Goal: Use online tool/utility: Utilize a website feature to perform a specific function

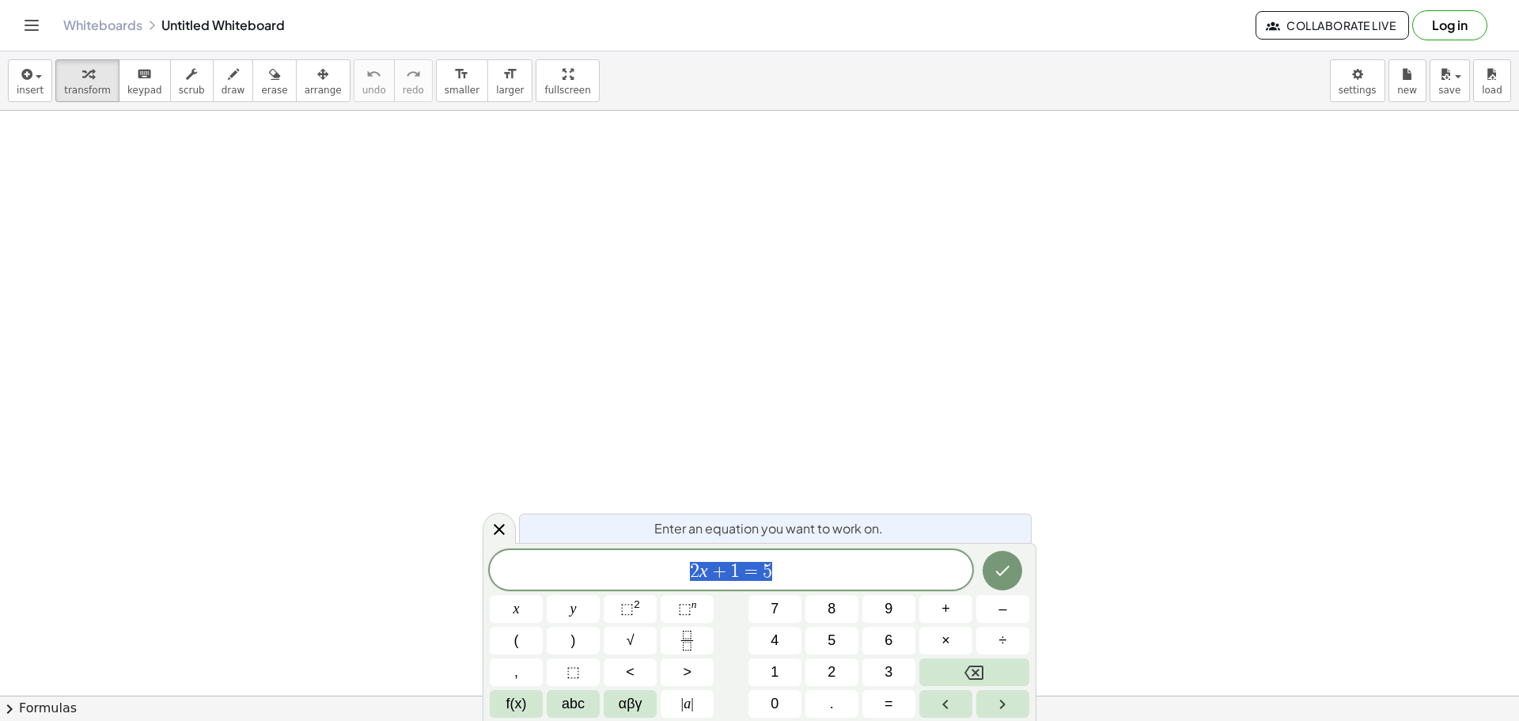
scroll to position [79, 0]
click at [877, 573] on span "2 x + 1 = 5" at bounding box center [731, 571] width 483 height 22
drag, startPoint x: 684, startPoint y: 559, endPoint x: 614, endPoint y: 559, distance: 69.6
click at [614, 560] on span "2 x + 1 = 5" at bounding box center [731, 571] width 483 height 22
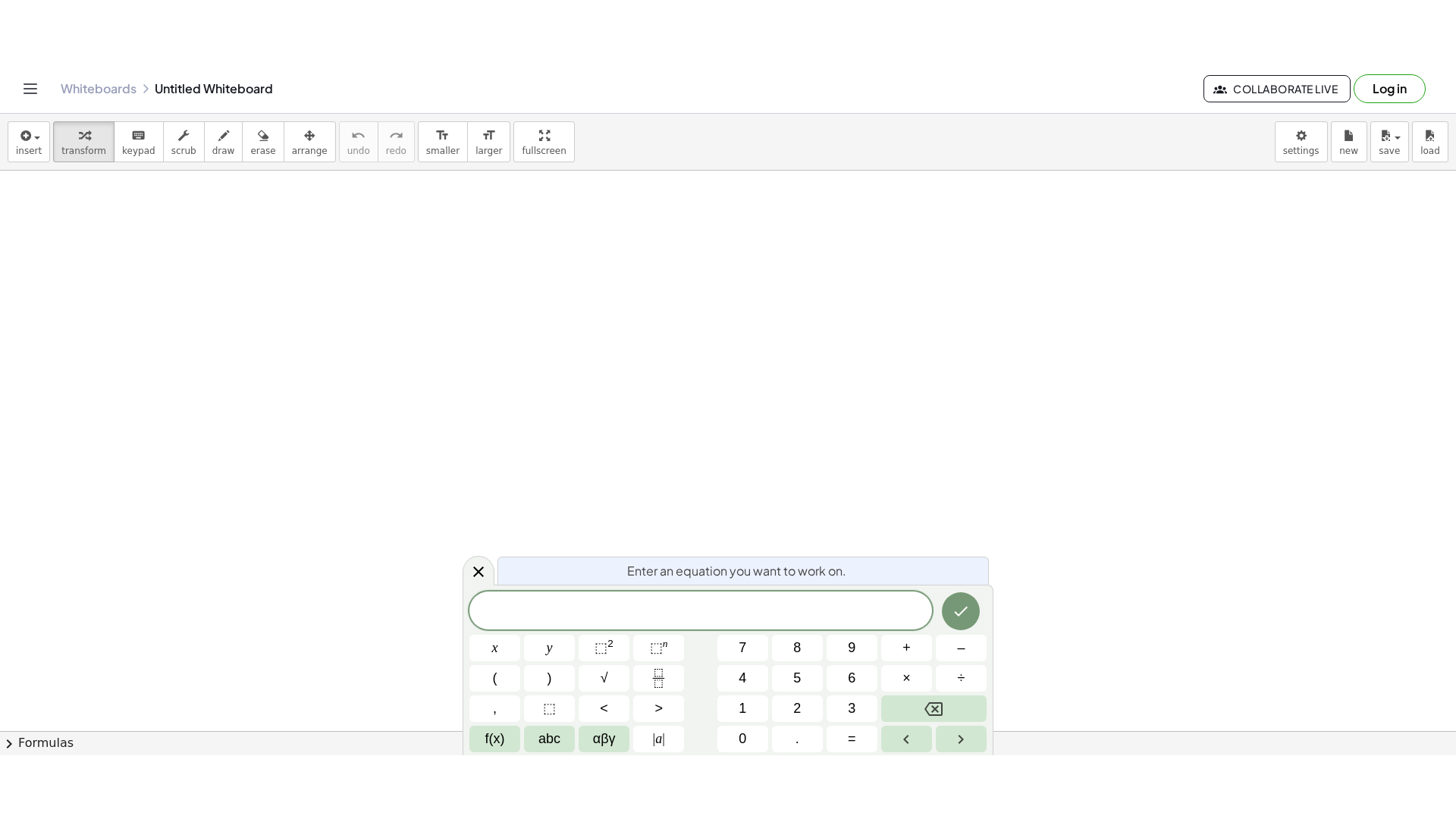
scroll to position [227, 0]
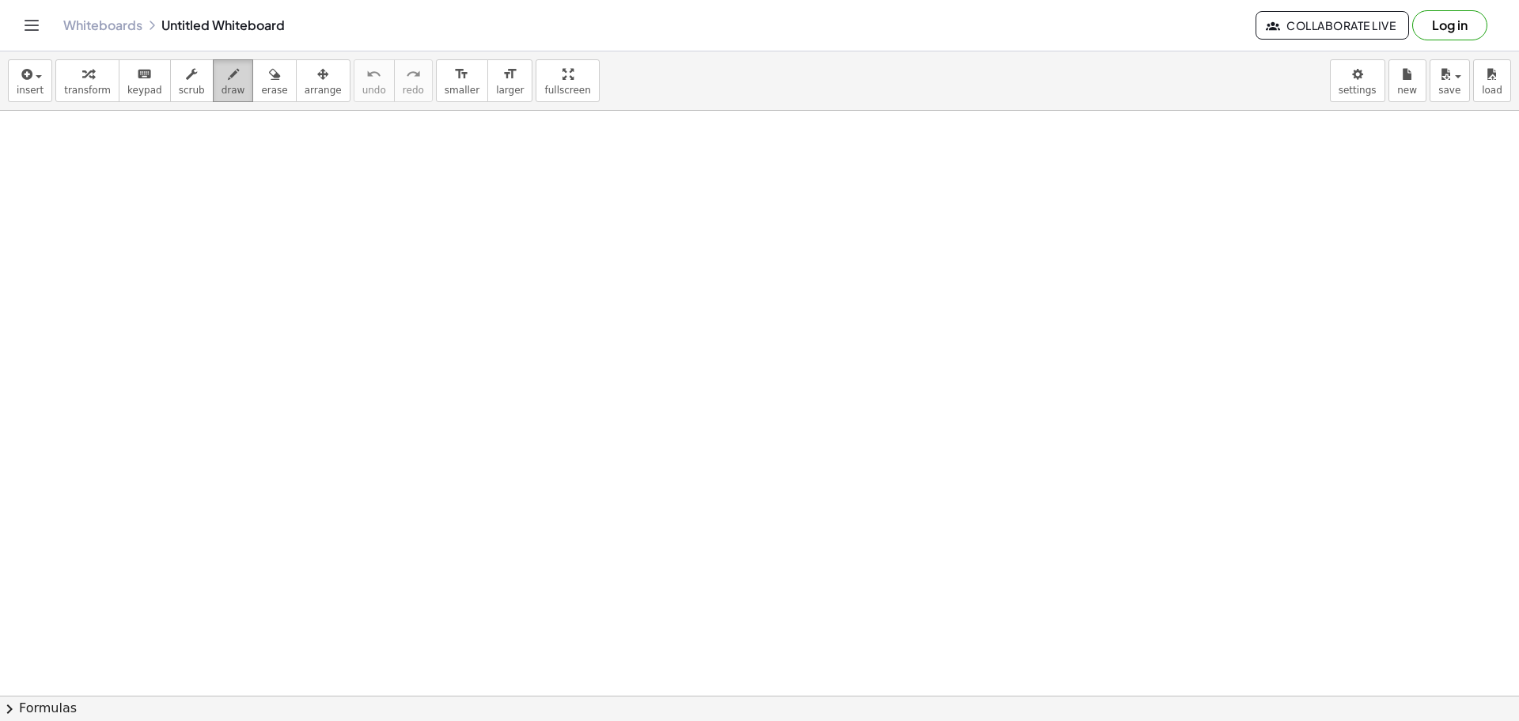
click at [222, 85] on span "draw" at bounding box center [234, 90] width 24 height 11
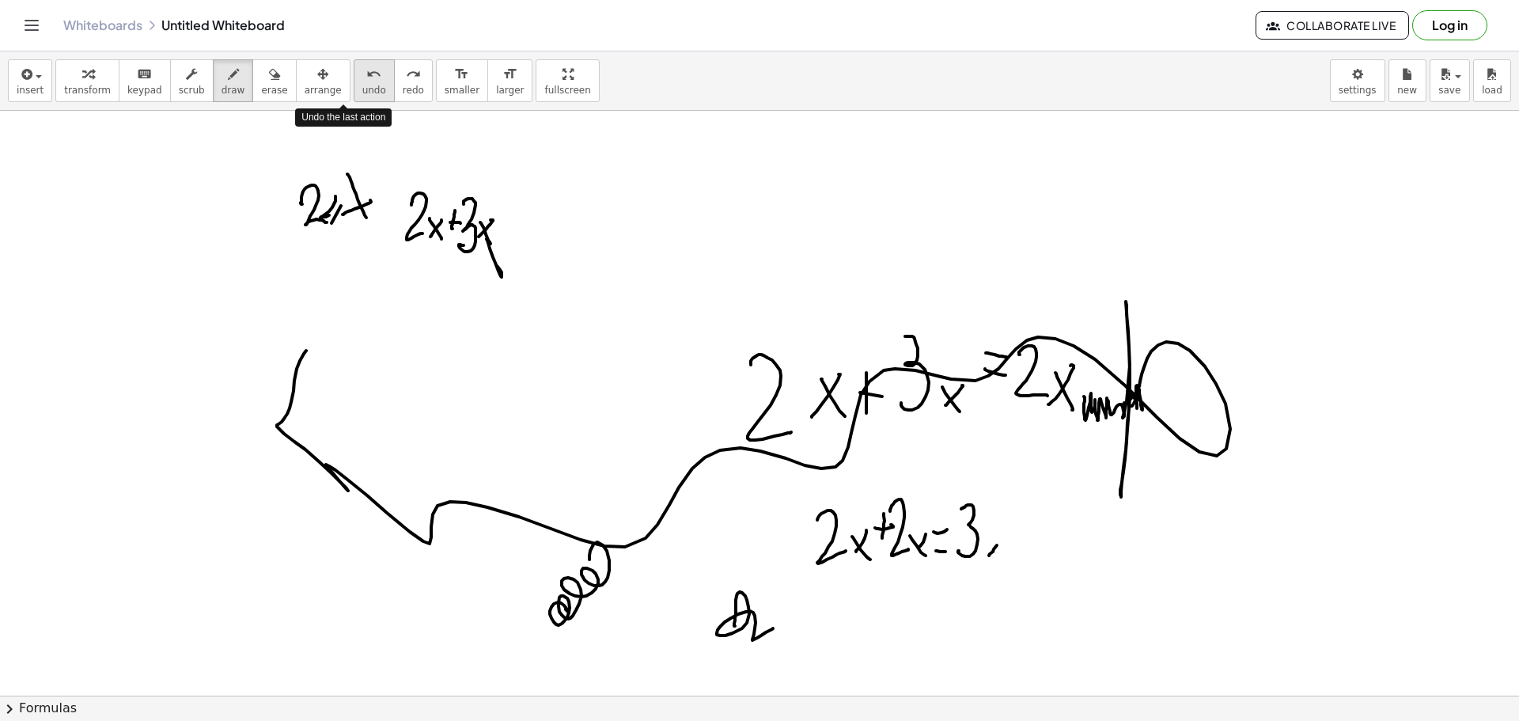
click at [357, 77] on button "undo undo" at bounding box center [374, 80] width 41 height 43
drag, startPoint x: 504, startPoint y: 87, endPoint x: 505, endPoint y: 183, distance: 95.7
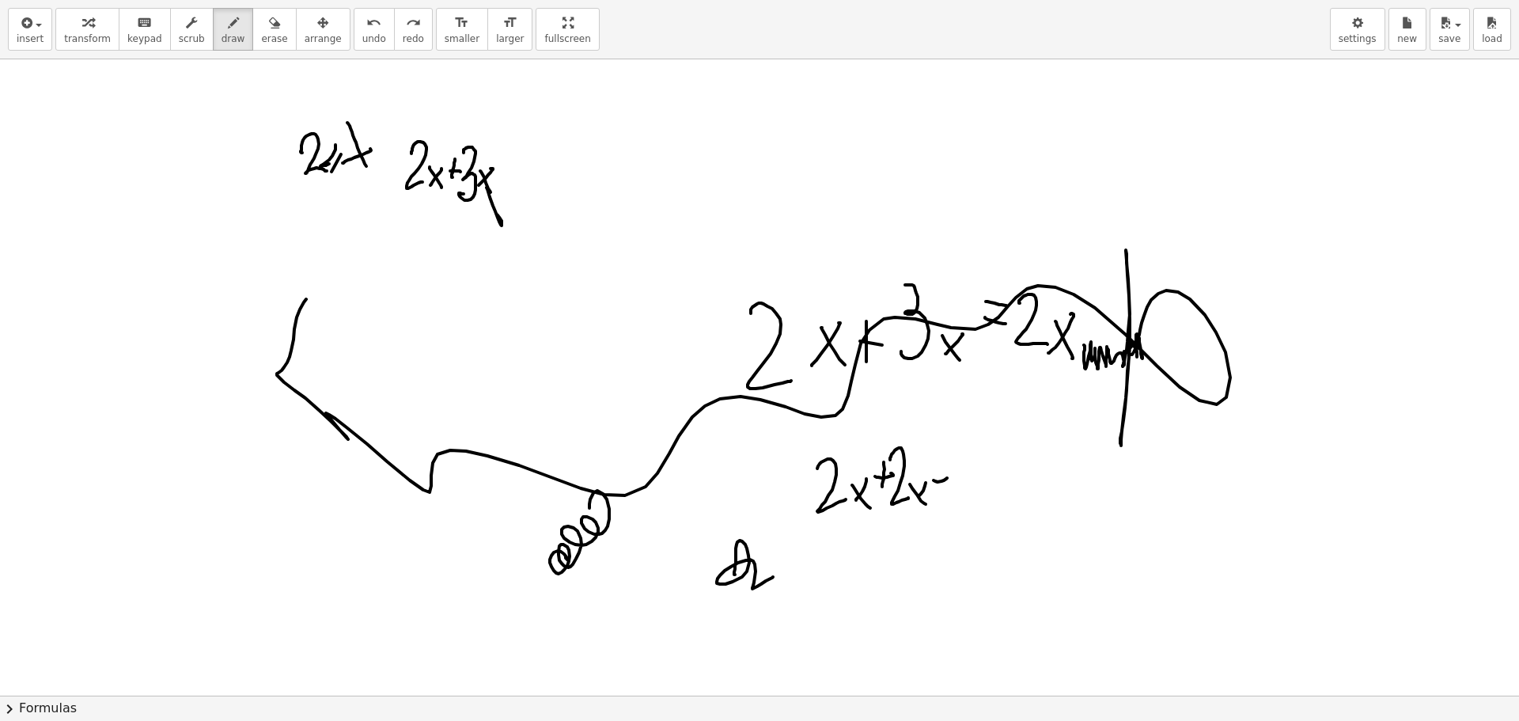
click at [505, 183] on div "insert select one: Math Expression Function Text Youtube Video Graphing Geometr…" at bounding box center [759, 360] width 1519 height 721
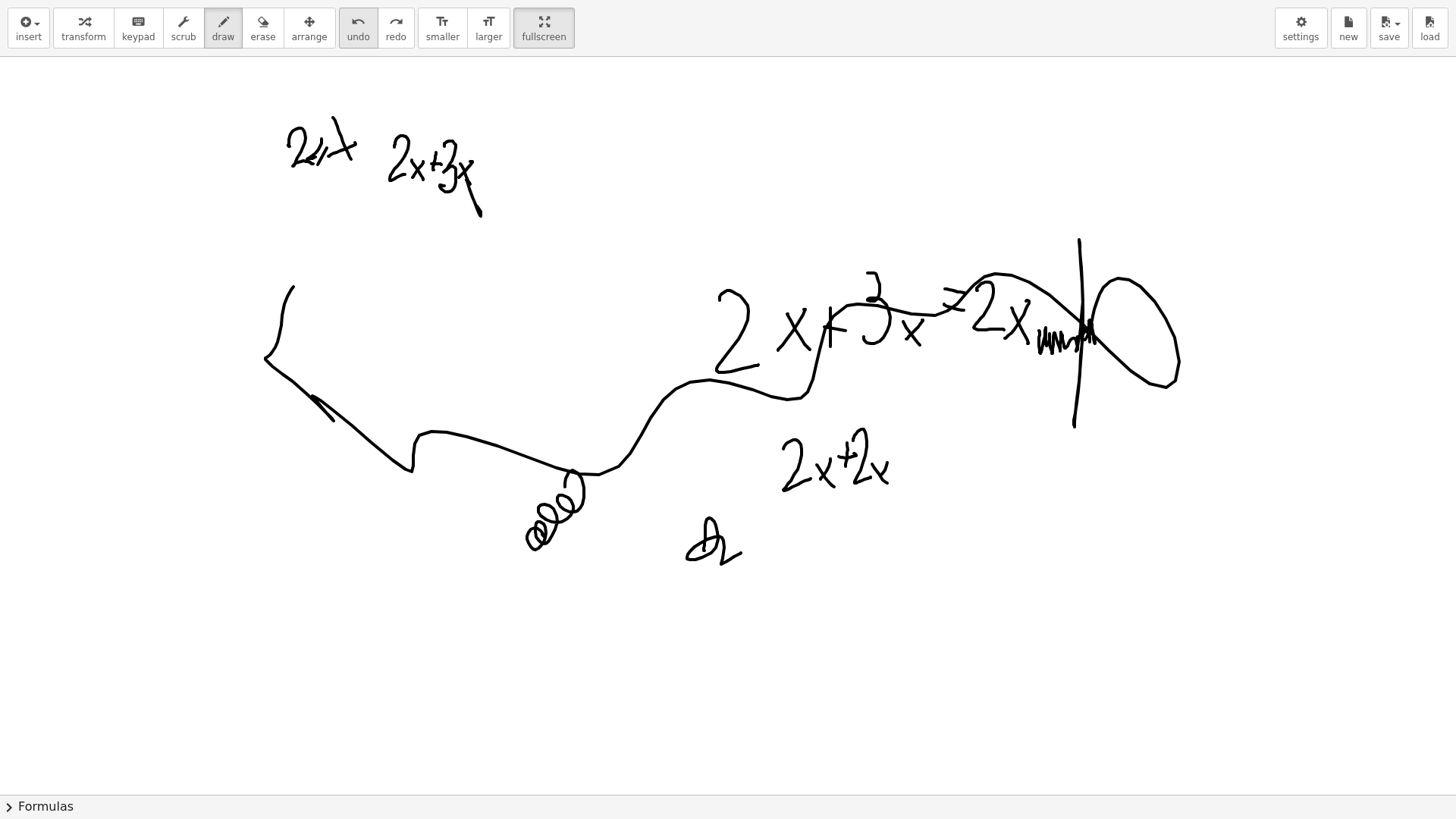
click at [342, 33] on button "undo undo" at bounding box center [358, 28] width 39 height 41
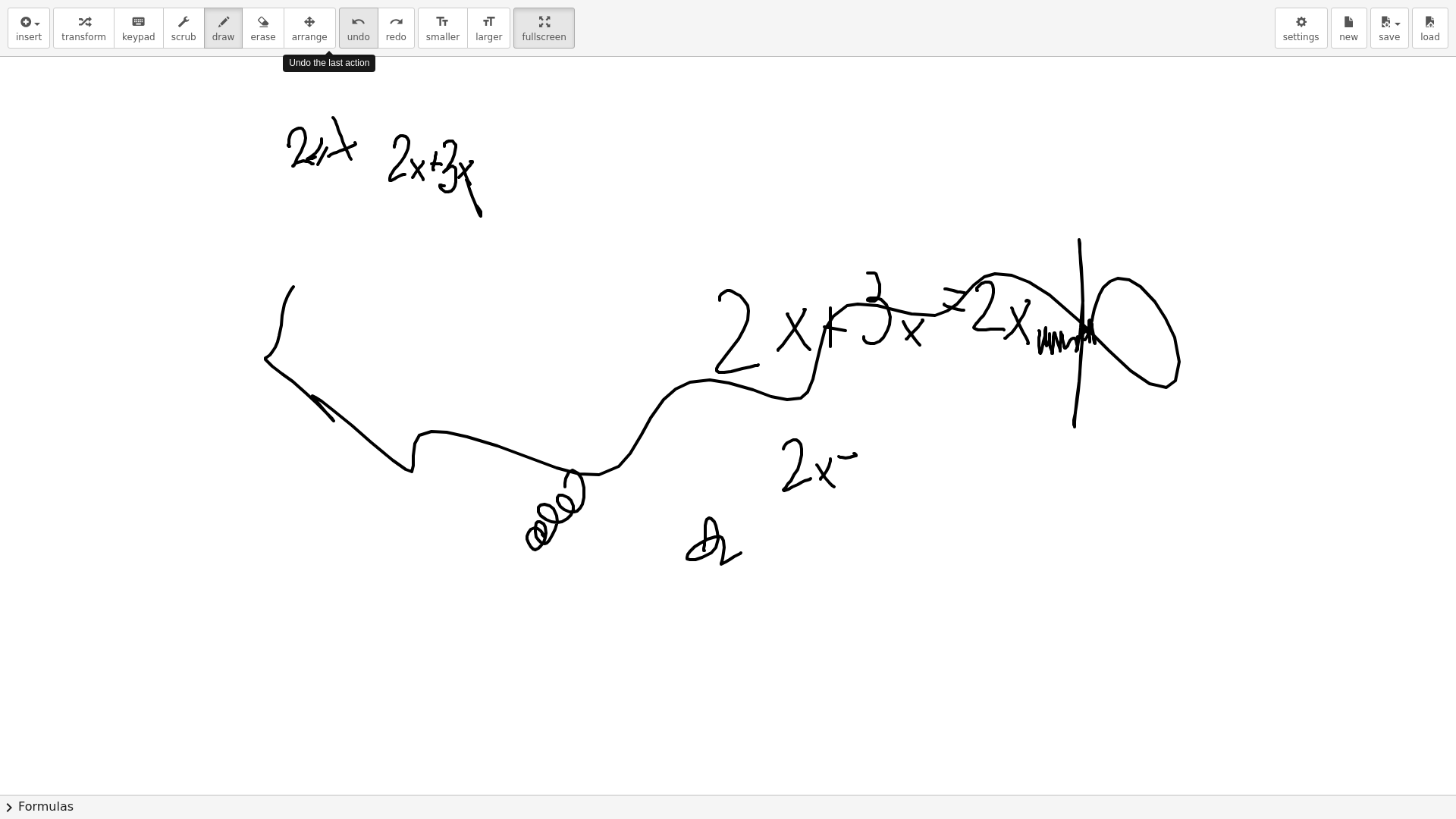
click at [342, 33] on button "undo undo" at bounding box center [358, 28] width 39 height 41
click at [203, 89] on div at bounding box center [728, 567] width 1456 height 1476
click at [250, 32] on span "erase" at bounding box center [263, 36] width 25 height 11
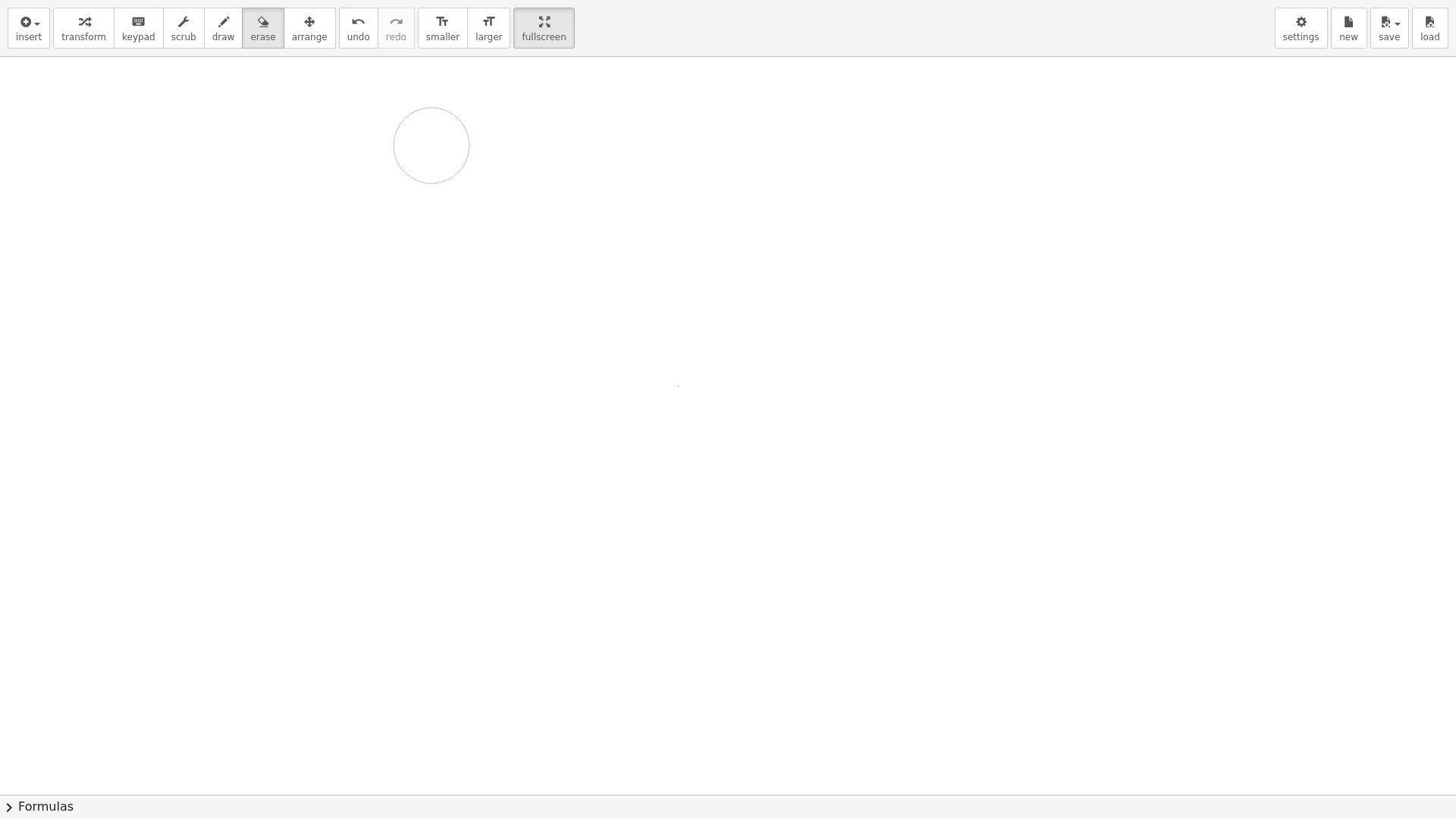
drag, startPoint x: 167, startPoint y: 81, endPoint x: 207, endPoint y: 100, distance: 44.3
click at [207, 100] on div at bounding box center [728, 567] width 1456 height 1476
click at [219, 18] on icon "button" at bounding box center [223, 21] width 11 height 18
click at [351, 22] on icon "undo" at bounding box center [358, 21] width 14 height 18
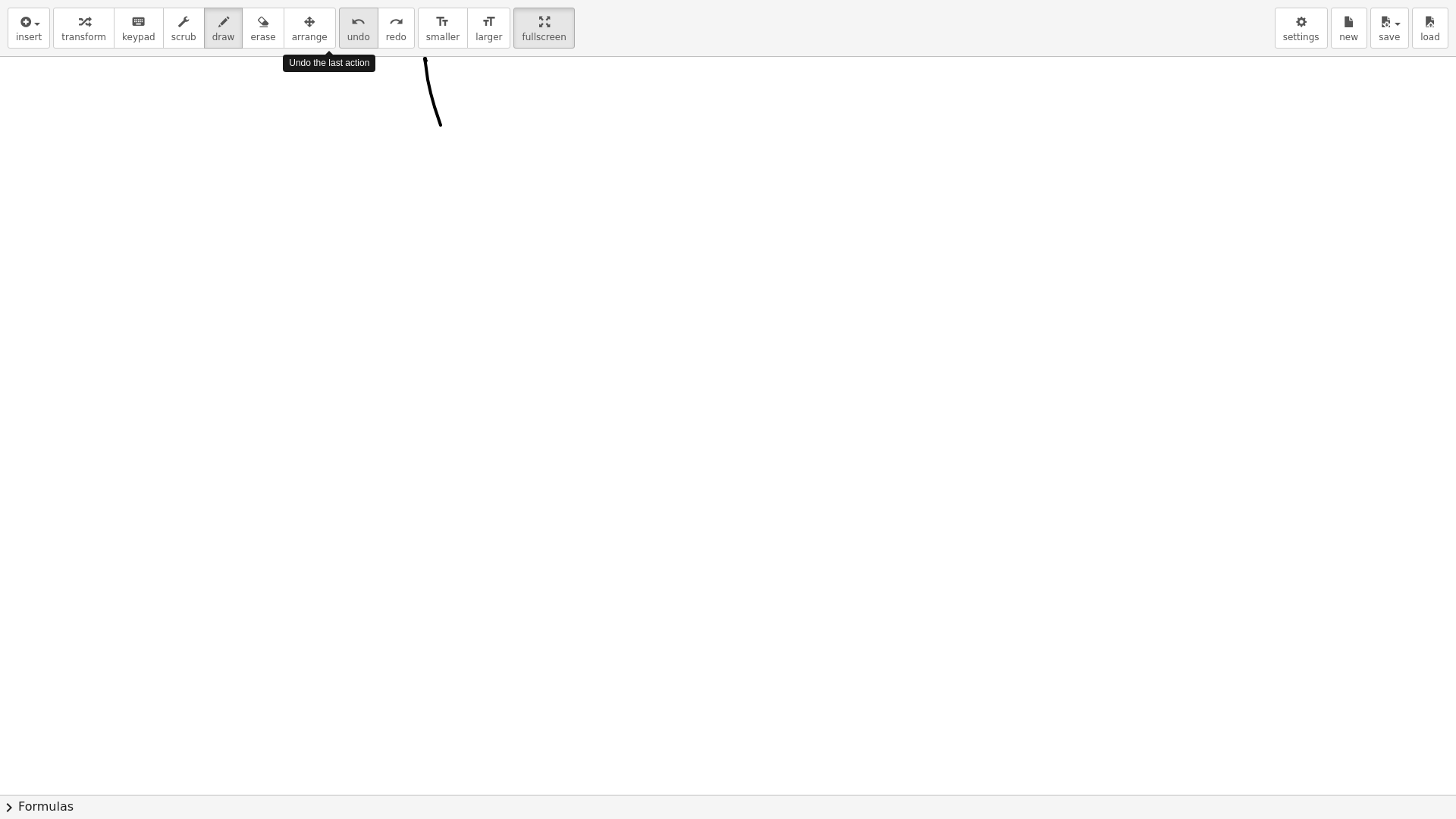
click at [351, 22] on icon "undo" at bounding box center [358, 21] width 14 height 18
click at [347, 35] on span "undo" at bounding box center [358, 36] width 23 height 11
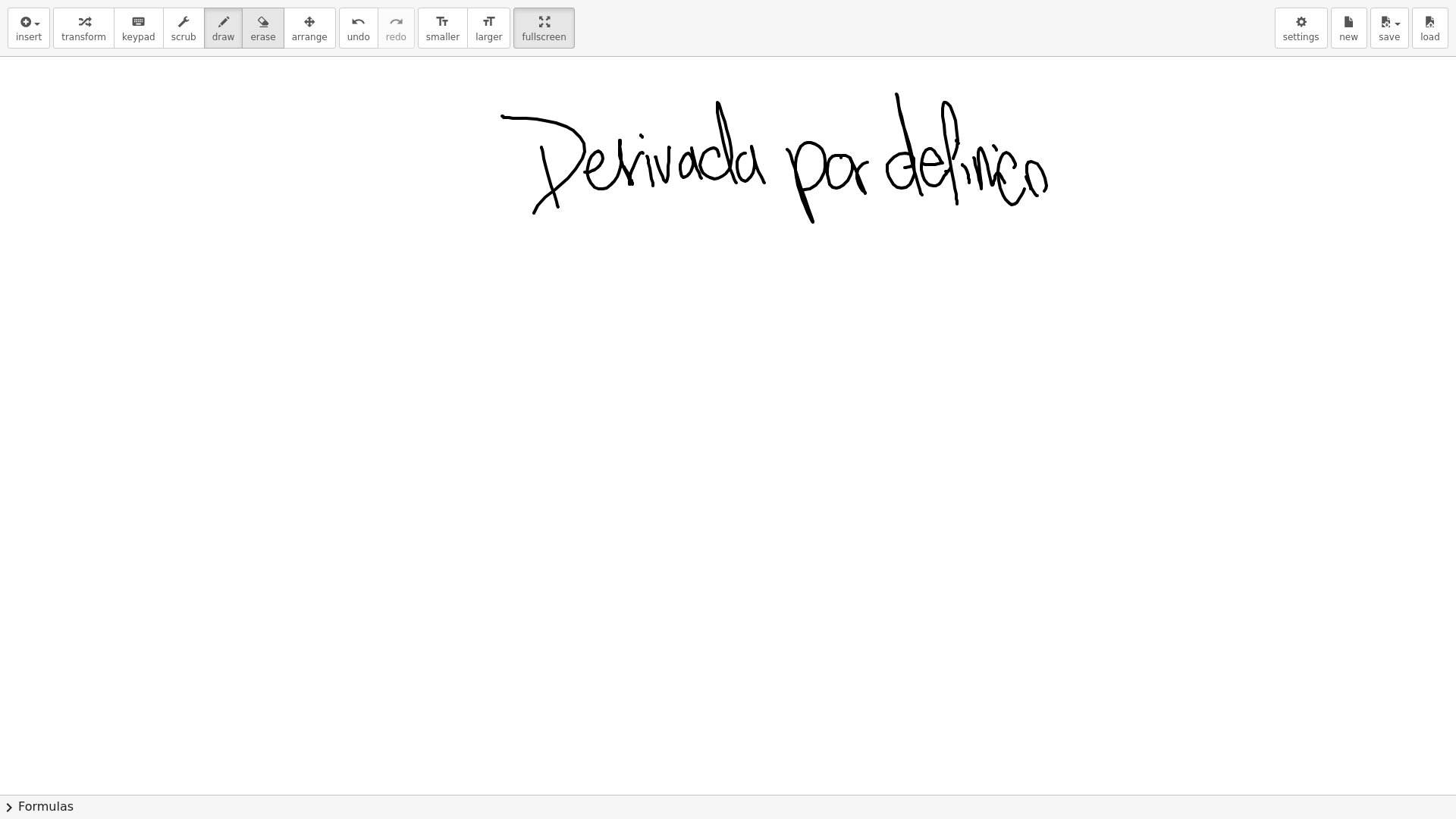
click at [258, 31] on icon "button" at bounding box center [263, 21] width 11 height 18
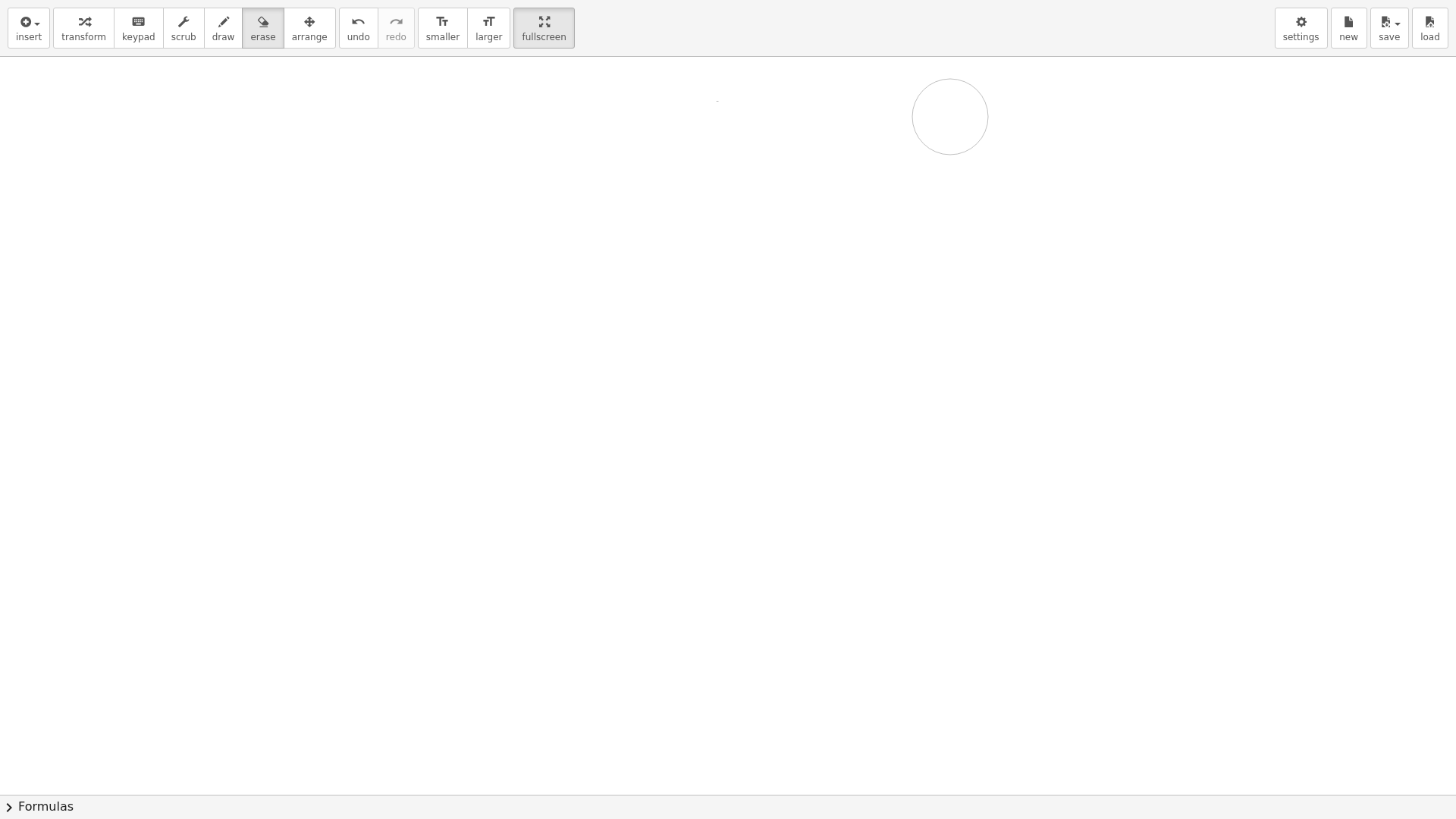
drag, startPoint x: 314, startPoint y: 78, endPoint x: 950, endPoint y: 117, distance: 637.2
click at [950, 117] on div at bounding box center [728, 567] width 1456 height 1476
click at [219, 24] on icon "button" at bounding box center [223, 21] width 11 height 18
drag, startPoint x: 351, startPoint y: 178, endPoint x: 393, endPoint y: 225, distance: 63.0
click at [393, 225] on div at bounding box center [728, 567] width 1456 height 1476
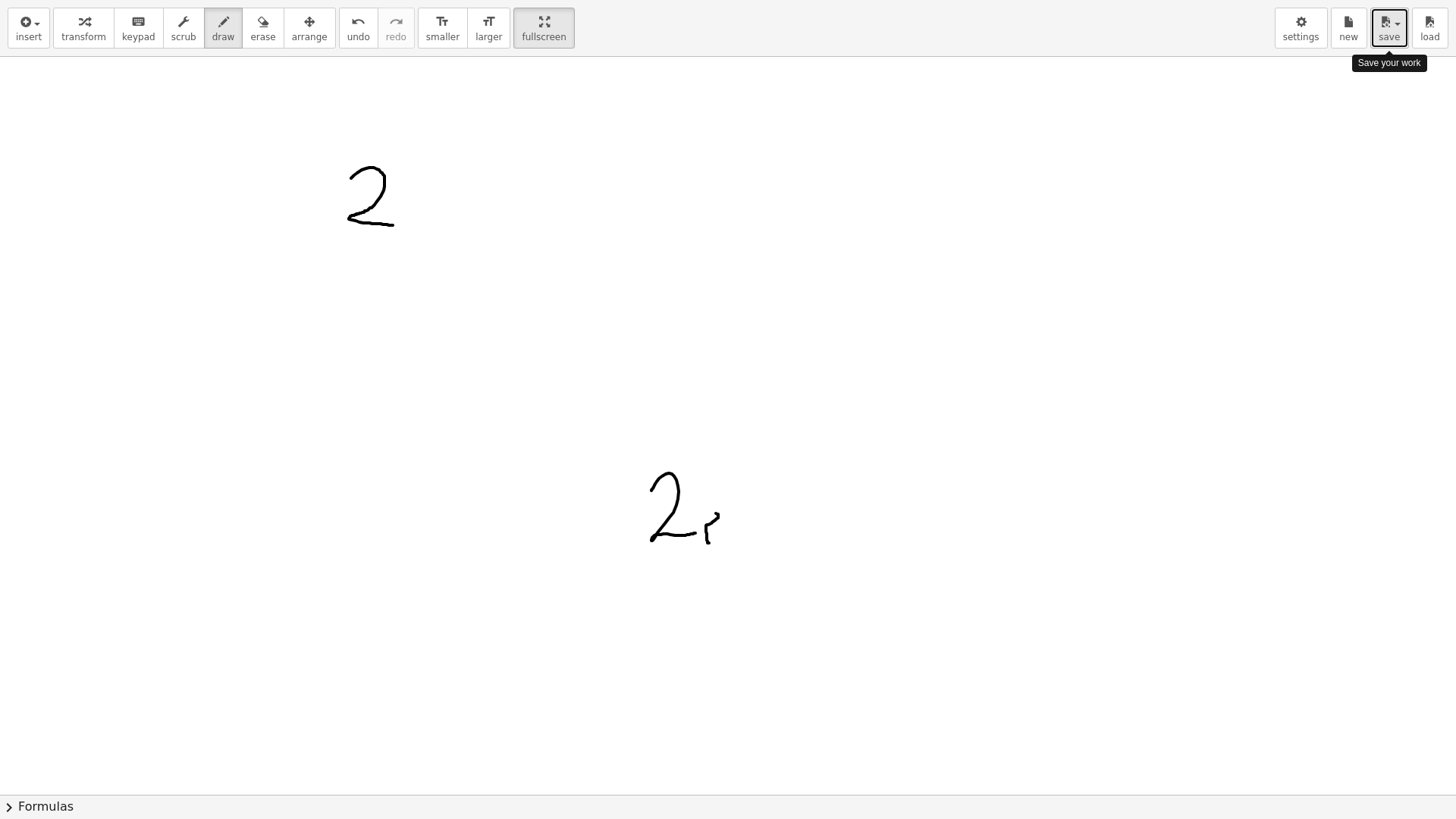
click at [1396, 34] on span "save" at bounding box center [1389, 36] width 21 height 11
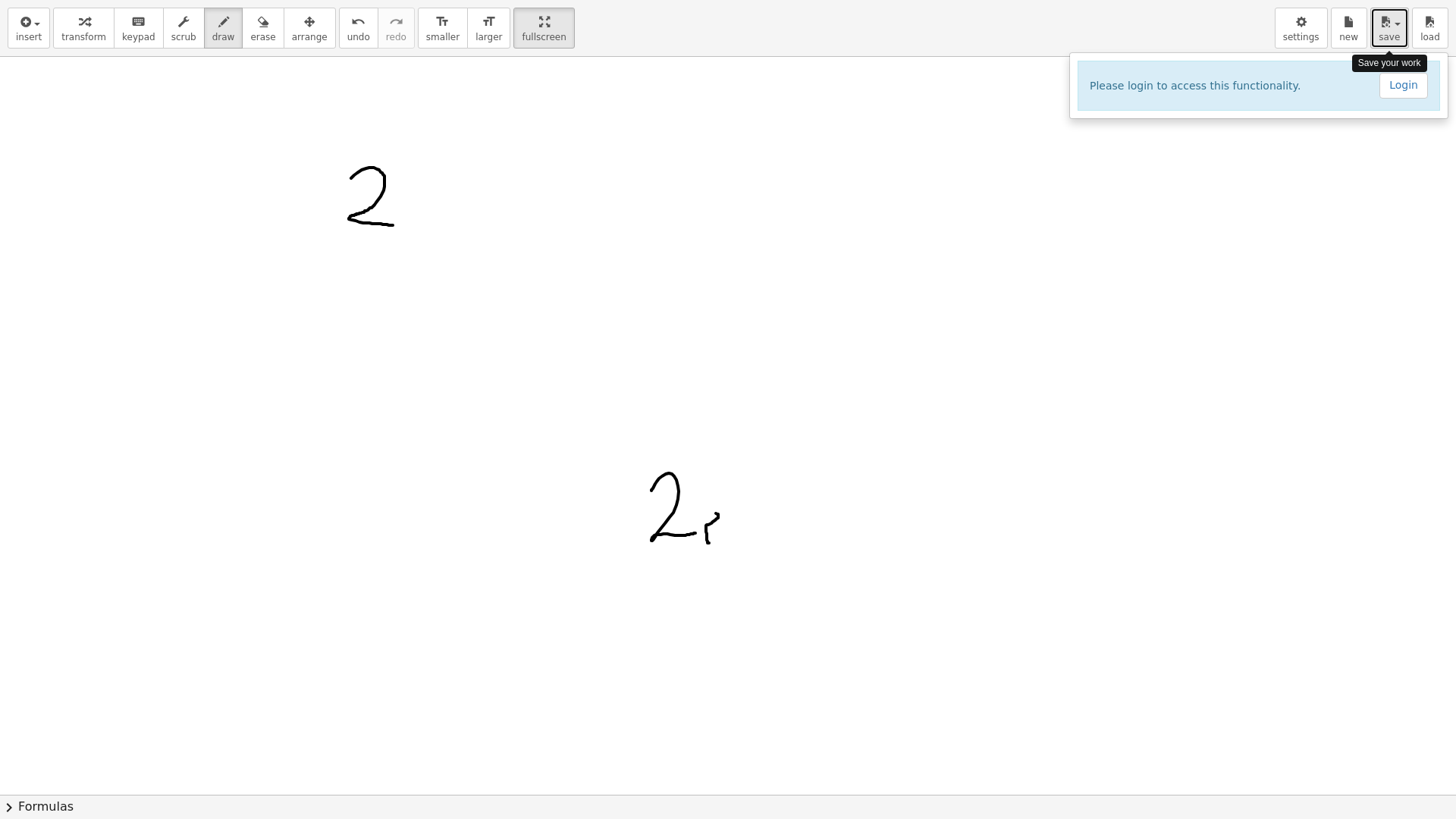
click at [1396, 34] on span "save" at bounding box center [1389, 36] width 21 height 11
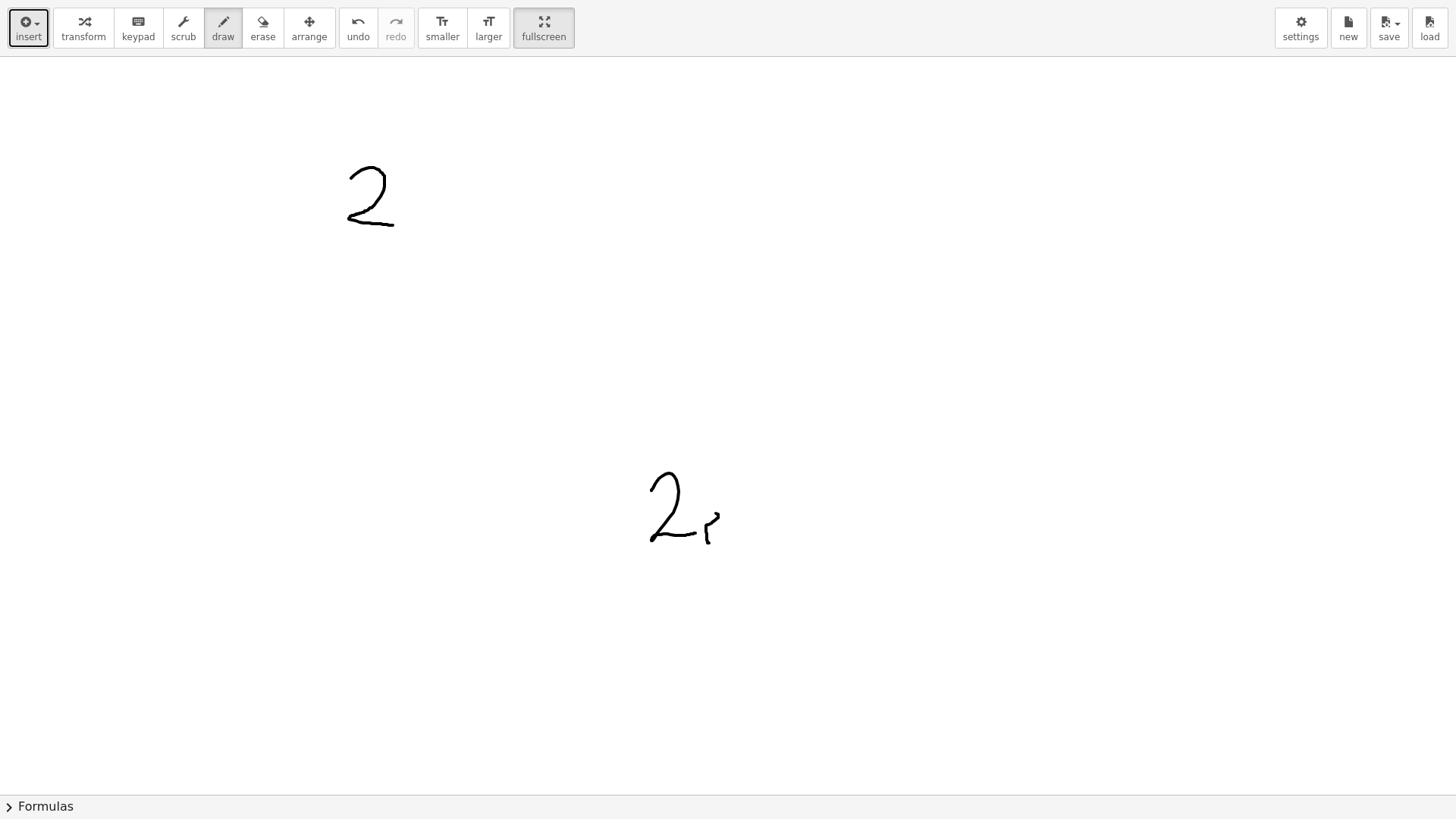
click at [35, 24] on span "button" at bounding box center [37, 24] width 6 height 3
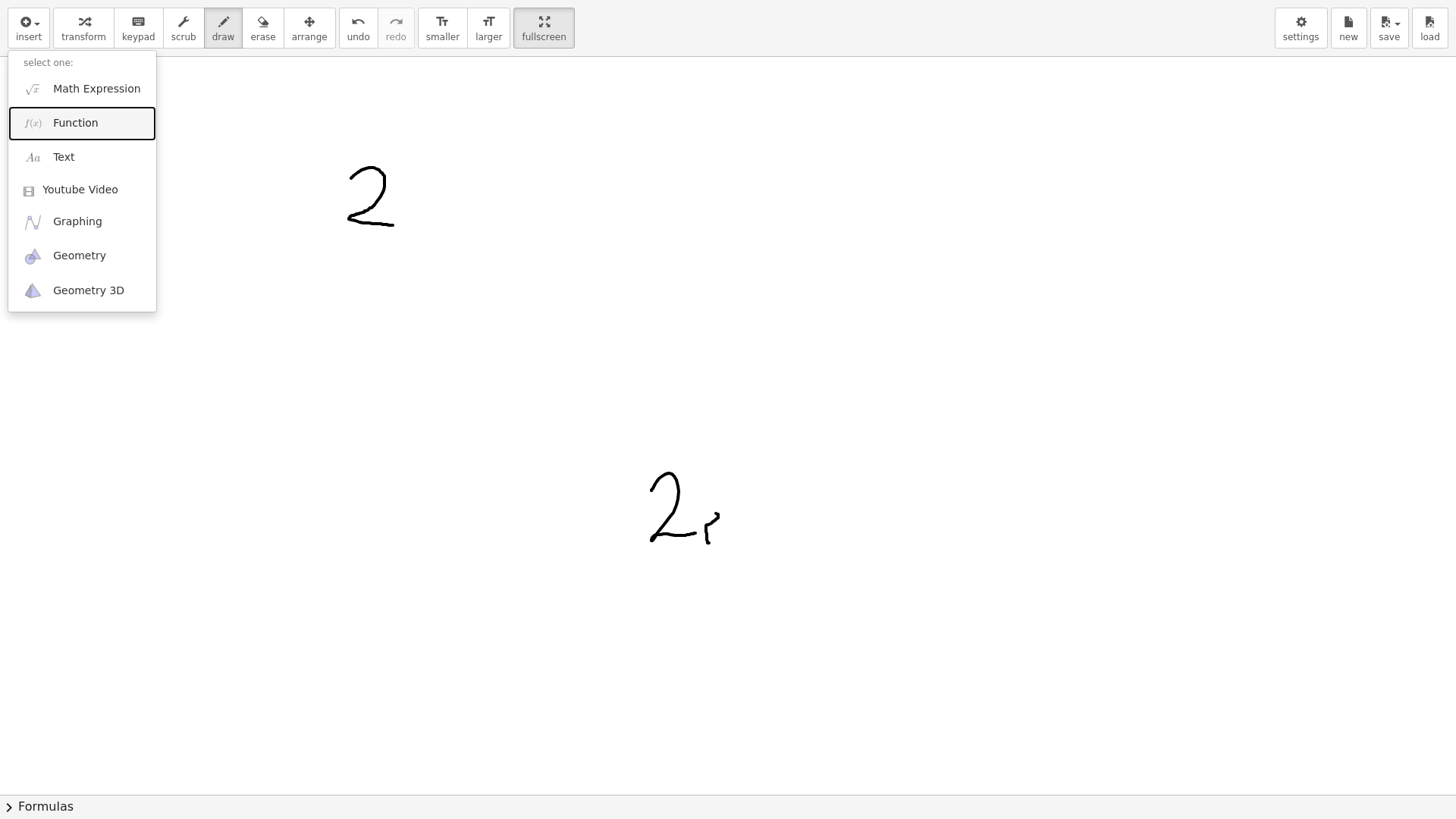
click at [100, 137] on link "Function" at bounding box center [82, 124] width 148 height 35
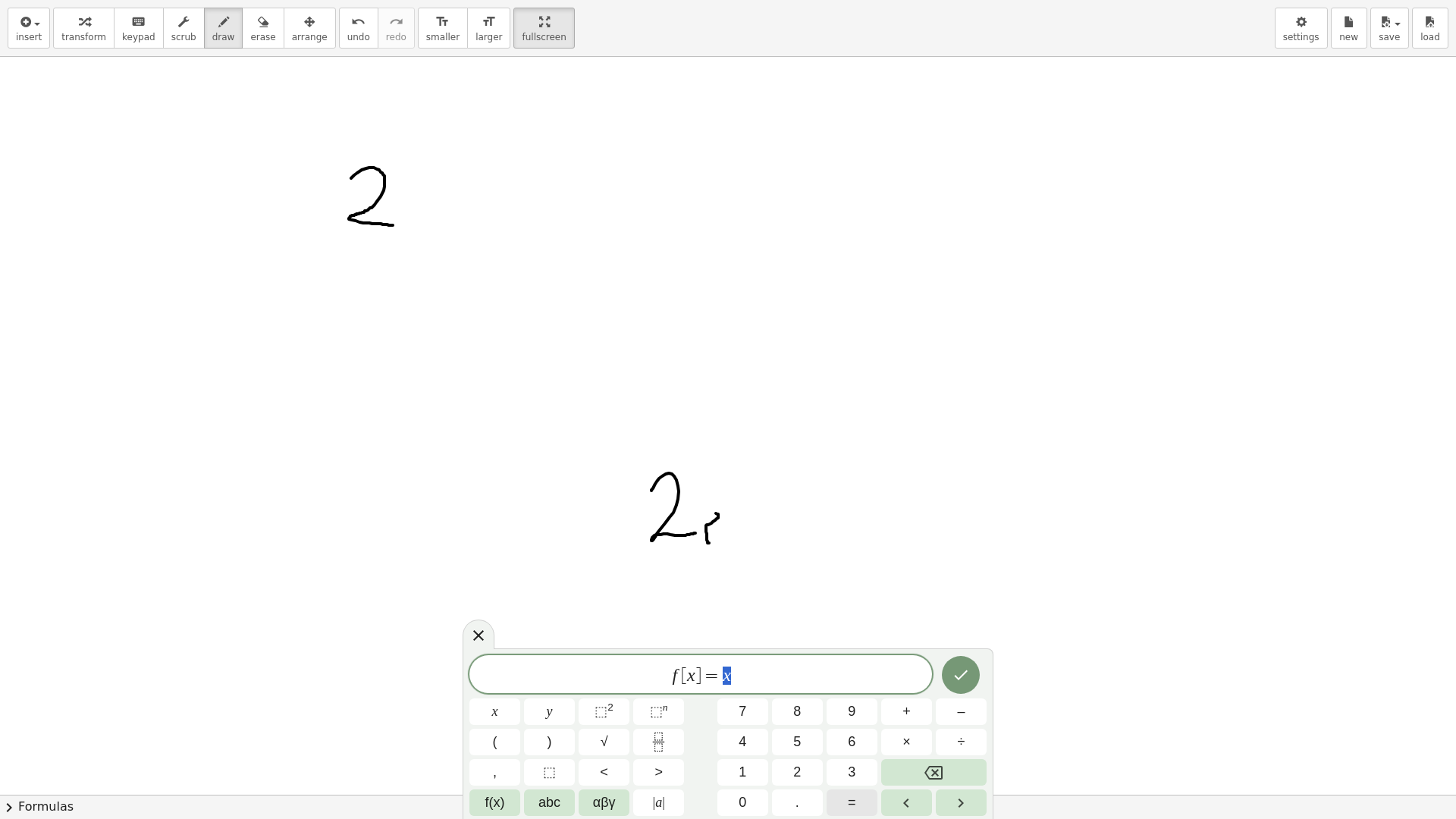
click at [853, 690] on span "=" at bounding box center [851, 803] width 9 height 20
click at [942, 690] on div at bounding box center [960, 675] width 51 height 39
click at [957, 679] on icon "Done" at bounding box center [960, 675] width 18 height 18
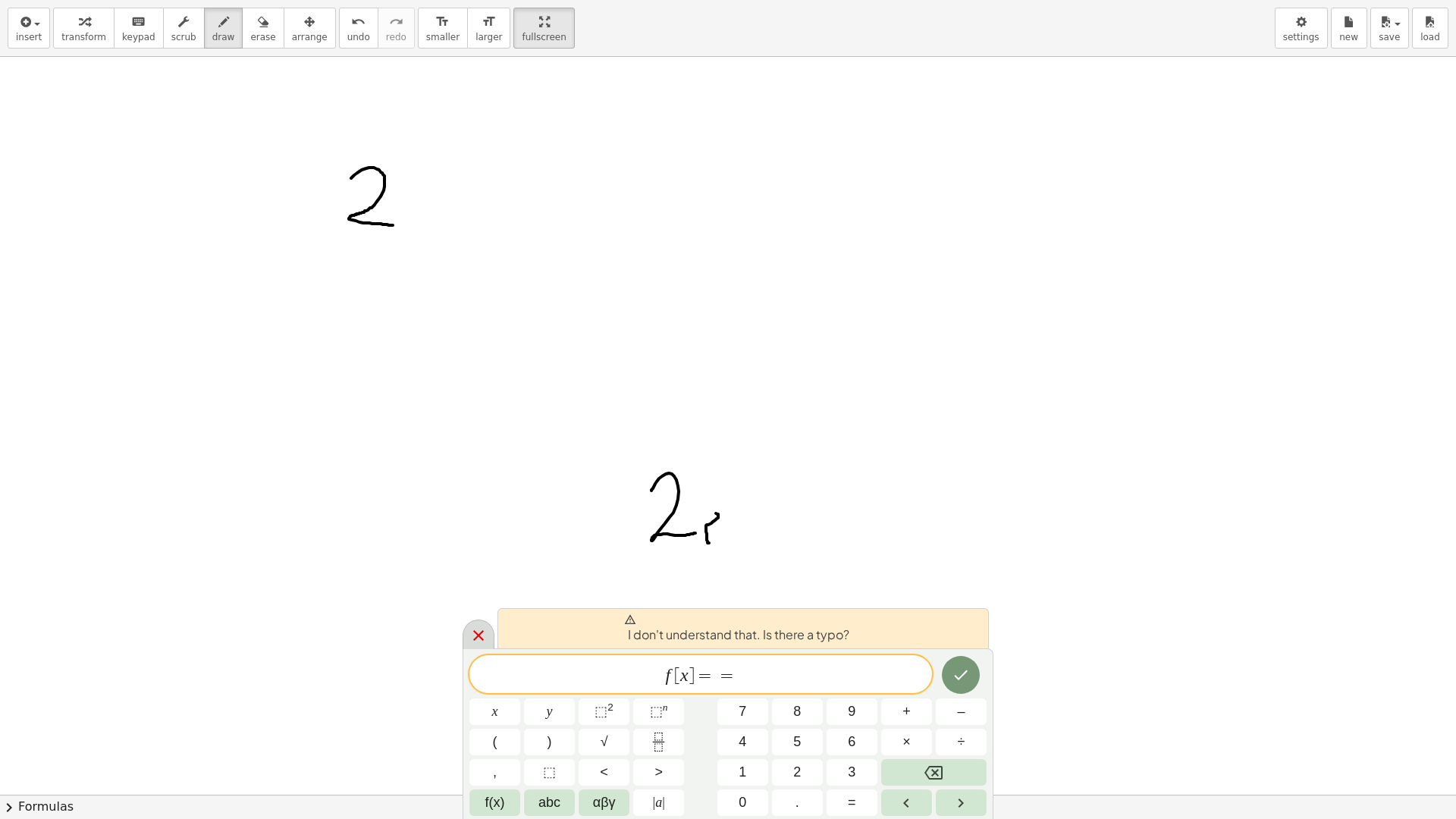
click at [473, 643] on icon at bounding box center [478, 635] width 18 height 18
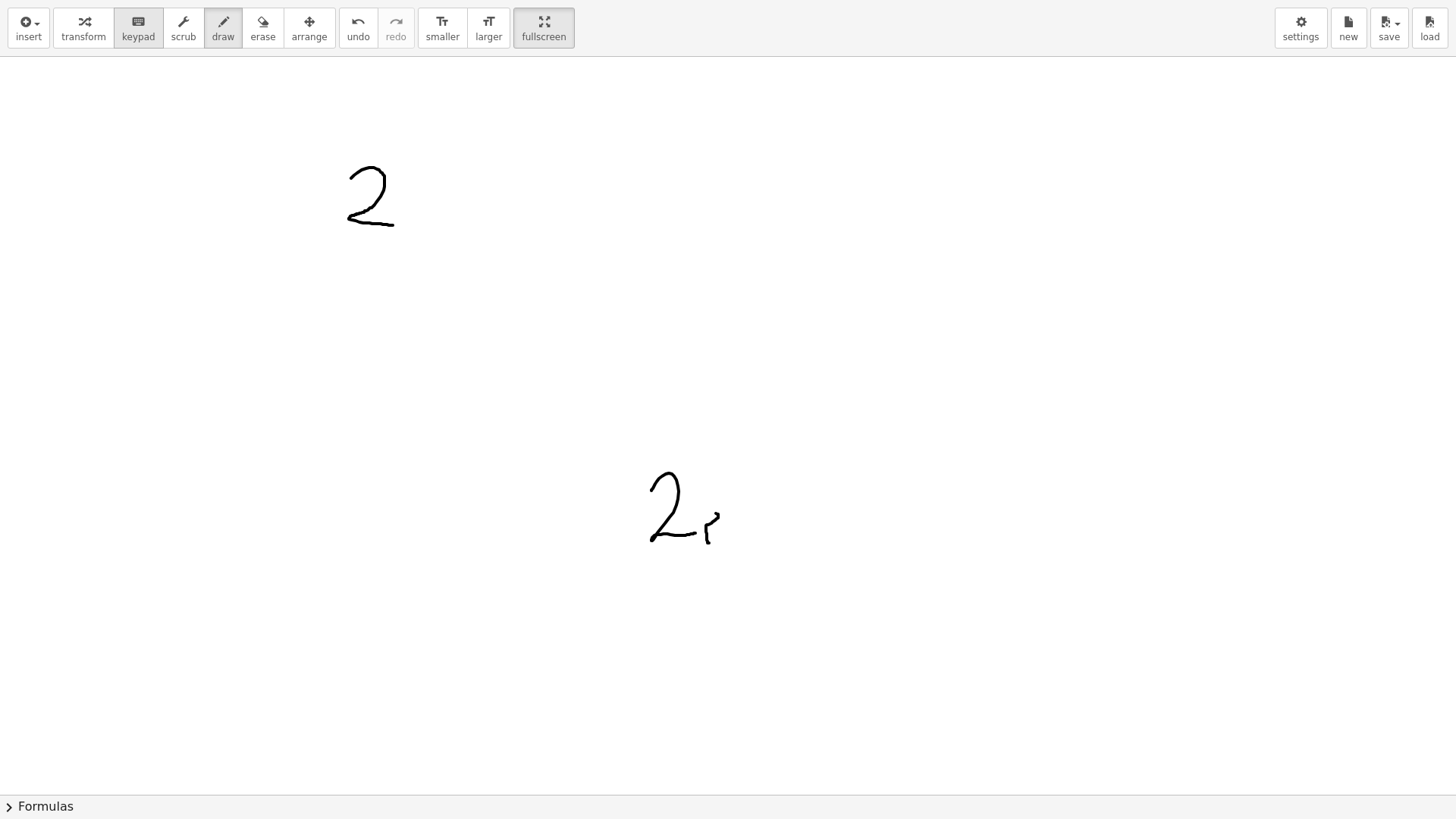
click at [122, 33] on span "keypad" at bounding box center [138, 36] width 34 height 11
click at [67, 26] on div "button" at bounding box center [83, 21] width 45 height 18
drag, startPoint x: 350, startPoint y: 149, endPoint x: 430, endPoint y: 241, distance: 121.9
click at [451, 263] on div at bounding box center [728, 567] width 1456 height 1476
click at [81, 38] on span "transform" at bounding box center [83, 36] width 45 height 11
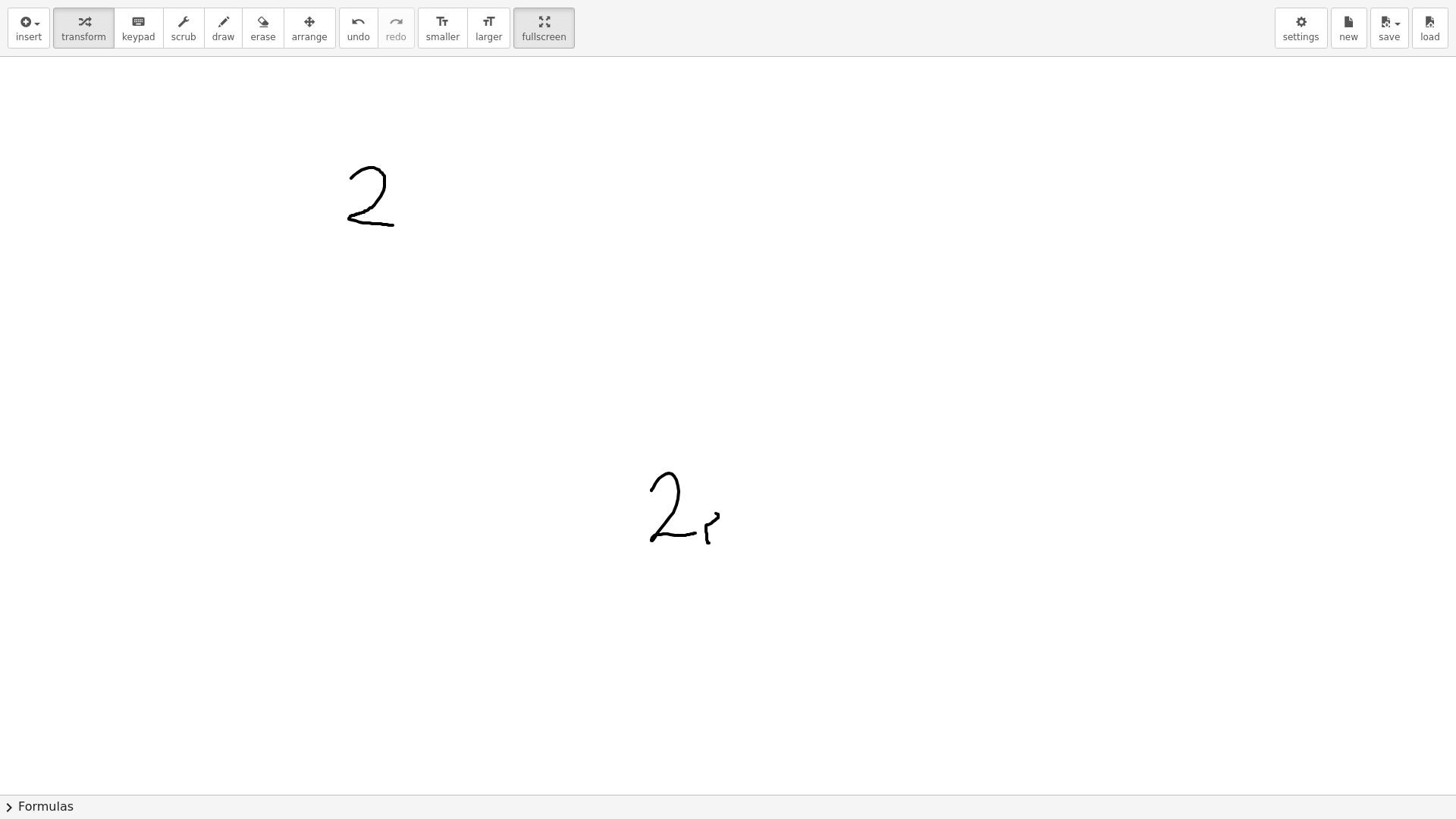
click at [676, 496] on div at bounding box center [728, 567] width 1456 height 1476
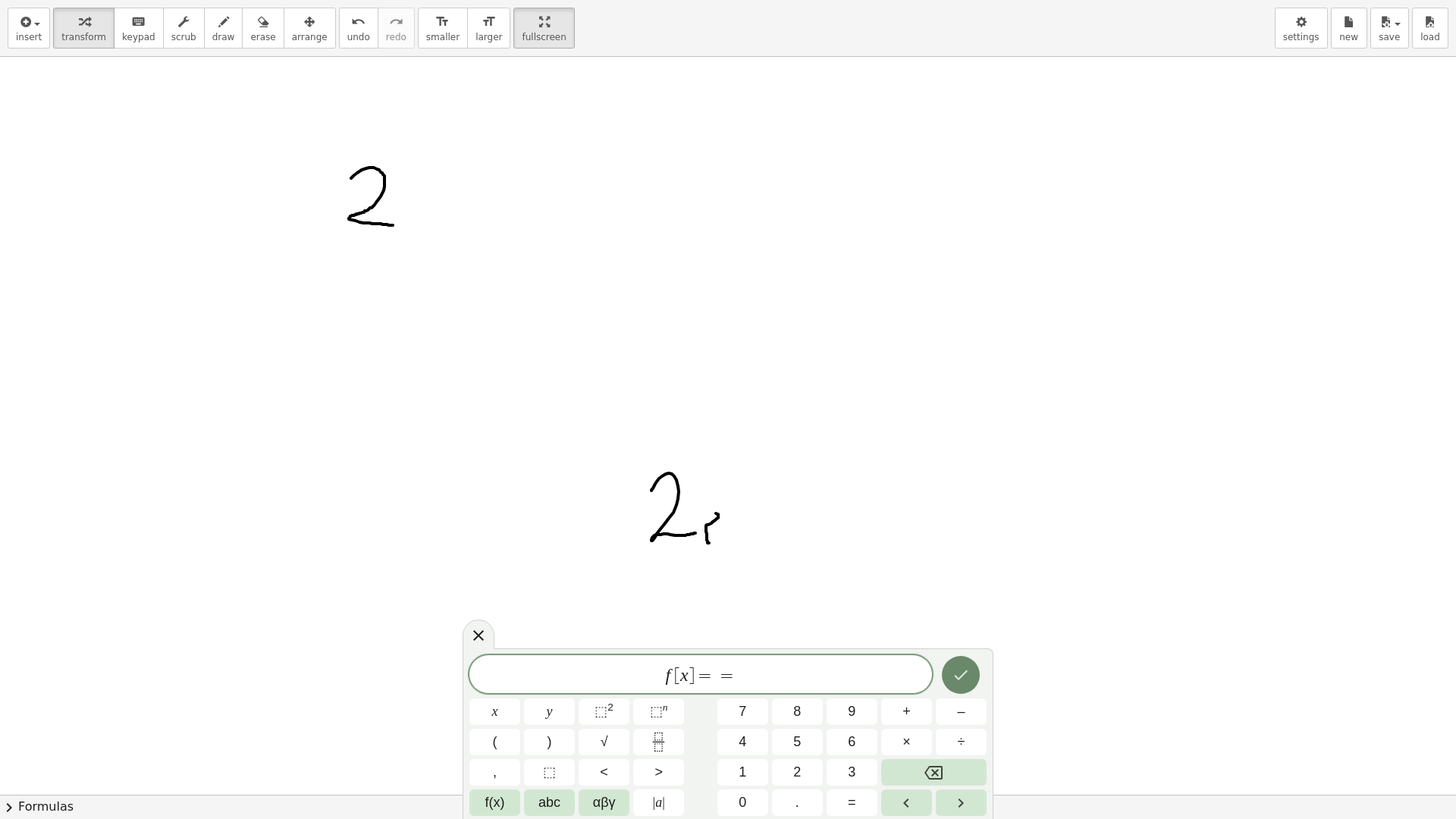
click at [966, 673] on icon "Done" at bounding box center [961, 675] width 13 height 10
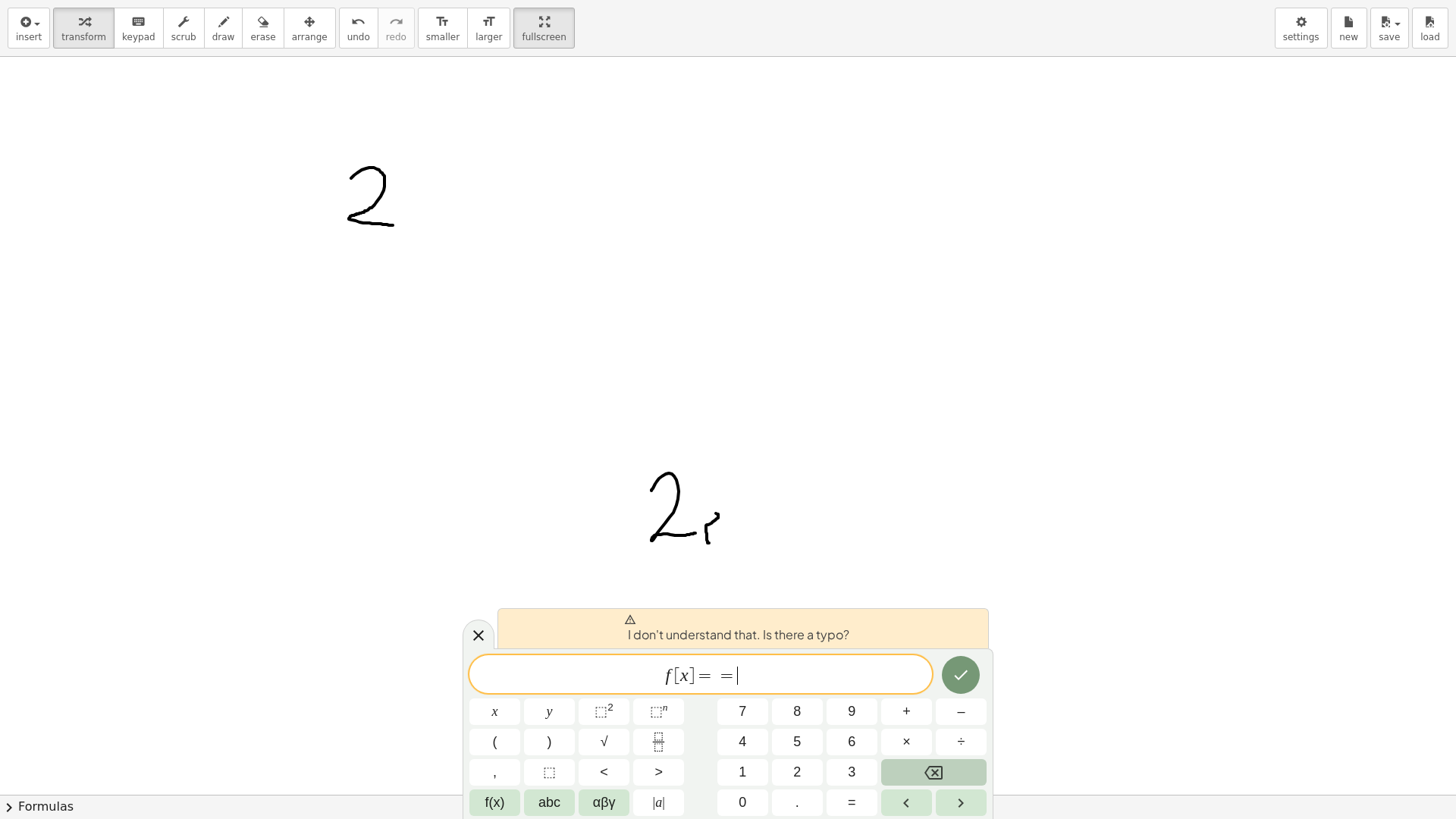
click at [944, 690] on button "Backspace" at bounding box center [934, 773] width 105 height 27
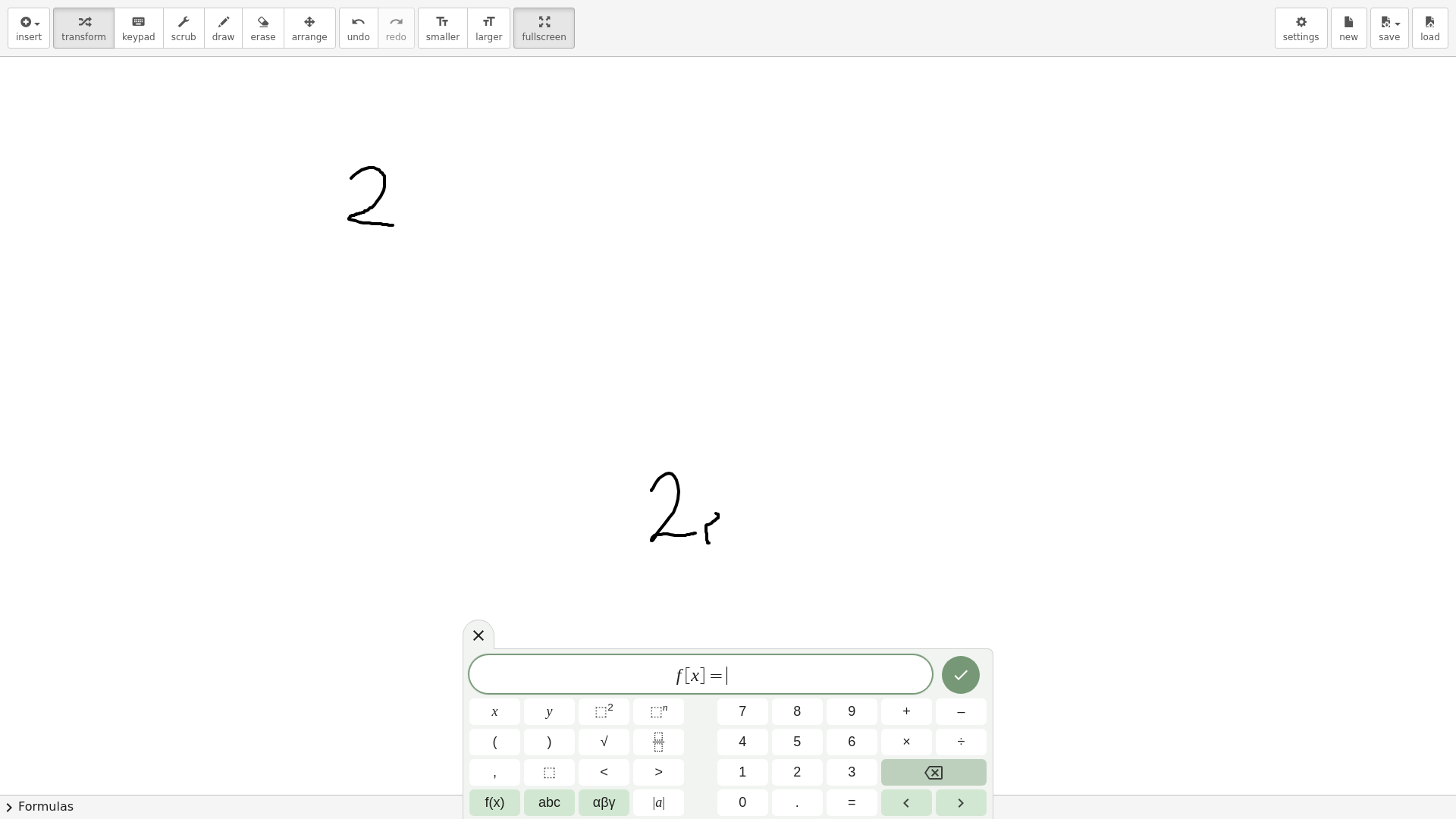
click at [944, 690] on button "Backspace" at bounding box center [934, 773] width 105 height 27
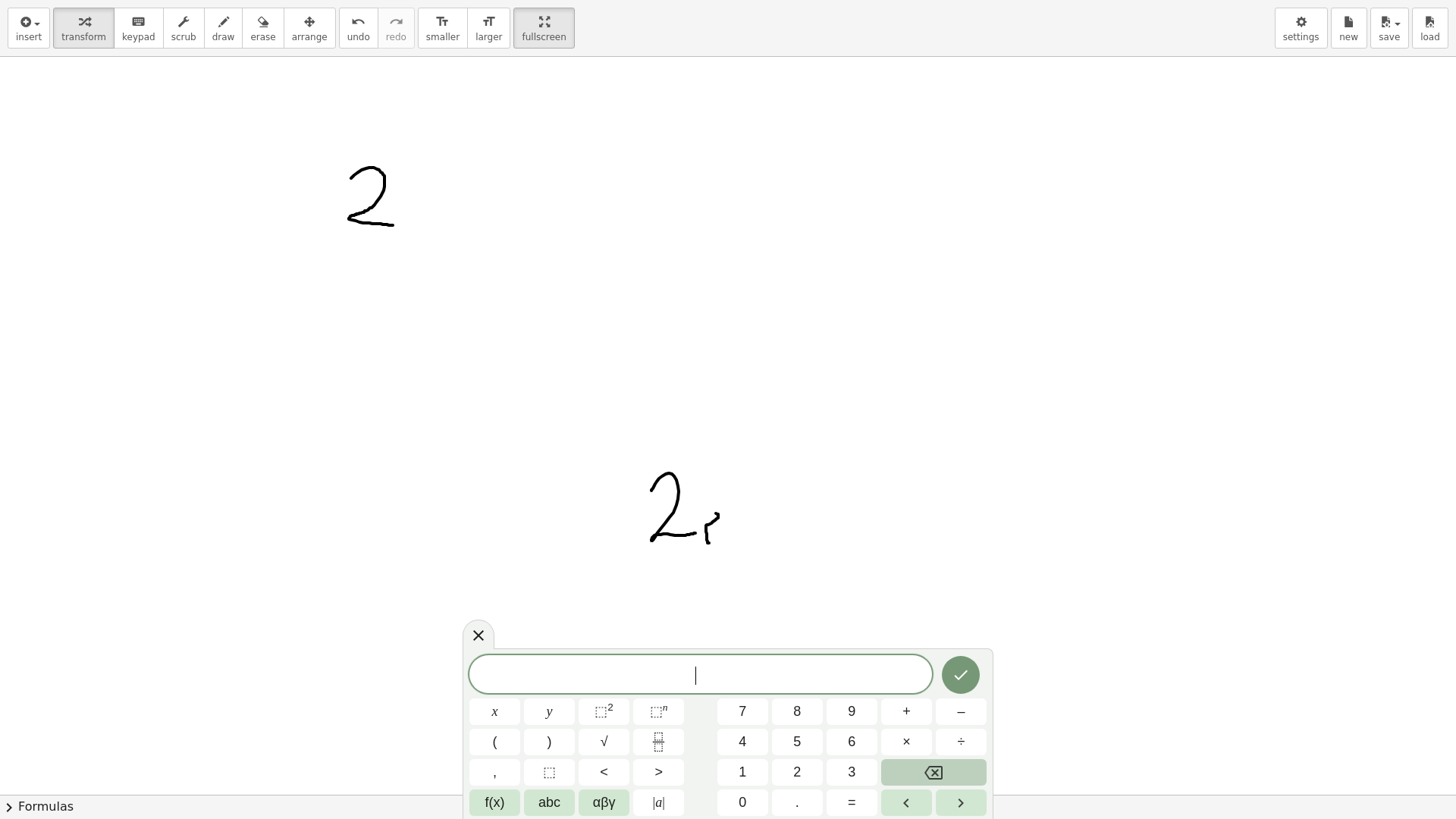
click at [944, 690] on button "Backspace" at bounding box center [934, 773] width 105 height 27
click at [470, 635] on div at bounding box center [478, 634] width 32 height 30
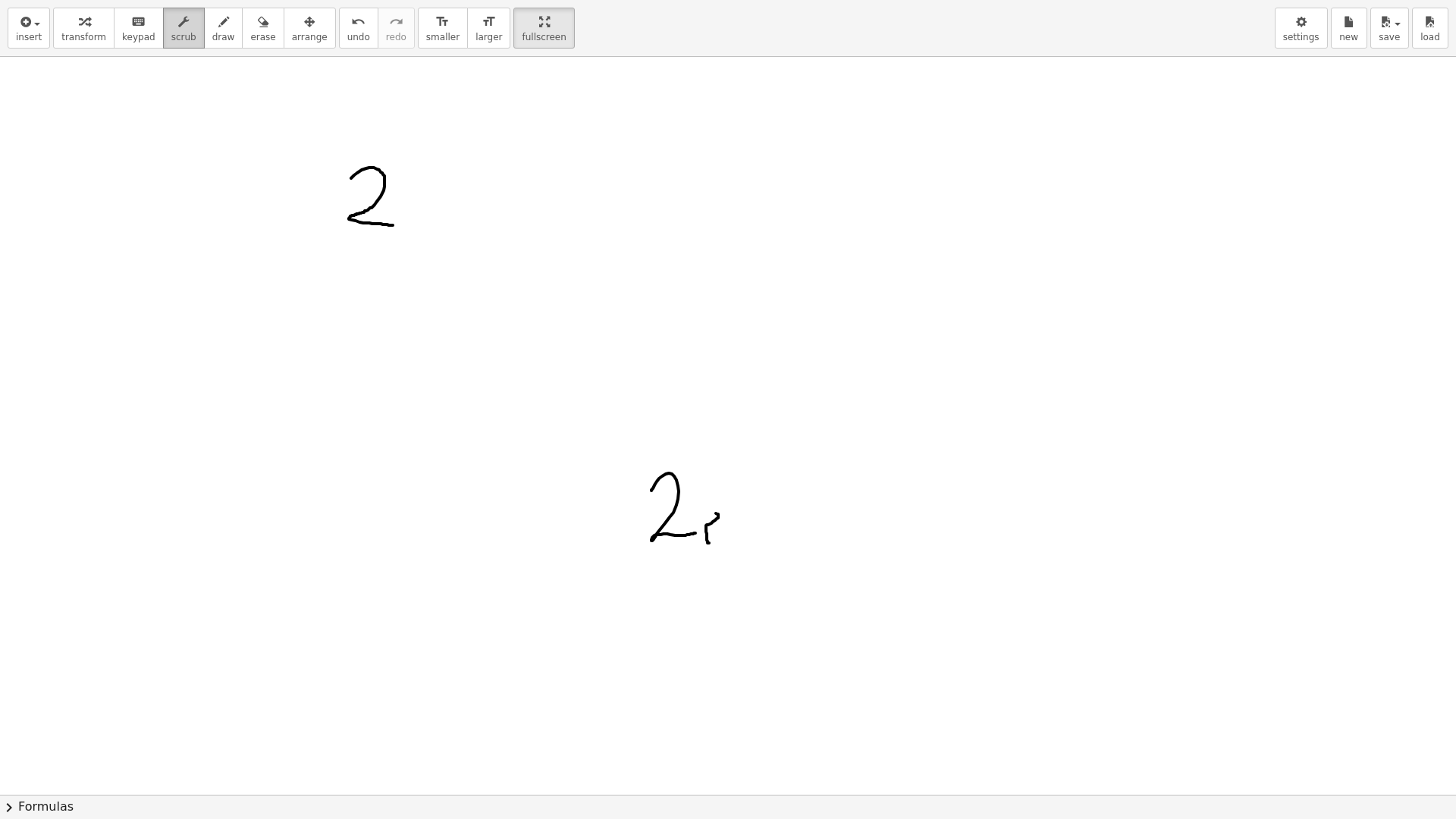
click at [172, 30] on div "button" at bounding box center [184, 21] width 25 height 18
drag, startPoint x: 318, startPoint y: 133, endPoint x: 325, endPoint y: 188, distance: 55.4
click at [361, 209] on div at bounding box center [728, 567] width 1456 height 1476
click at [219, 24] on icon "button" at bounding box center [223, 21] width 11 height 18
drag, startPoint x: 363, startPoint y: 173, endPoint x: 404, endPoint y: 227, distance: 67.8
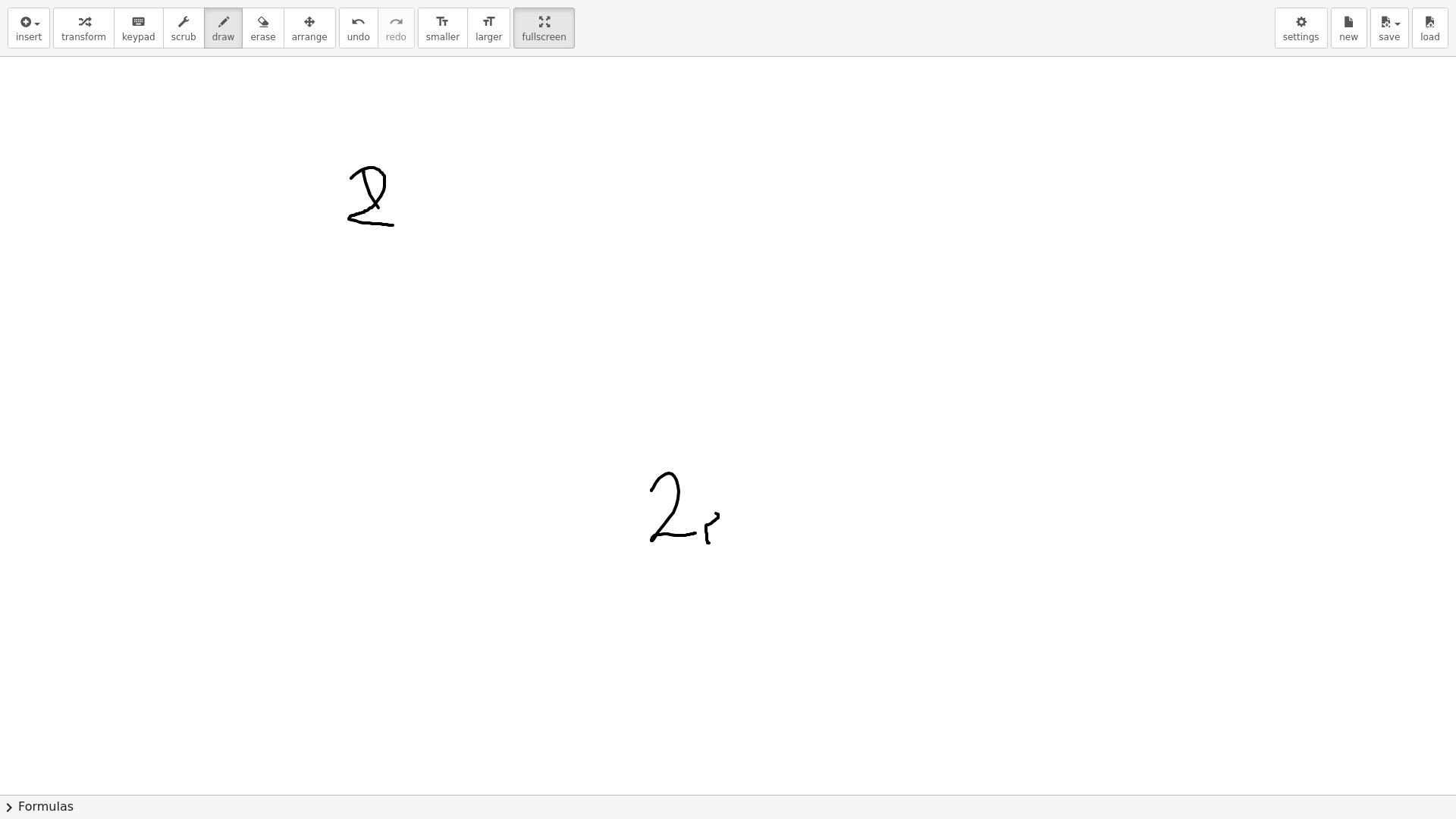
click at [418, 254] on div at bounding box center [728, 567] width 1456 height 1476
click at [252, 18] on div "button" at bounding box center [263, 21] width 25 height 18
drag, startPoint x: 369, startPoint y: 152, endPoint x: 595, endPoint y: 419, distance: 349.8
click at [605, 446] on div at bounding box center [728, 567] width 1456 height 1476
click at [304, 25] on icon "button" at bounding box center [309, 21] width 11 height 18
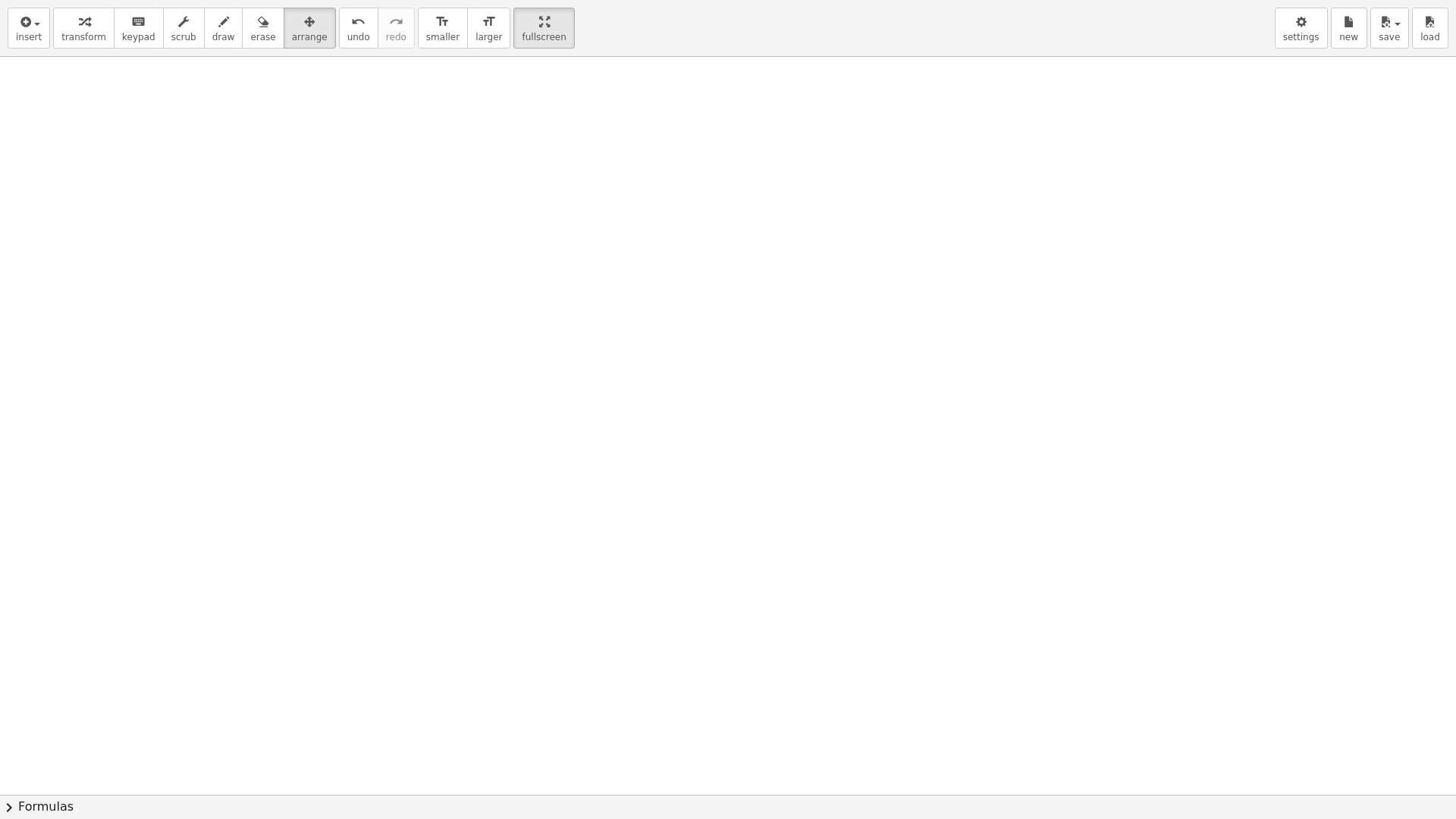
drag, startPoint x: 289, startPoint y: 132, endPoint x: 477, endPoint y: 229, distance: 211.5
click at [477, 229] on div at bounding box center [728, 567] width 1456 height 1476
click at [213, 35] on span "draw" at bounding box center [224, 36] width 23 height 11
click at [475, 35] on span "larger" at bounding box center [489, 36] width 27 height 11
click at [427, 35] on span "smaller" at bounding box center [443, 36] width 34 height 11
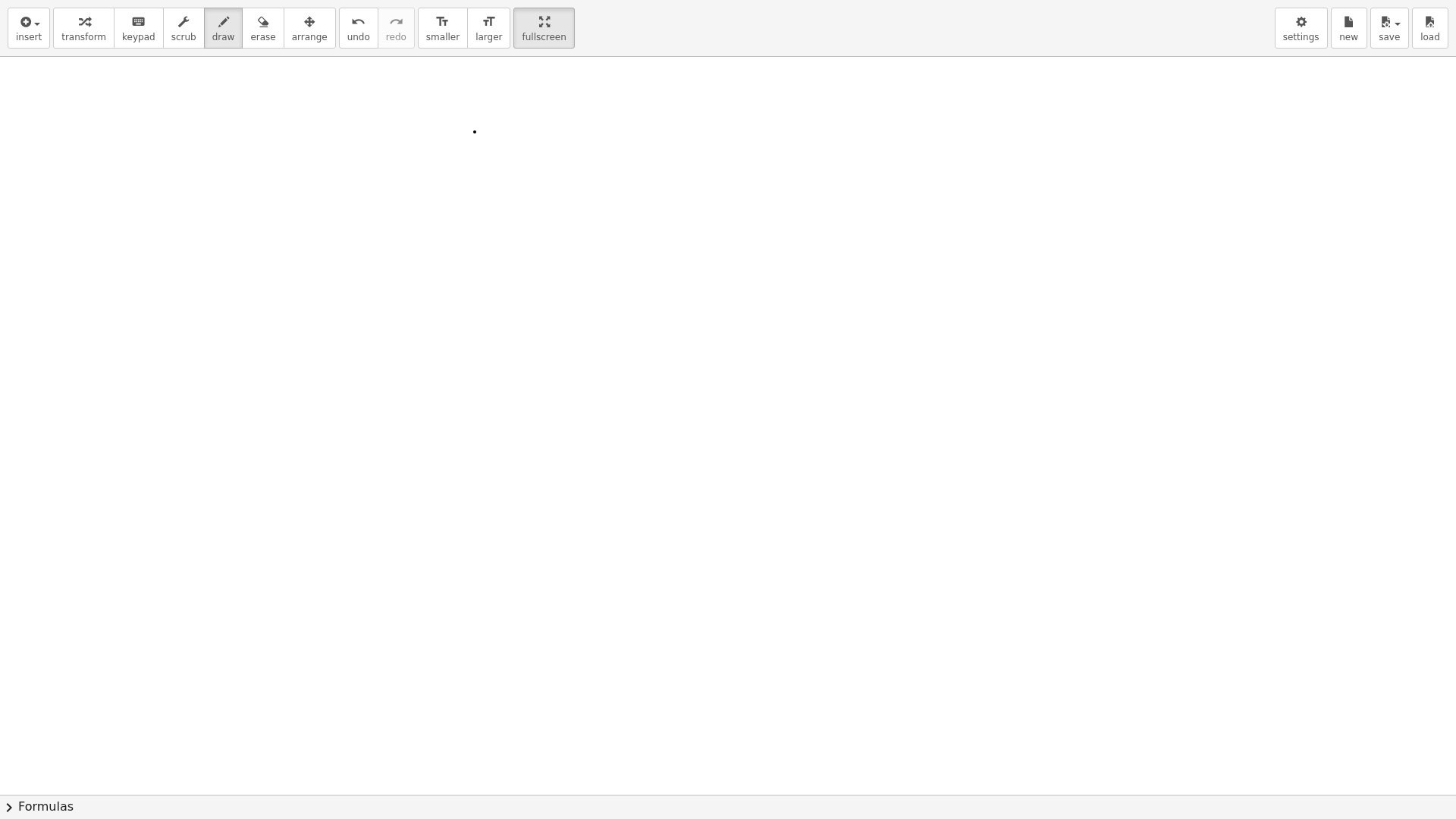
click at [474, 132] on div at bounding box center [728, 567] width 1456 height 1476
click at [213, 28] on div "button" at bounding box center [224, 21] width 23 height 18
click at [252, 26] on button "erase" at bounding box center [263, 28] width 42 height 41
drag, startPoint x: 449, startPoint y: 144, endPoint x: 486, endPoint y: 148, distance: 37.2
click at [486, 148] on div at bounding box center [728, 567] width 1456 height 1476
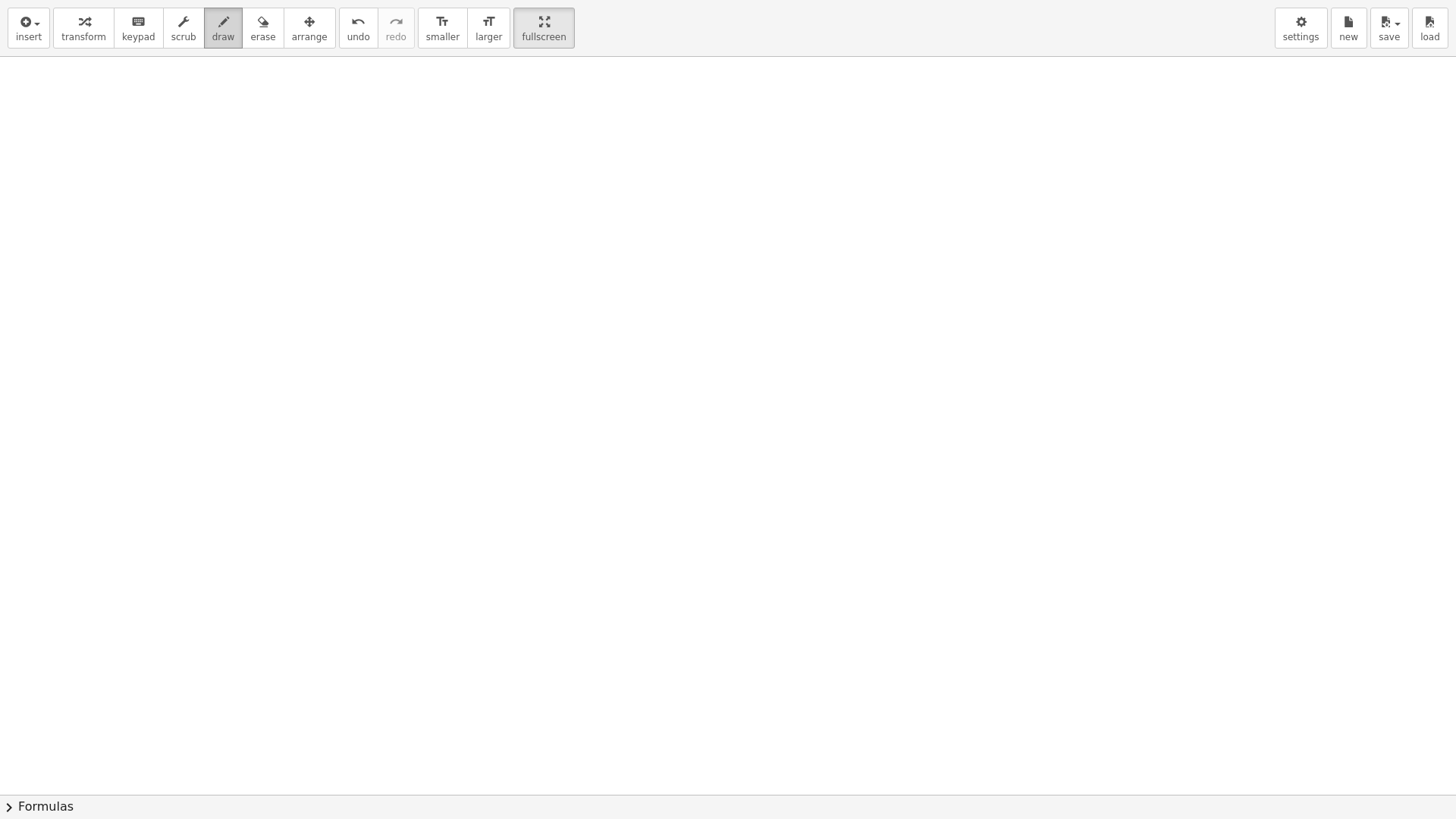
click at [213, 39] on span "draw" at bounding box center [224, 36] width 23 height 11
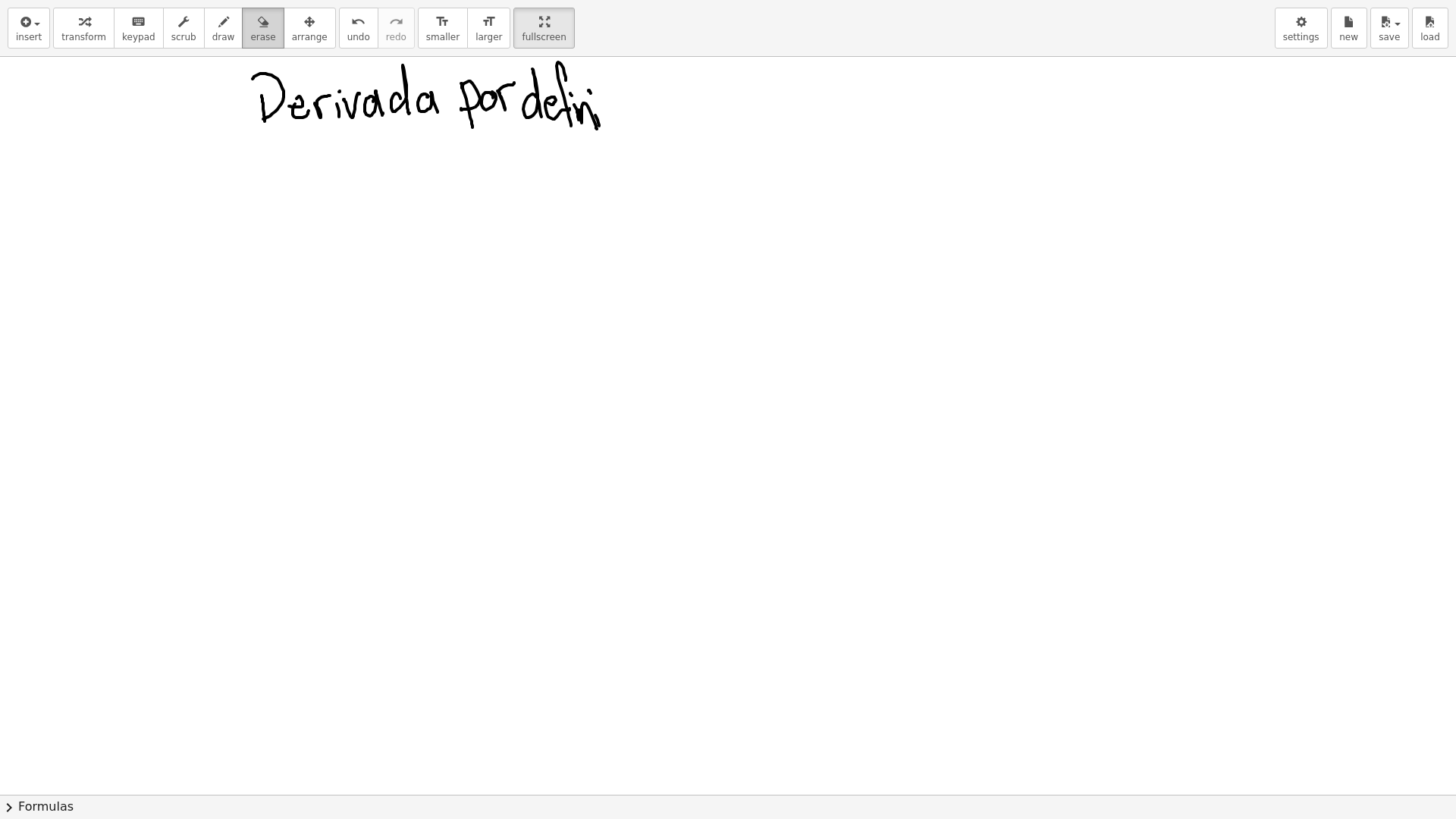
click at [258, 30] on icon "button" at bounding box center [263, 21] width 11 height 18
drag, startPoint x: 256, startPoint y: 72, endPoint x: 436, endPoint y: 96, distance: 181.6
click at [250, 32] on span "erase" at bounding box center [263, 36] width 25 height 11
click at [332, 88] on div at bounding box center [342, 114] width 23 height 53
click at [258, 25] on icon "button" at bounding box center [263, 21] width 11 height 18
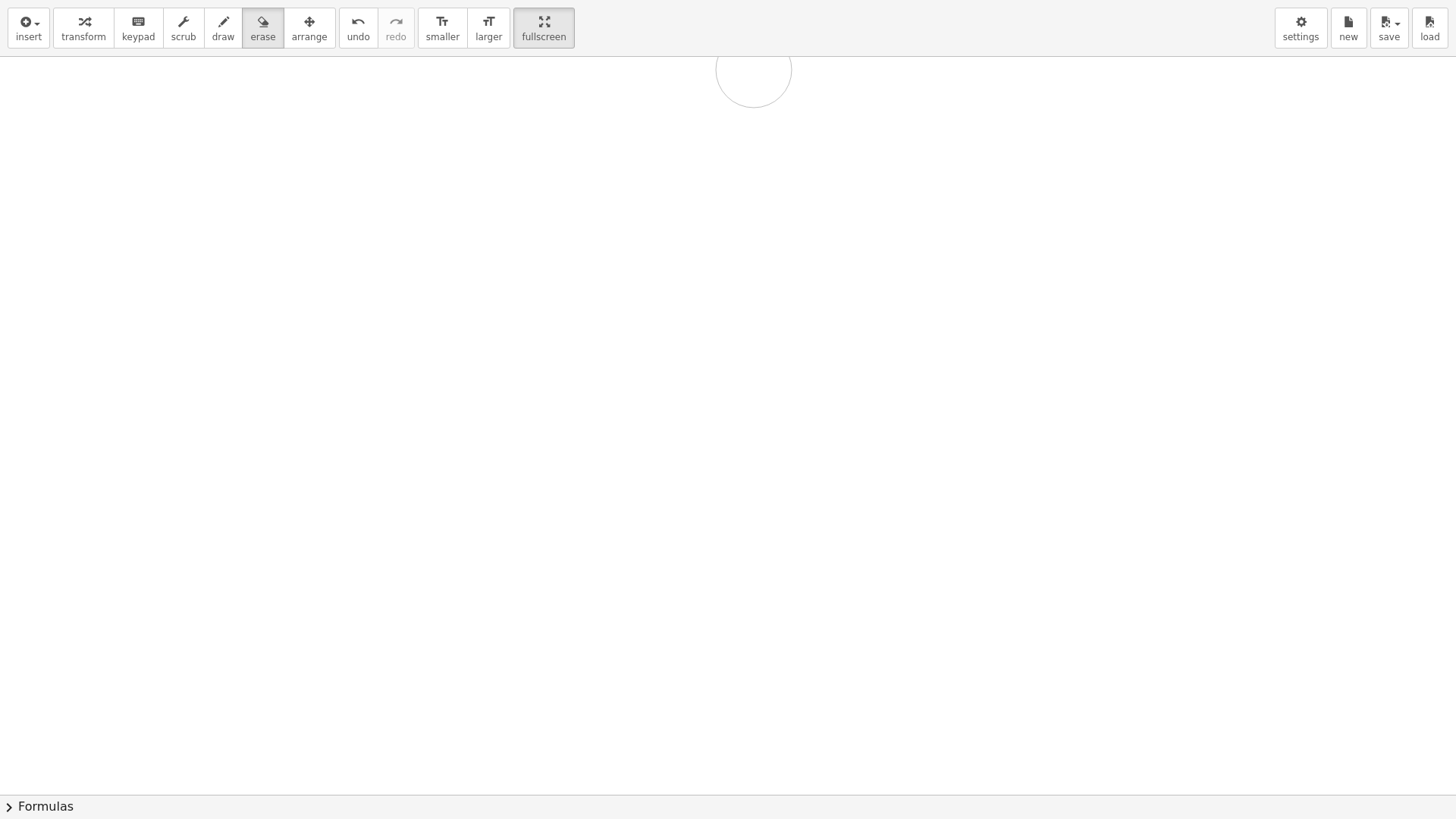
drag, startPoint x: 242, startPoint y: 62, endPoint x: 628, endPoint y: 93, distance: 387.2
click at [632, 93] on div at bounding box center [728, 567] width 1456 height 1476
click at [234, 171] on div at bounding box center [728, 567] width 1456 height 1476
click at [258, 27] on icon "button" at bounding box center [263, 21] width 11 height 18
drag, startPoint x: 311, startPoint y: 101, endPoint x: 749, endPoint y: 155, distance: 441.3
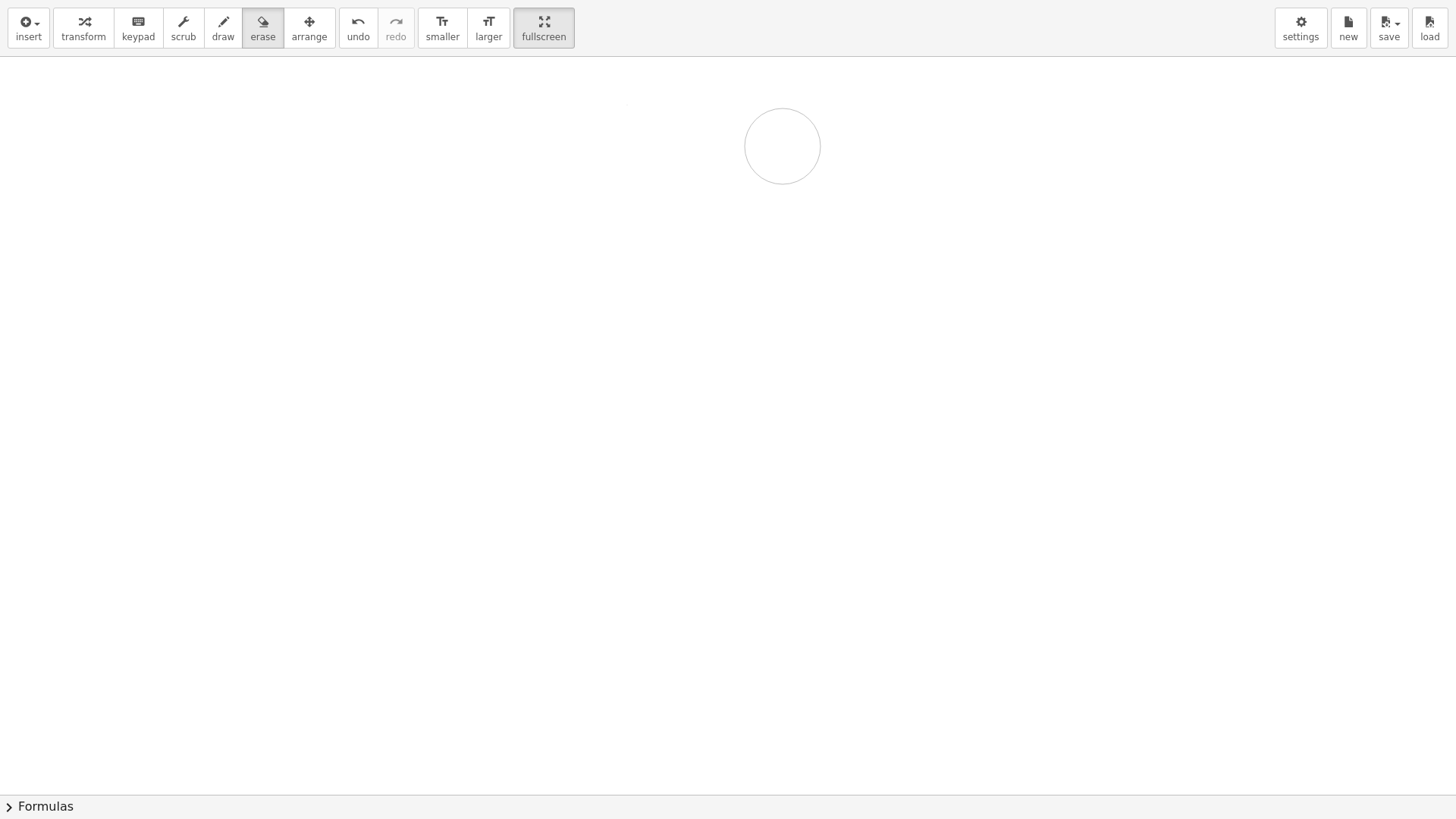
click at [769, 151] on div at bounding box center [728, 567] width 1456 height 1476
click at [186, 135] on div at bounding box center [728, 567] width 1456 height 1476
click at [347, 24] on button "undo undo" at bounding box center [358, 28] width 39 height 41
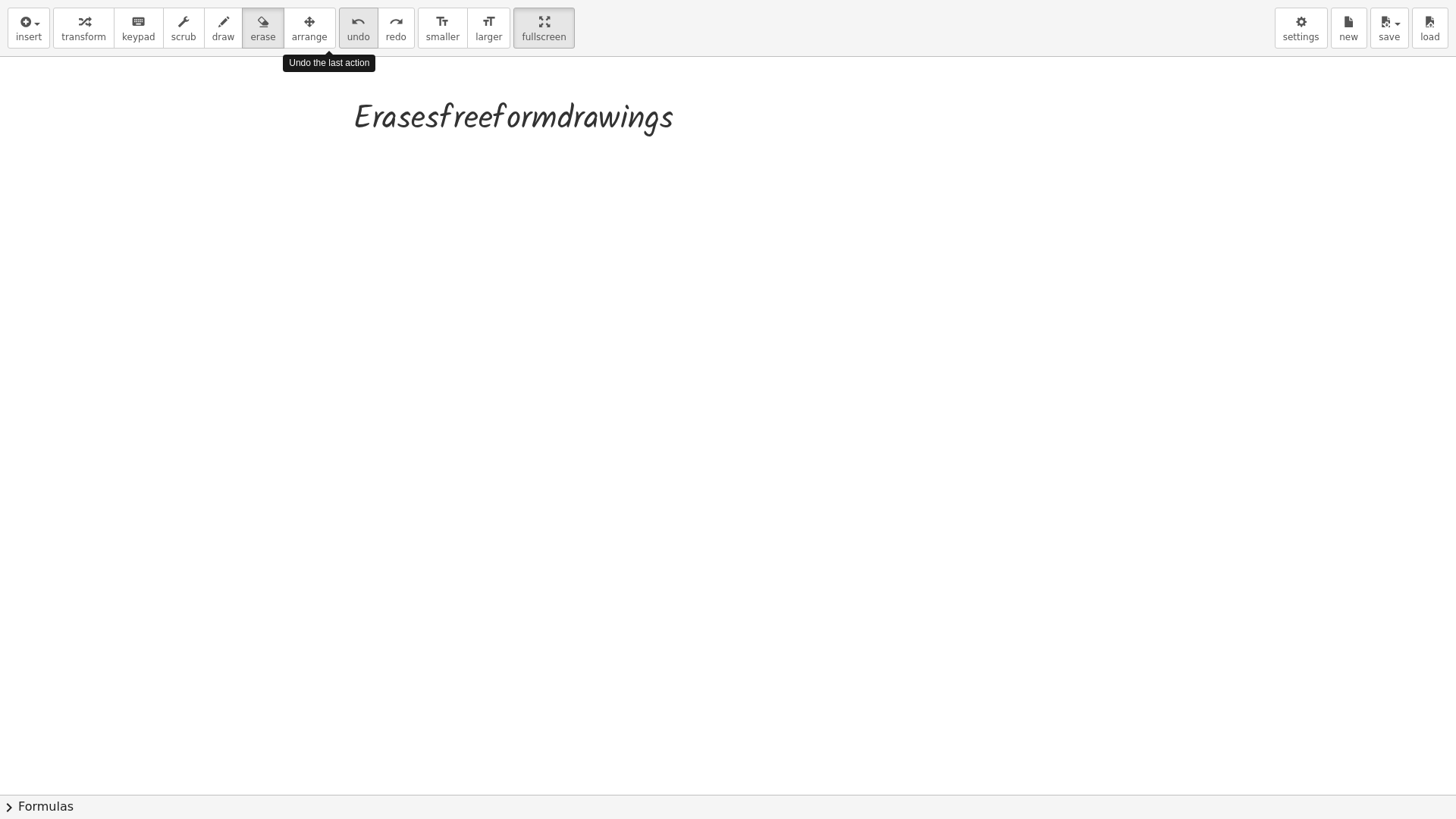
click at [351, 27] on icon "undo" at bounding box center [358, 21] width 14 height 18
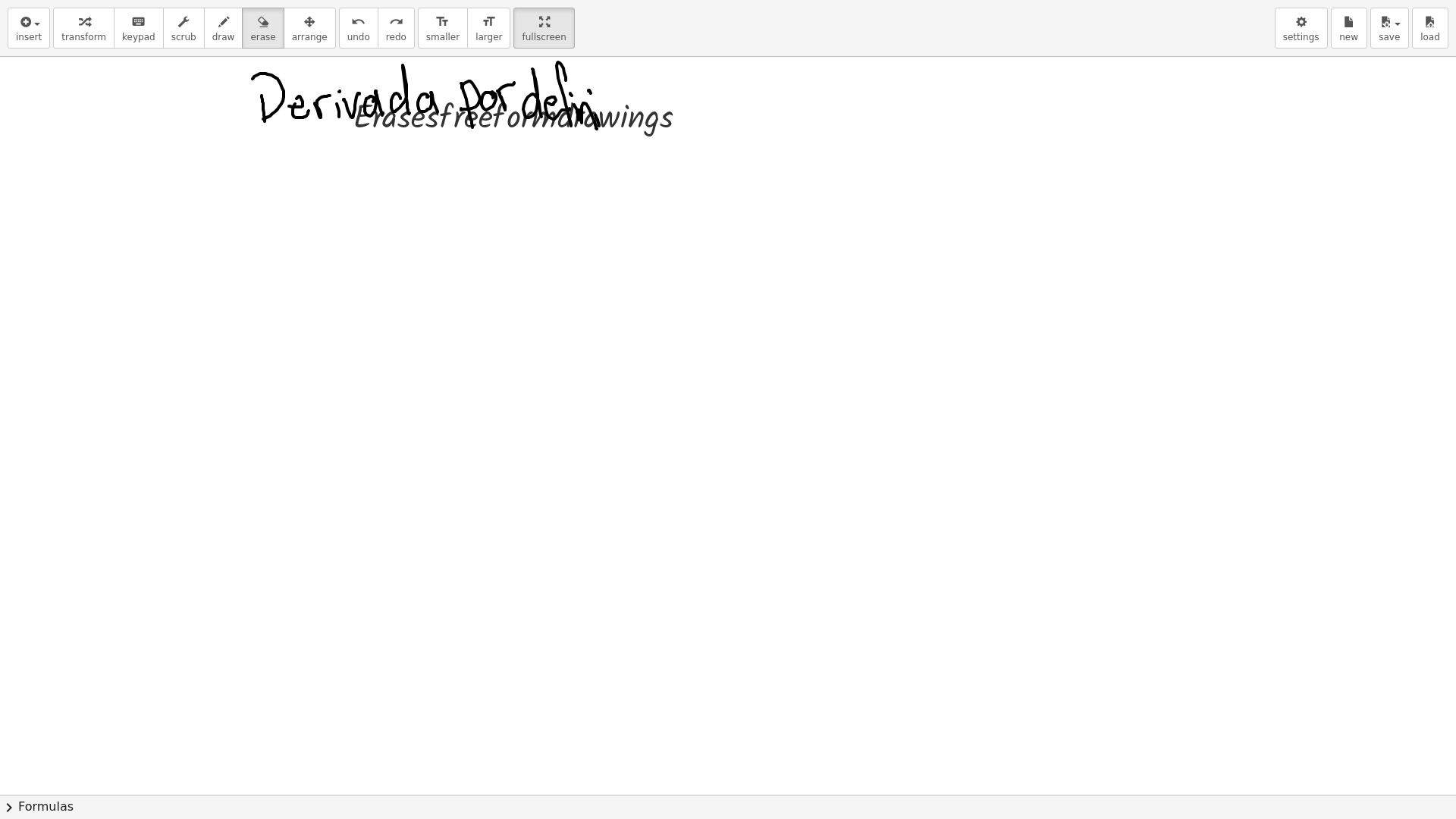
click at [275, 153] on div at bounding box center [728, 567] width 1456 height 1476
click at [242, 29] on button "erase" at bounding box center [263, 28] width 42 height 41
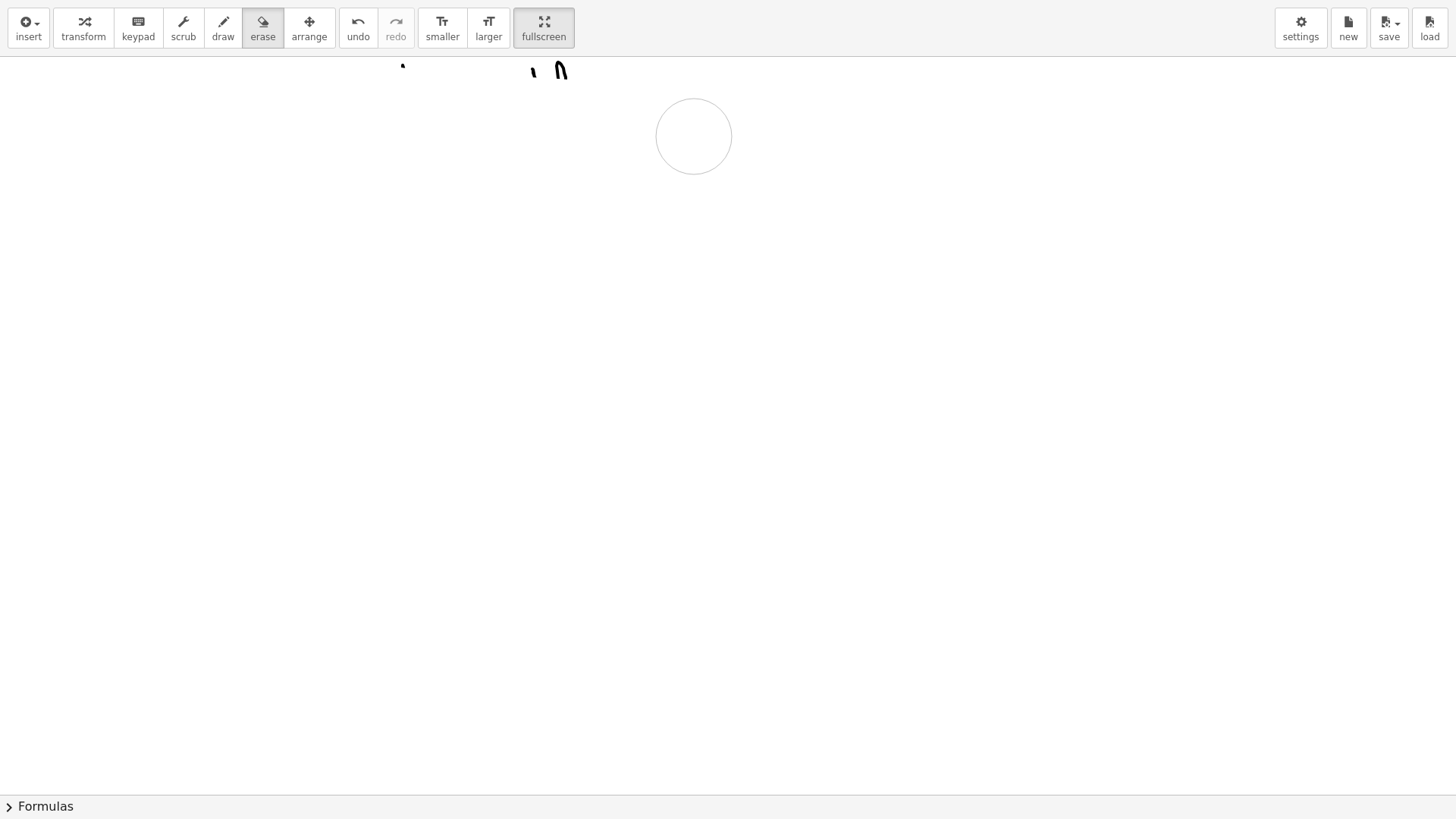
drag, startPoint x: 222, startPoint y: 62, endPoint x: 635, endPoint y: 136, distance: 419.6
click at [664, 140] on div at bounding box center [728, 567] width 1456 height 1476
drag, startPoint x: 401, startPoint y: 77, endPoint x: 750, endPoint y: 122, distance: 351.9
click at [750, 122] on div at bounding box center [728, 567] width 1456 height 1476
drag, startPoint x: 515, startPoint y: 126, endPoint x: 183, endPoint y: 104, distance: 332.7
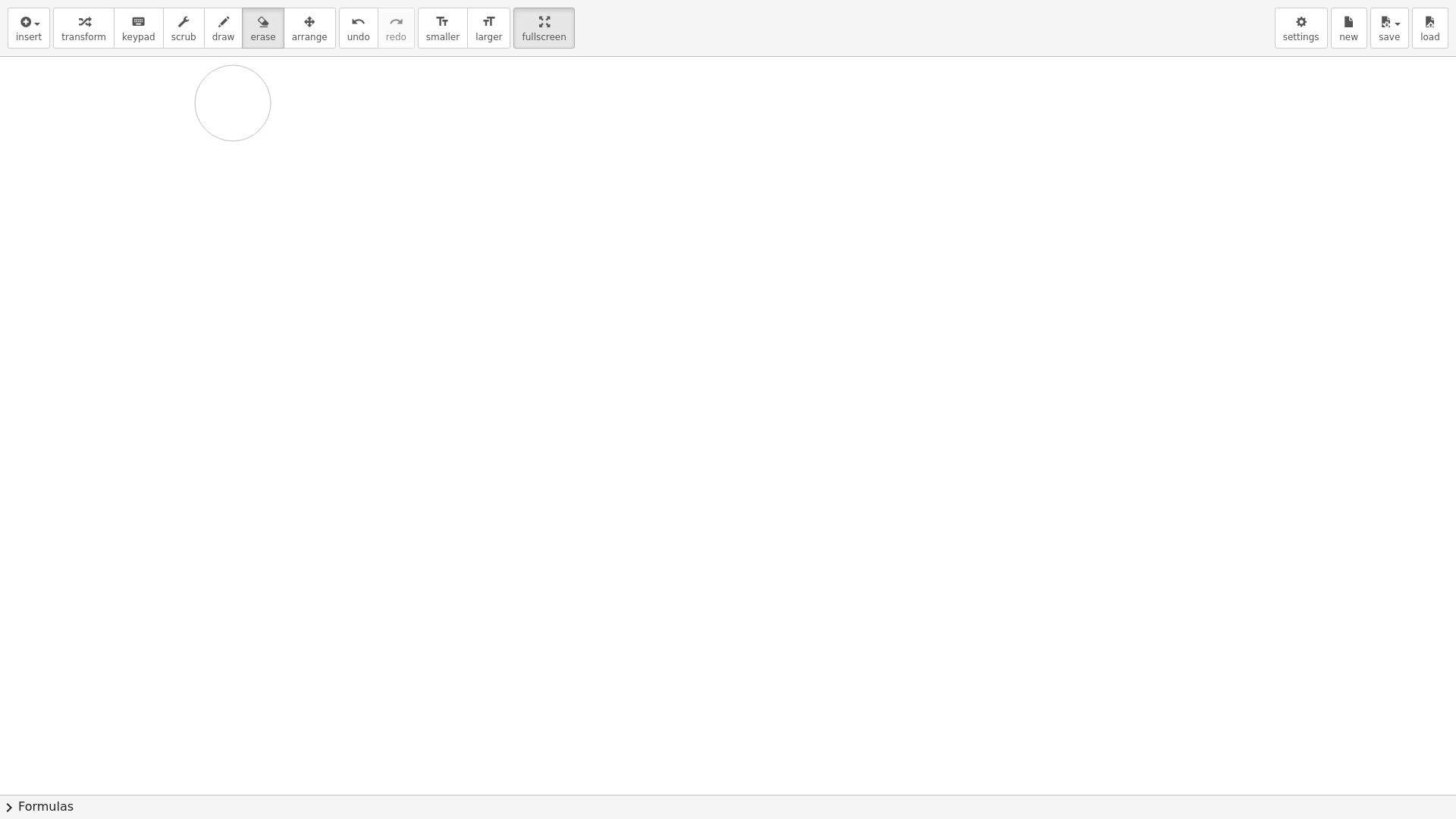
click at [183, 104] on div at bounding box center [728, 567] width 1456 height 1476
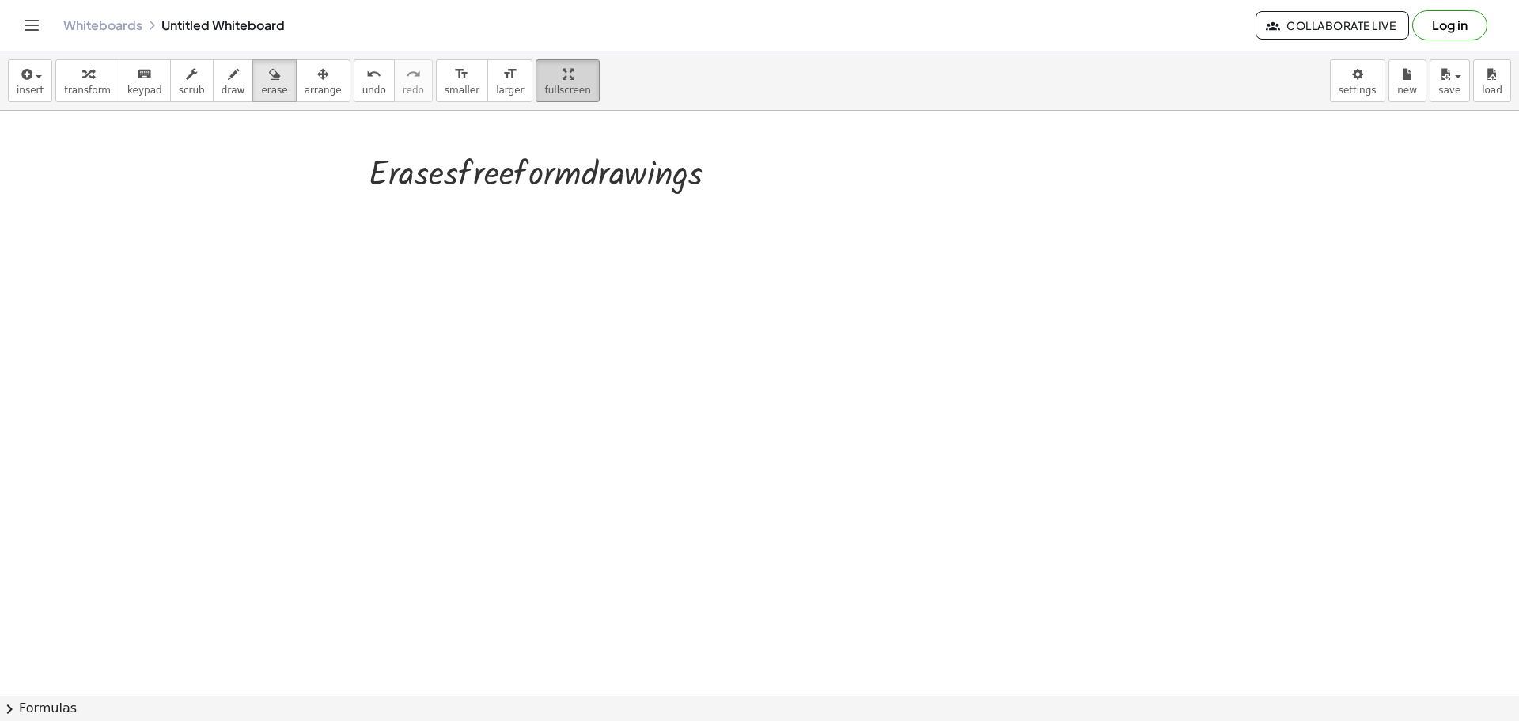
click at [544, 69] on div "button" at bounding box center [567, 73] width 46 height 19
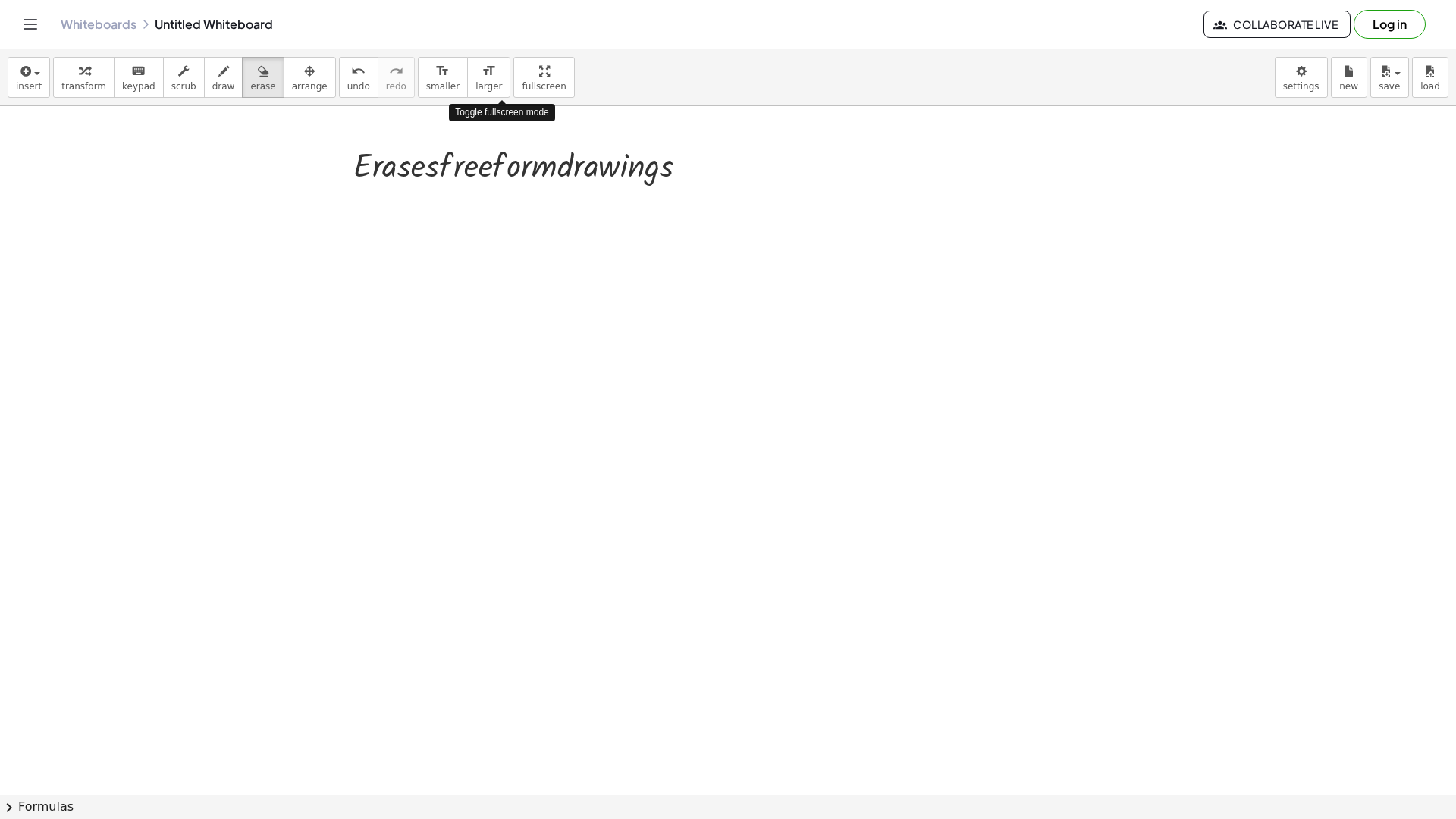
drag, startPoint x: 512, startPoint y: 66, endPoint x: 512, endPoint y: 158, distance: 92.0
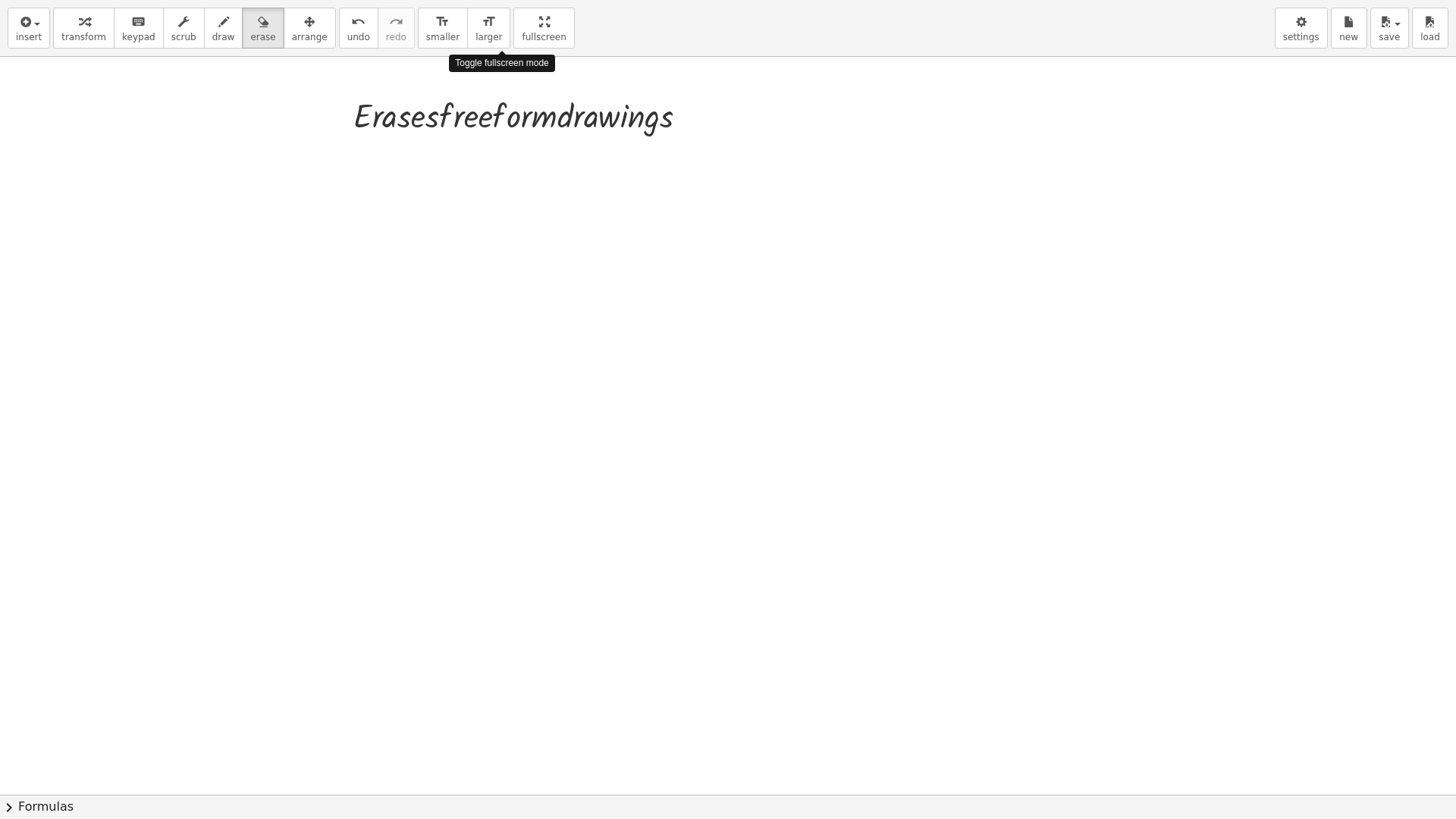
click at [512, 158] on div "insert select one: Math Expression Function Text Youtube Video Graphing Geometr…" at bounding box center [728, 410] width 1456 height 819
click at [208, 8] on button "draw" at bounding box center [223, 28] width 39 height 41
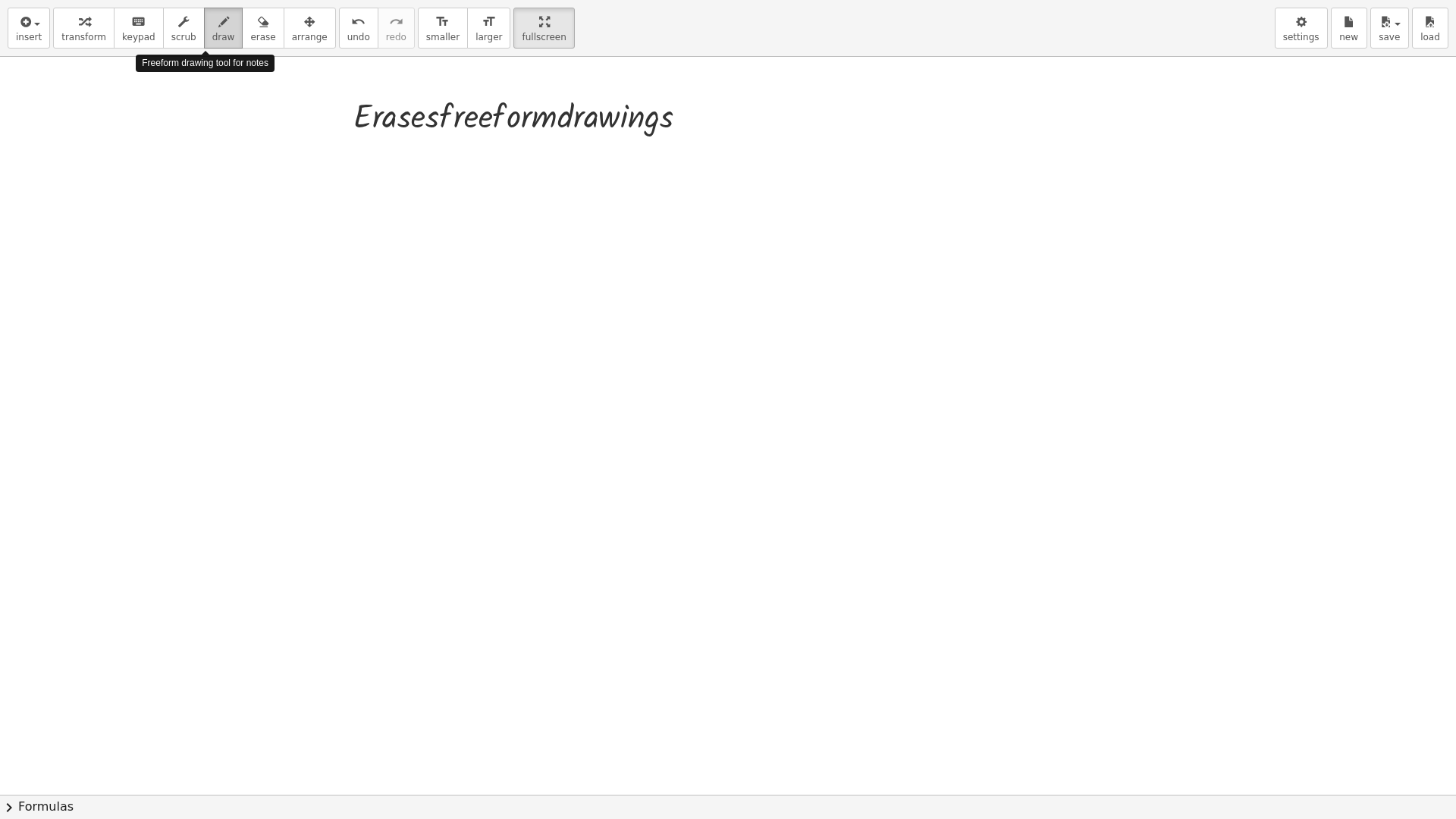
click at [211, 45] on button "draw" at bounding box center [223, 28] width 39 height 41
click at [213, 30] on div "button" at bounding box center [224, 21] width 23 height 18
click at [701, 264] on div at bounding box center [728, 567] width 1456 height 1476
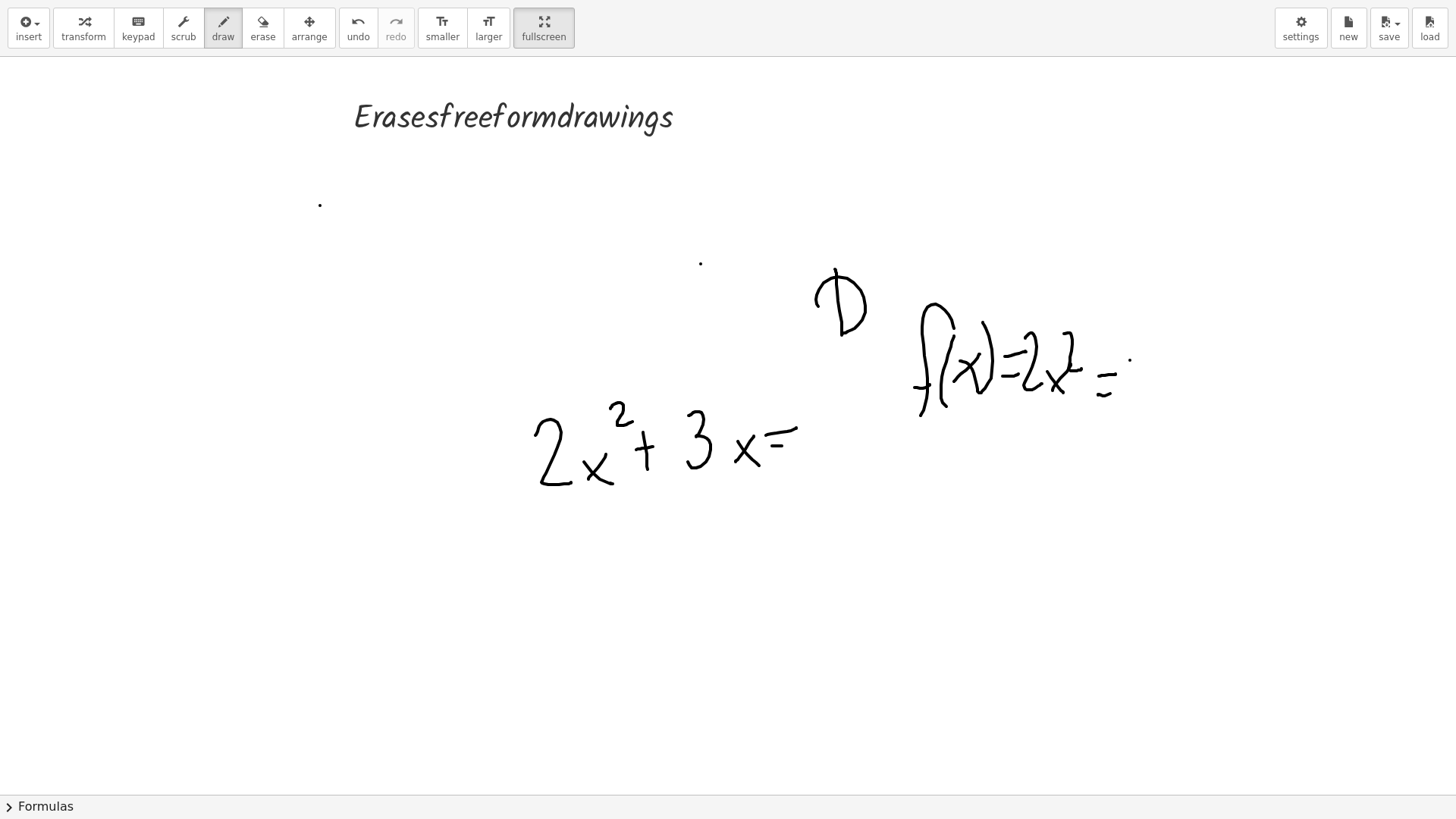
click at [320, 205] on div at bounding box center [728, 567] width 1456 height 1476
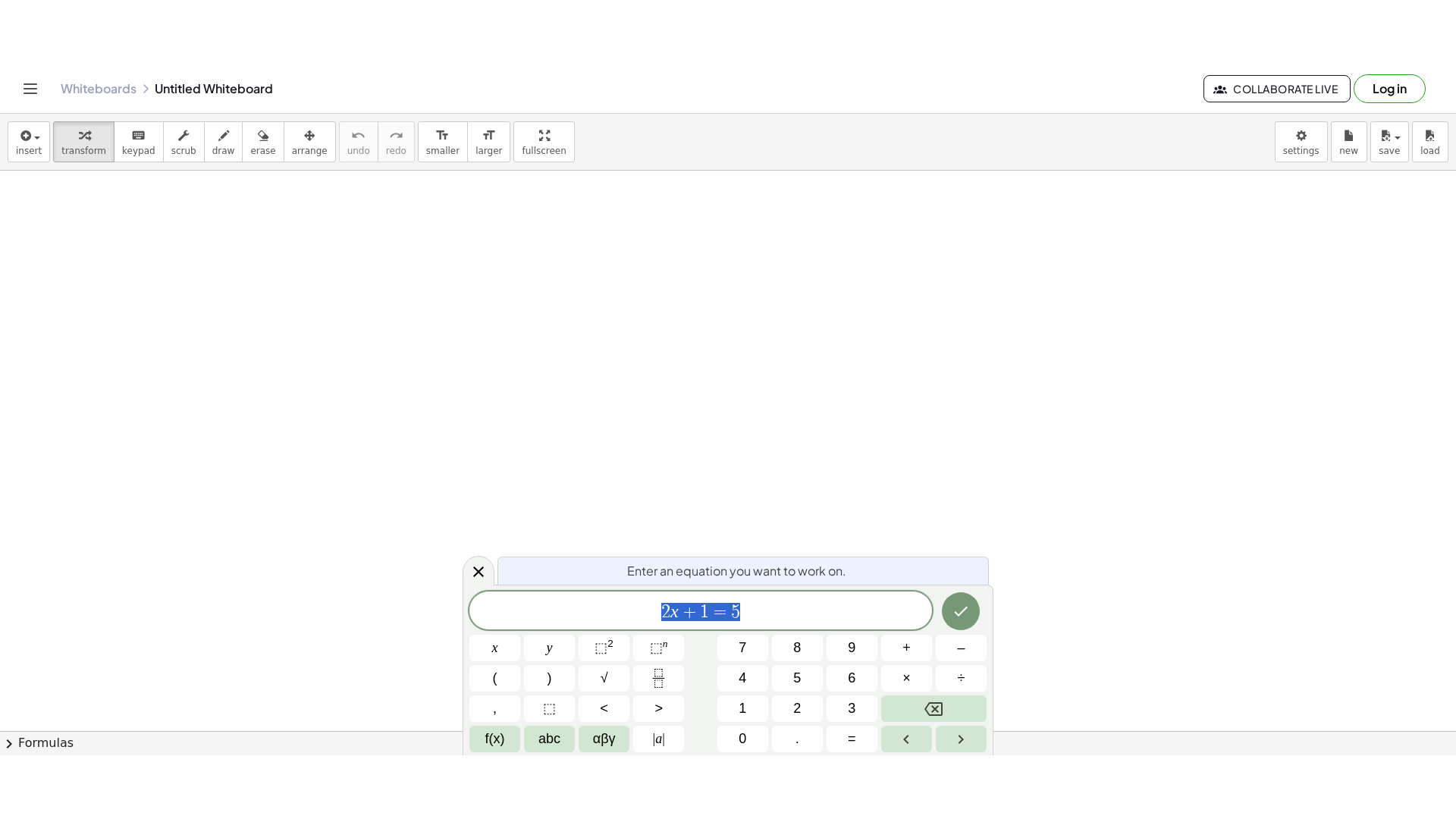
scroll to position [76, 0]
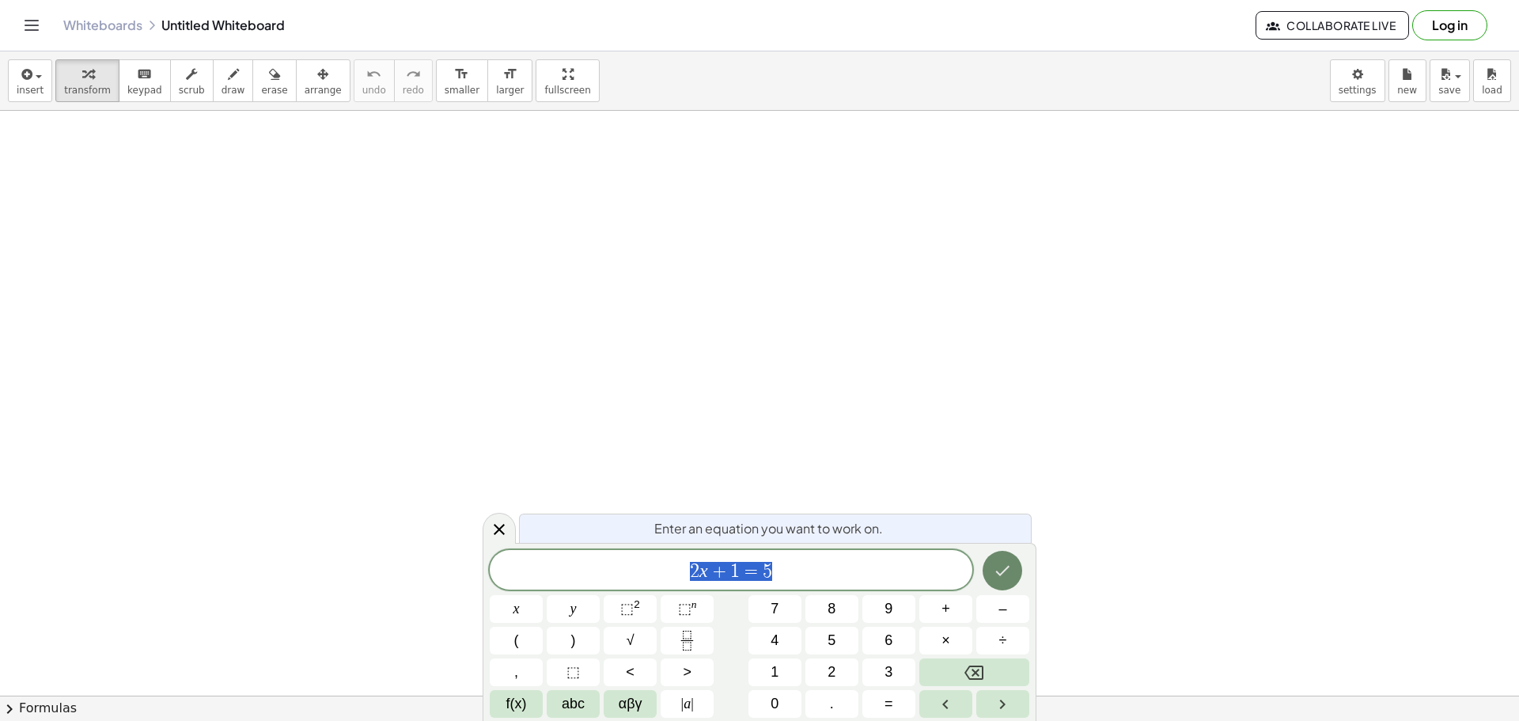
click at [998, 584] on button "Done" at bounding box center [1003, 571] width 40 height 40
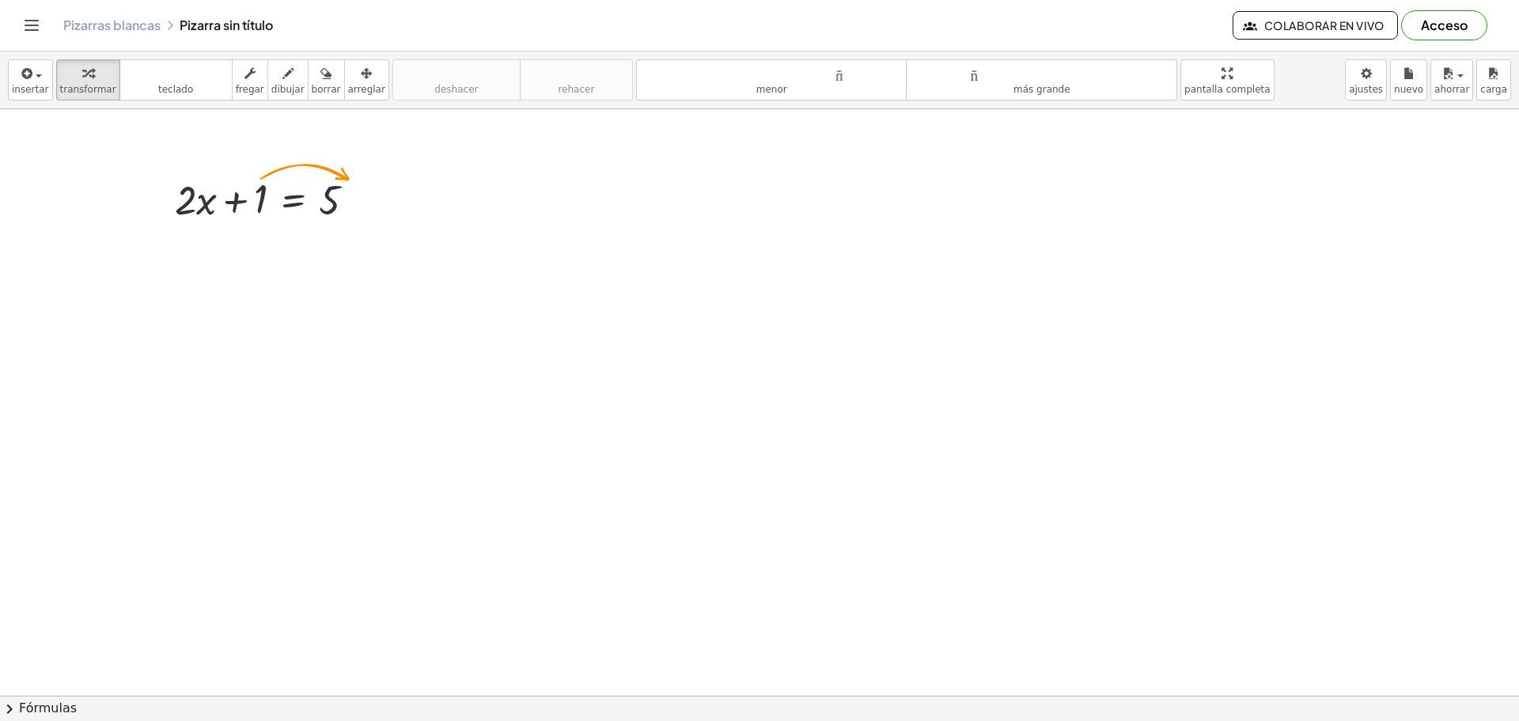
click at [343, 295] on div at bounding box center [759, 666] width 1519 height 1272
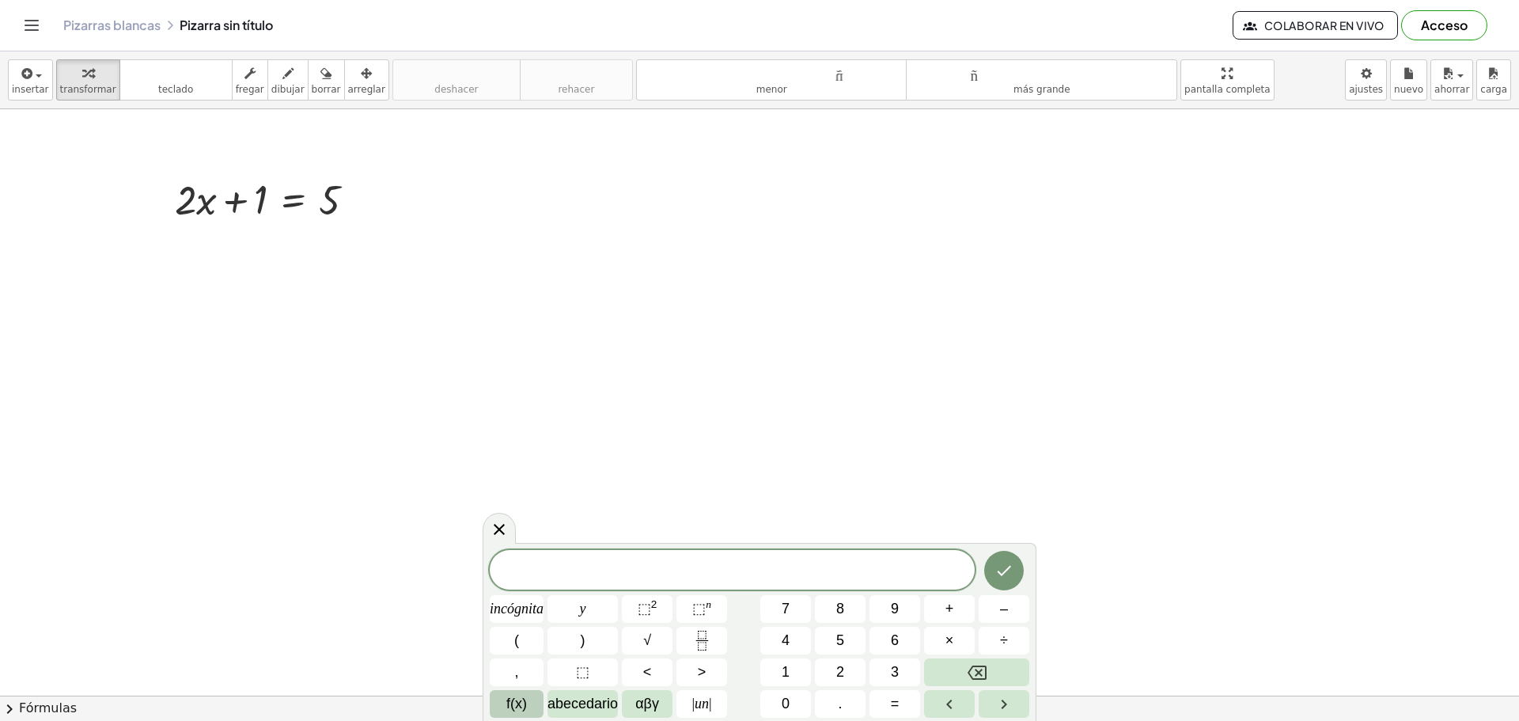
click at [529, 710] on button "f(x)" at bounding box center [517, 704] width 54 height 28
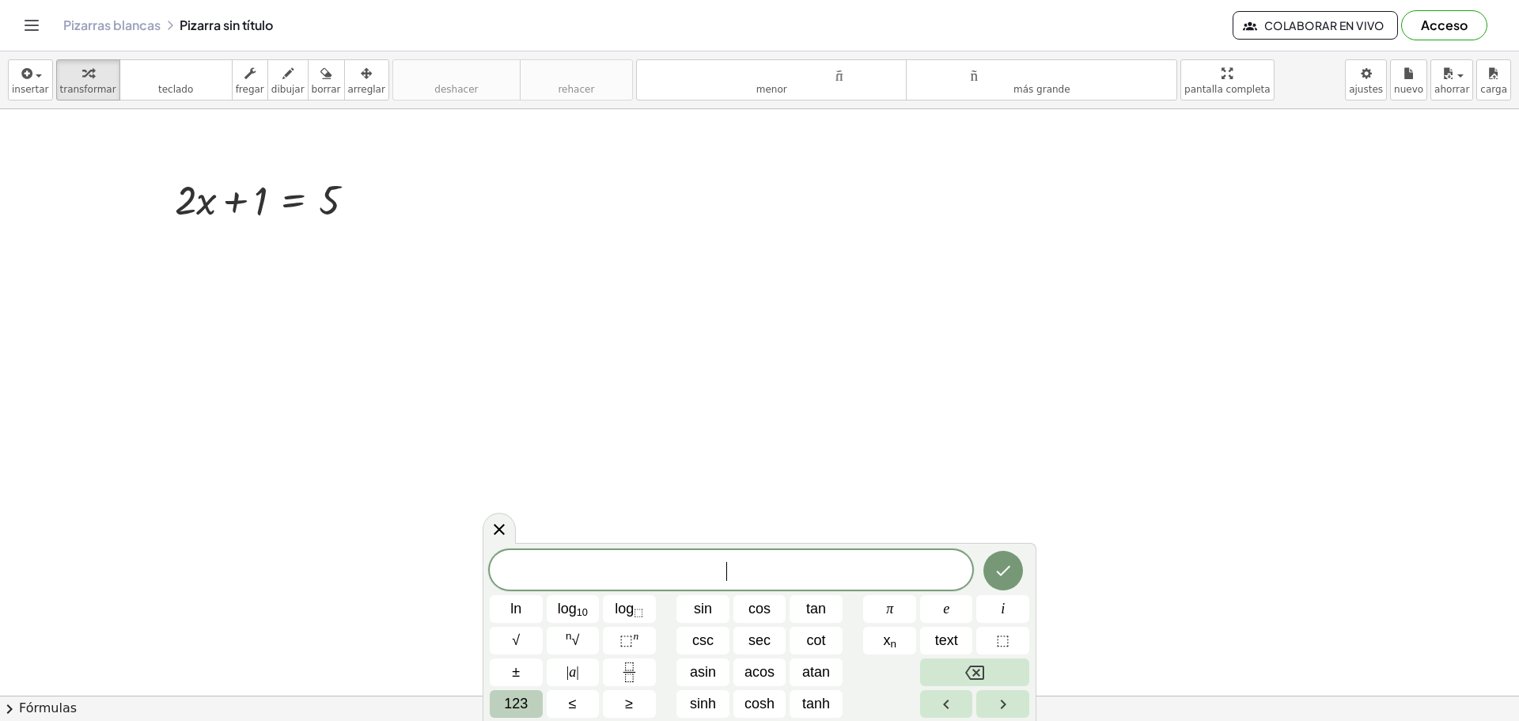
click at [506, 703] on span "123" at bounding box center [516, 703] width 24 height 21
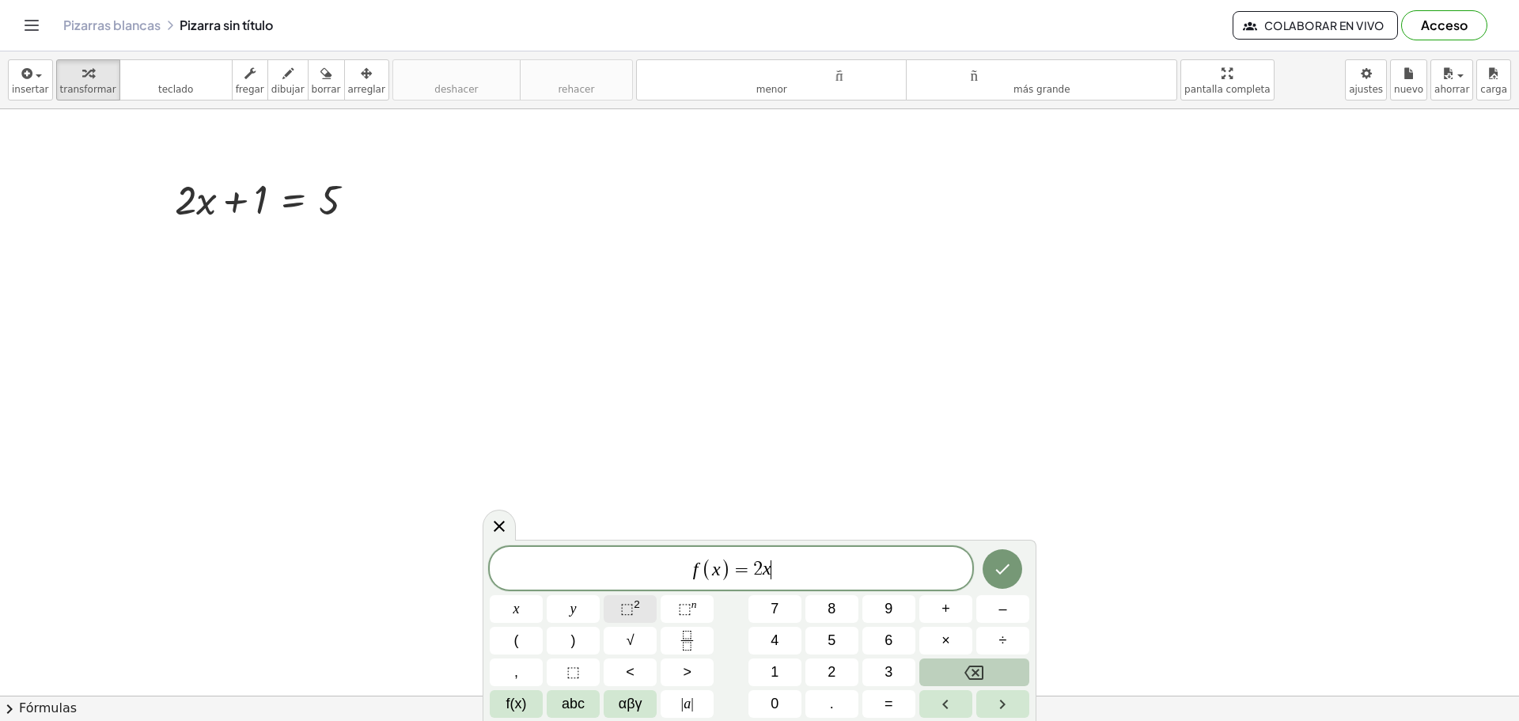
click at [621, 612] on button "⬚ 2" at bounding box center [630, 609] width 53 height 28
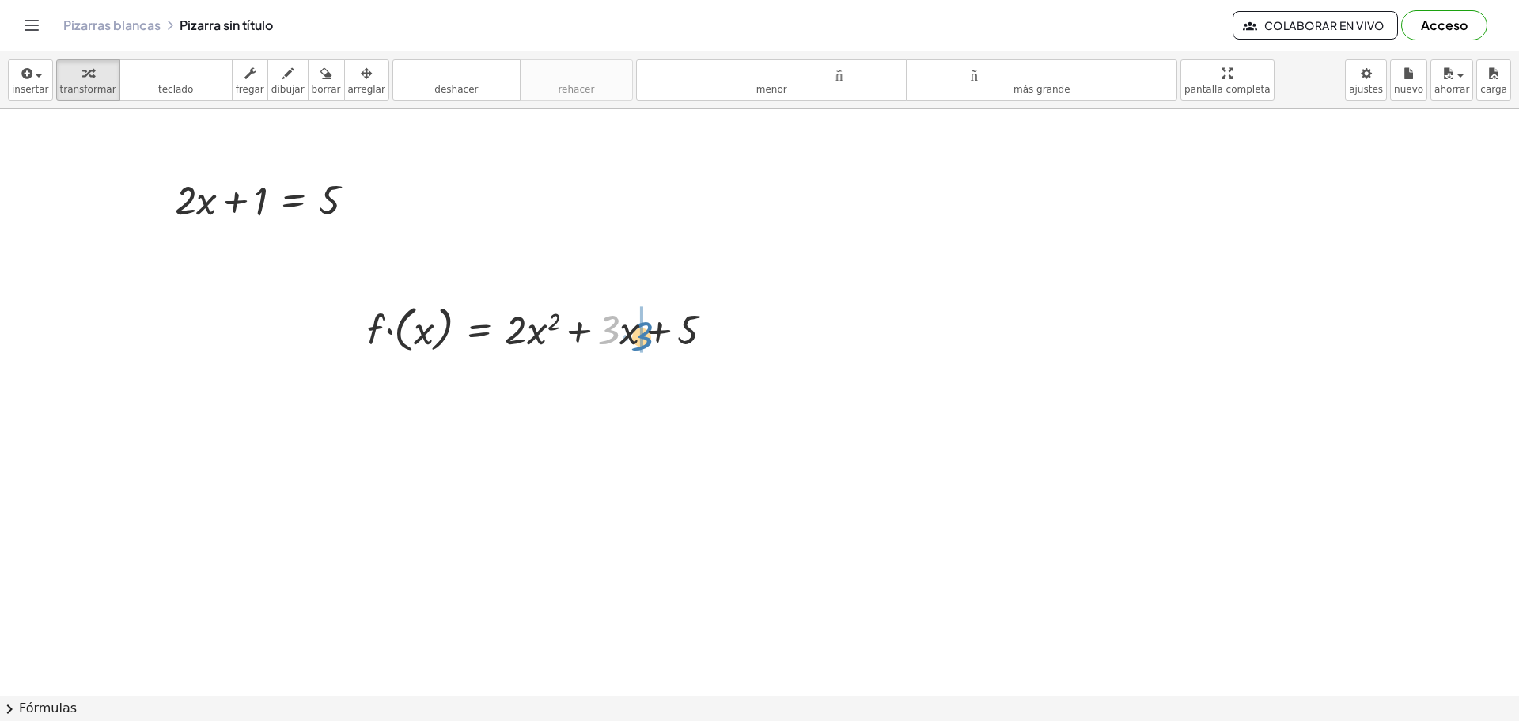
drag, startPoint x: 570, startPoint y: 329, endPoint x: 634, endPoint y: 330, distance: 64.1
click at [634, 330] on div at bounding box center [546, 328] width 374 height 58
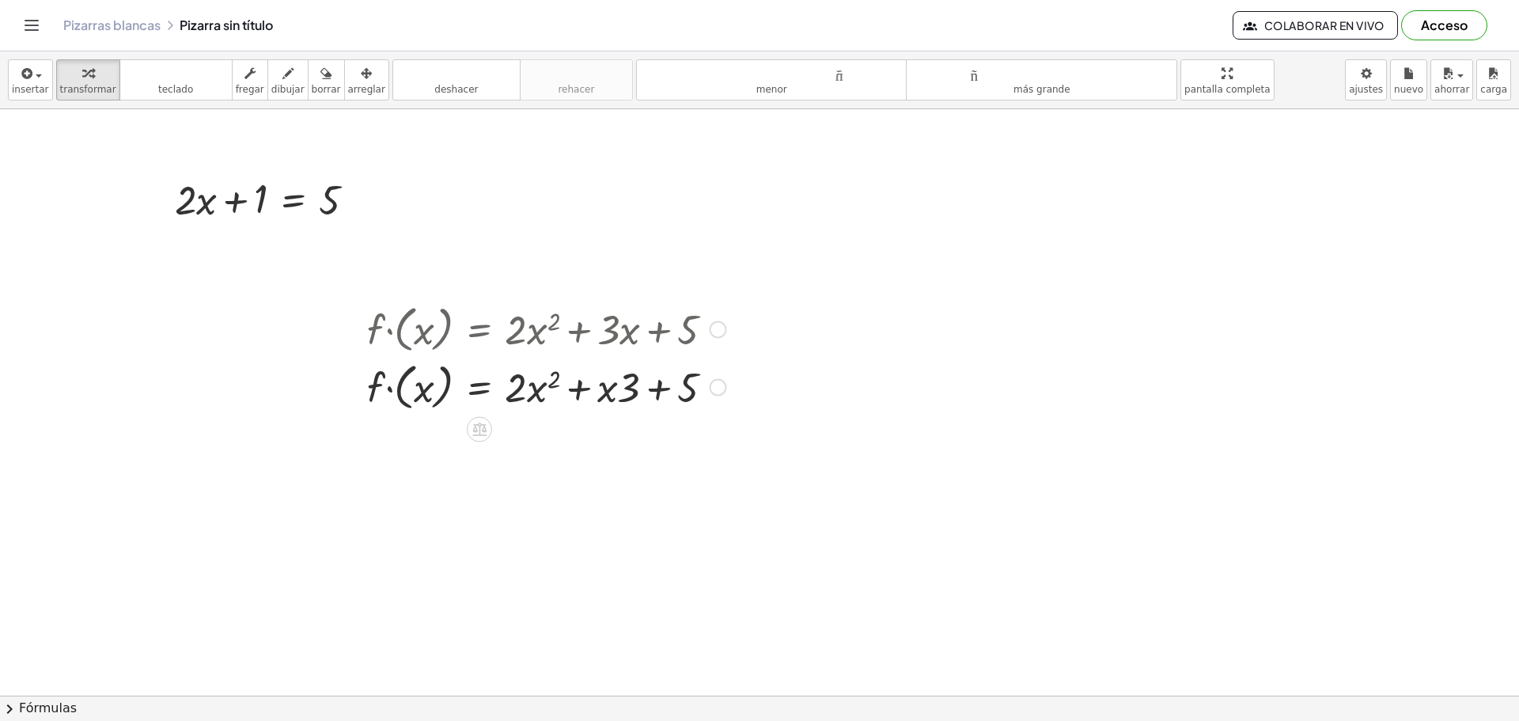
drag, startPoint x: 305, startPoint y: 290, endPoint x: 642, endPoint y: 358, distance: 342.9
click at [639, 349] on div "+ · 2 · x + 1 = 5 · f · ( x ) = + · 2 · x 2 + · 3 · x + 5 · f · ( x ) = + · 2 ·…" at bounding box center [759, 666] width 1519 height 1272
click at [686, 382] on div at bounding box center [546, 386] width 374 height 58
click at [344, 72] on button "arreglar" at bounding box center [366, 79] width 45 height 41
click at [320, 76] on icon "button" at bounding box center [325, 73] width 11 height 19
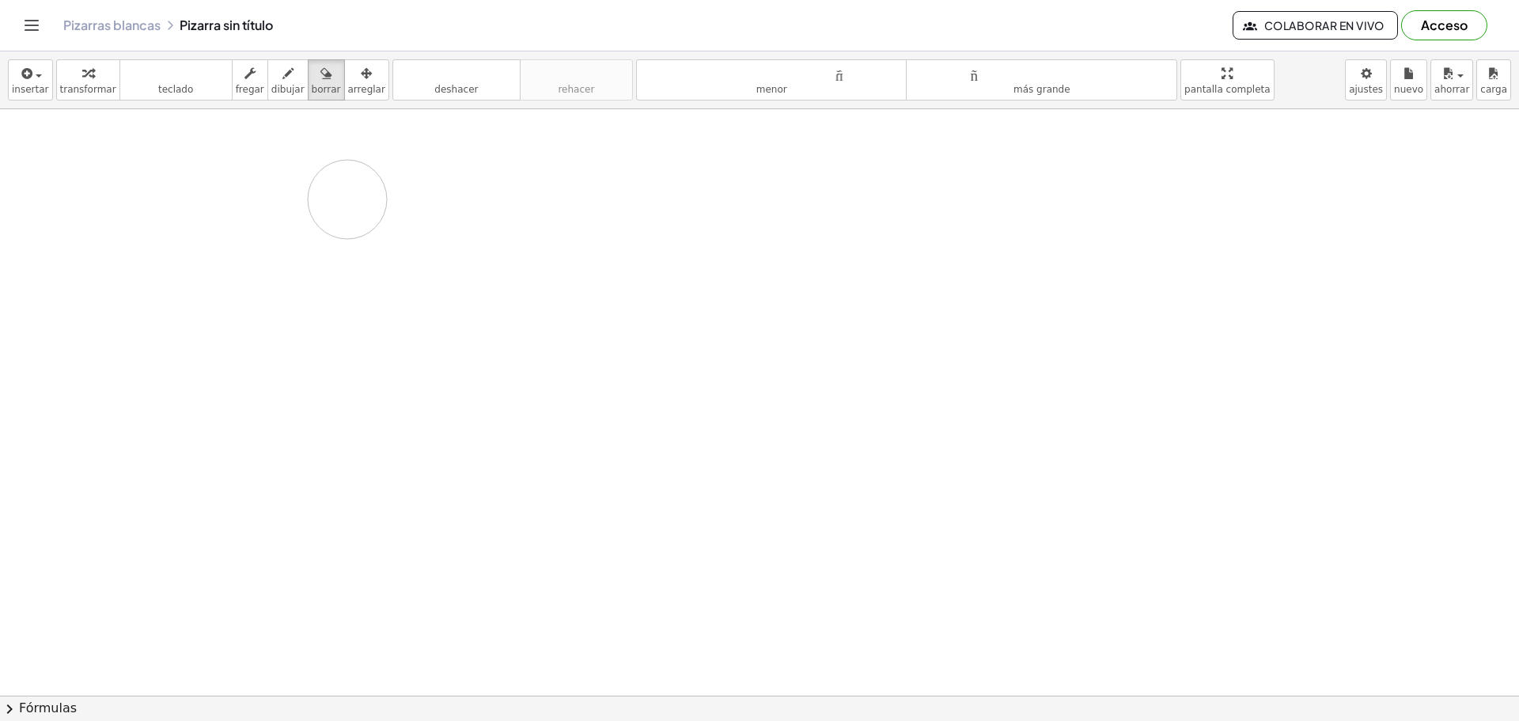
drag, startPoint x: 165, startPoint y: 151, endPoint x: 338, endPoint y: 201, distance: 179.5
click at [338, 201] on div at bounding box center [759, 666] width 1519 height 1272
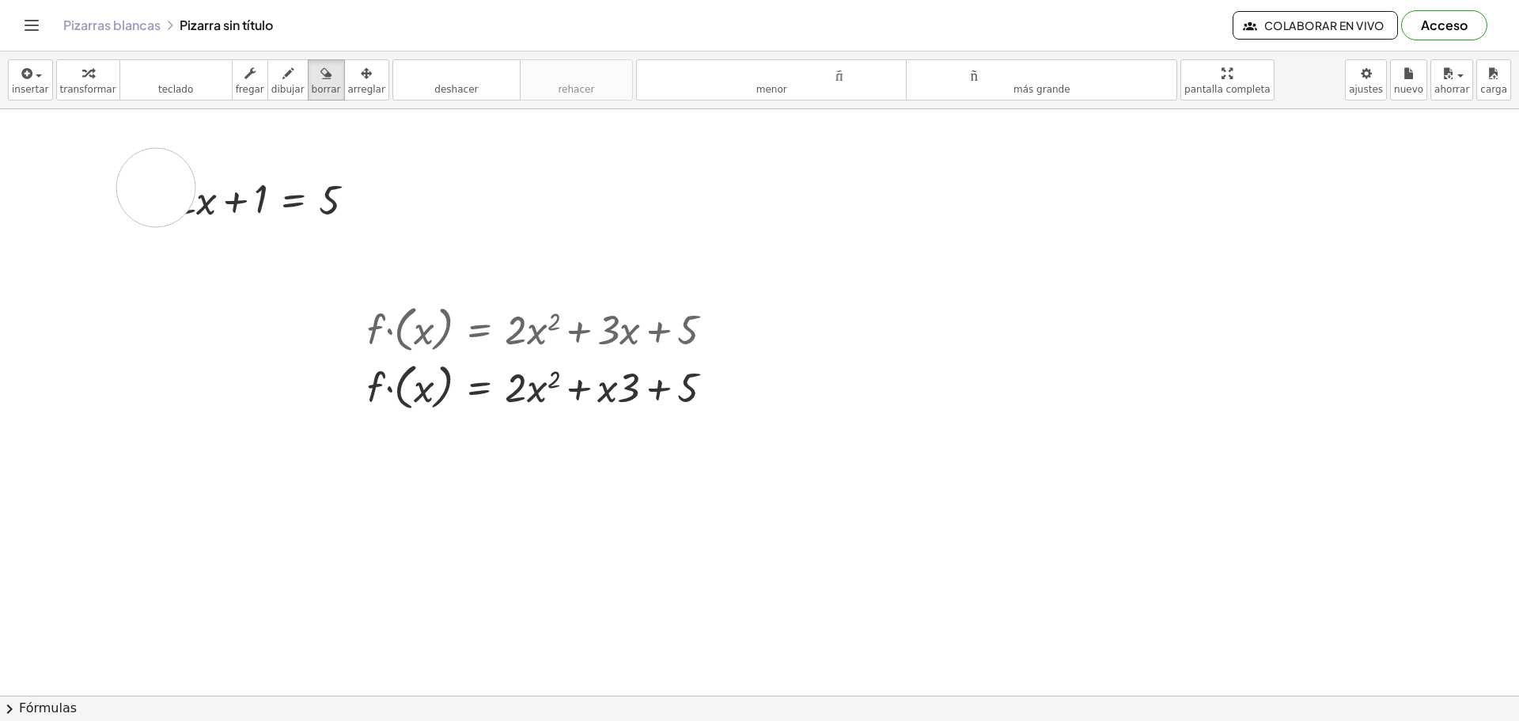
drag, startPoint x: 133, startPoint y: 191, endPoint x: 199, endPoint y: 184, distance: 66.0
click at [188, 186] on div at bounding box center [759, 666] width 1519 height 1272
drag, startPoint x: 178, startPoint y: 199, endPoint x: 401, endPoint y: 244, distance: 227.6
click at [410, 232] on div at bounding box center [759, 666] width 1519 height 1272
drag, startPoint x: 209, startPoint y: 203, endPoint x: 482, endPoint y: 232, distance: 274.4
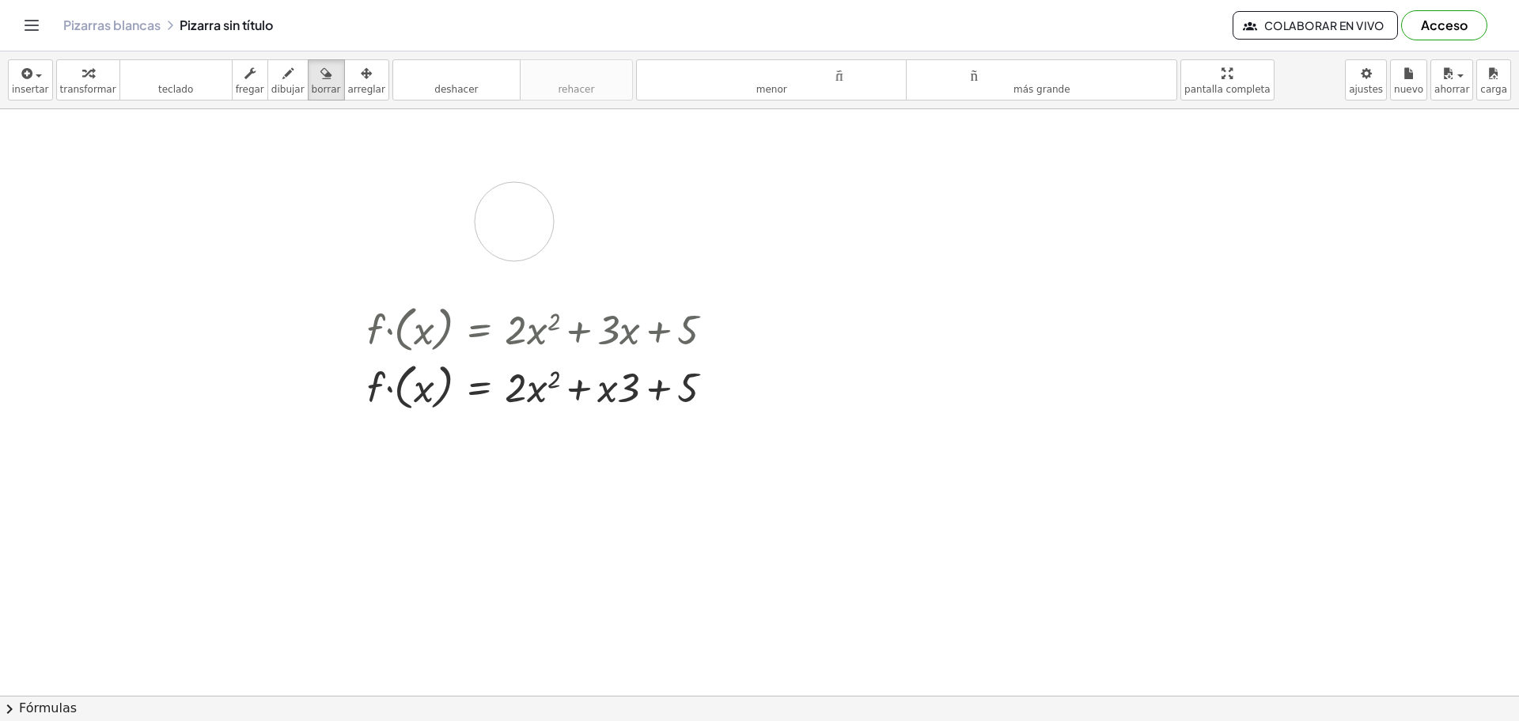
click at [488, 229] on div at bounding box center [759, 666] width 1519 height 1272
click at [445, 84] on font "deshacer" at bounding box center [456, 89] width 44 height 11
click at [444, 84] on font "deshacer" at bounding box center [456, 89] width 44 height 11
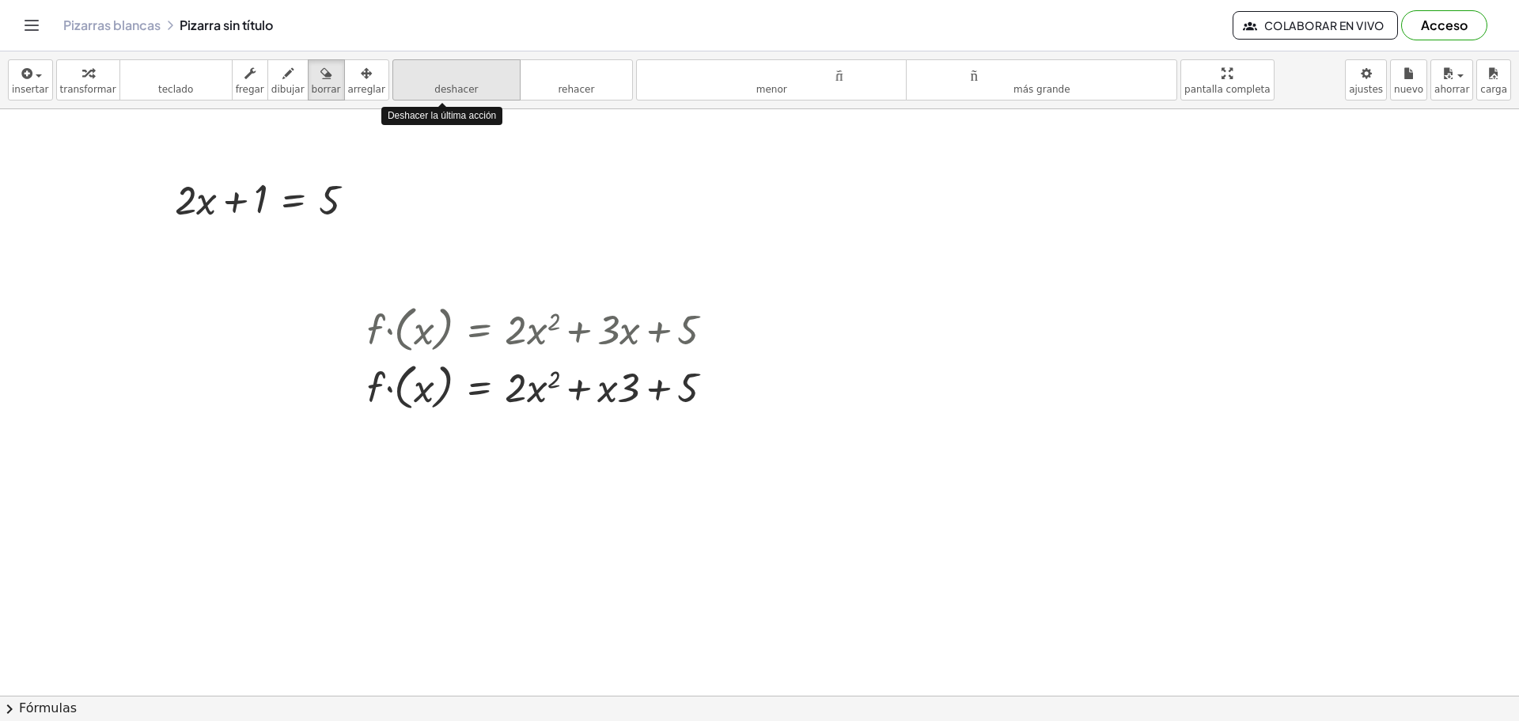
click at [444, 84] on font "deshacer" at bounding box center [456, 89] width 44 height 11
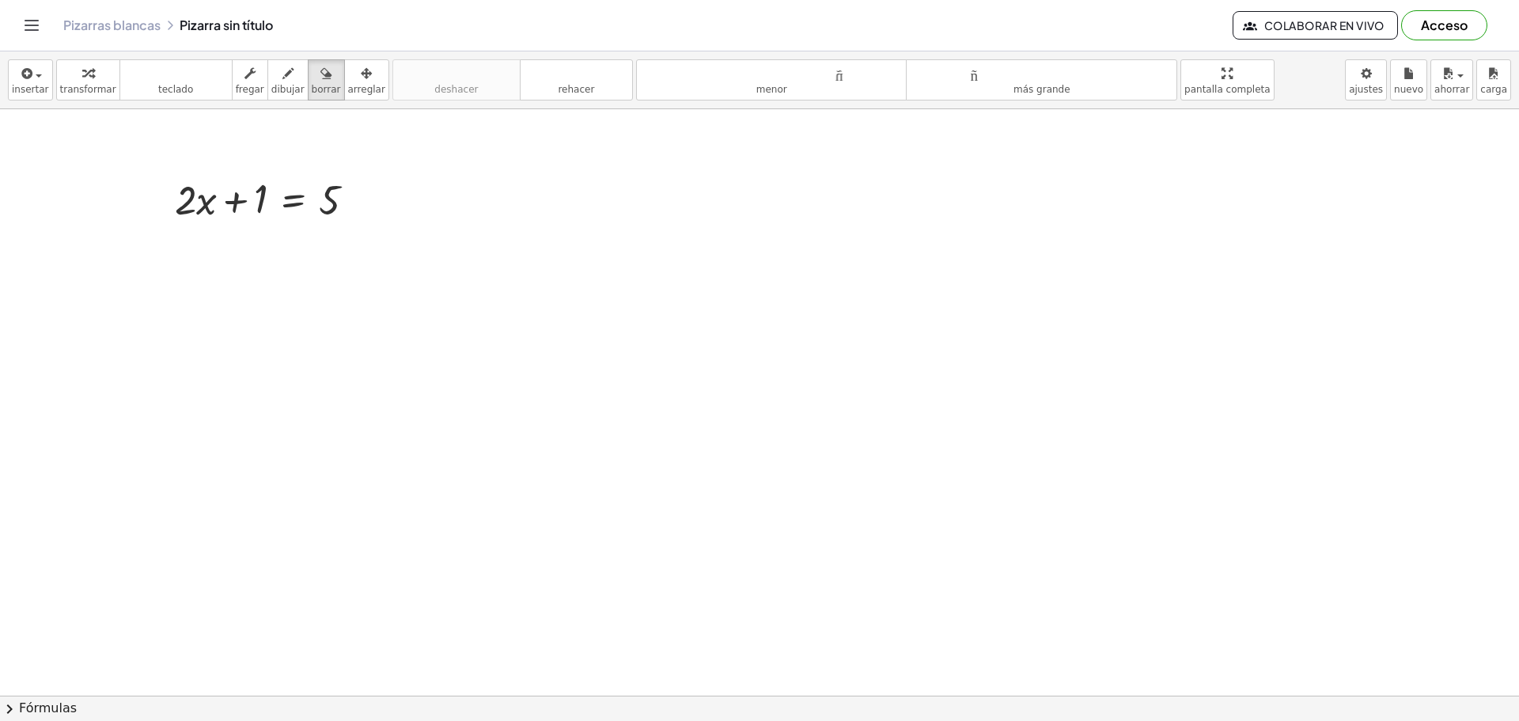
click at [492, 267] on div at bounding box center [759, 666] width 1519 height 1272
drag, startPoint x: 261, startPoint y: 199, endPoint x: 385, endPoint y: 204, distance: 124.3
click at [385, 204] on div at bounding box center [759, 666] width 1519 height 1272
click at [280, 245] on div at bounding box center [759, 666] width 1519 height 1272
click at [158, 91] on font "teclado" at bounding box center [175, 89] width 35 height 11
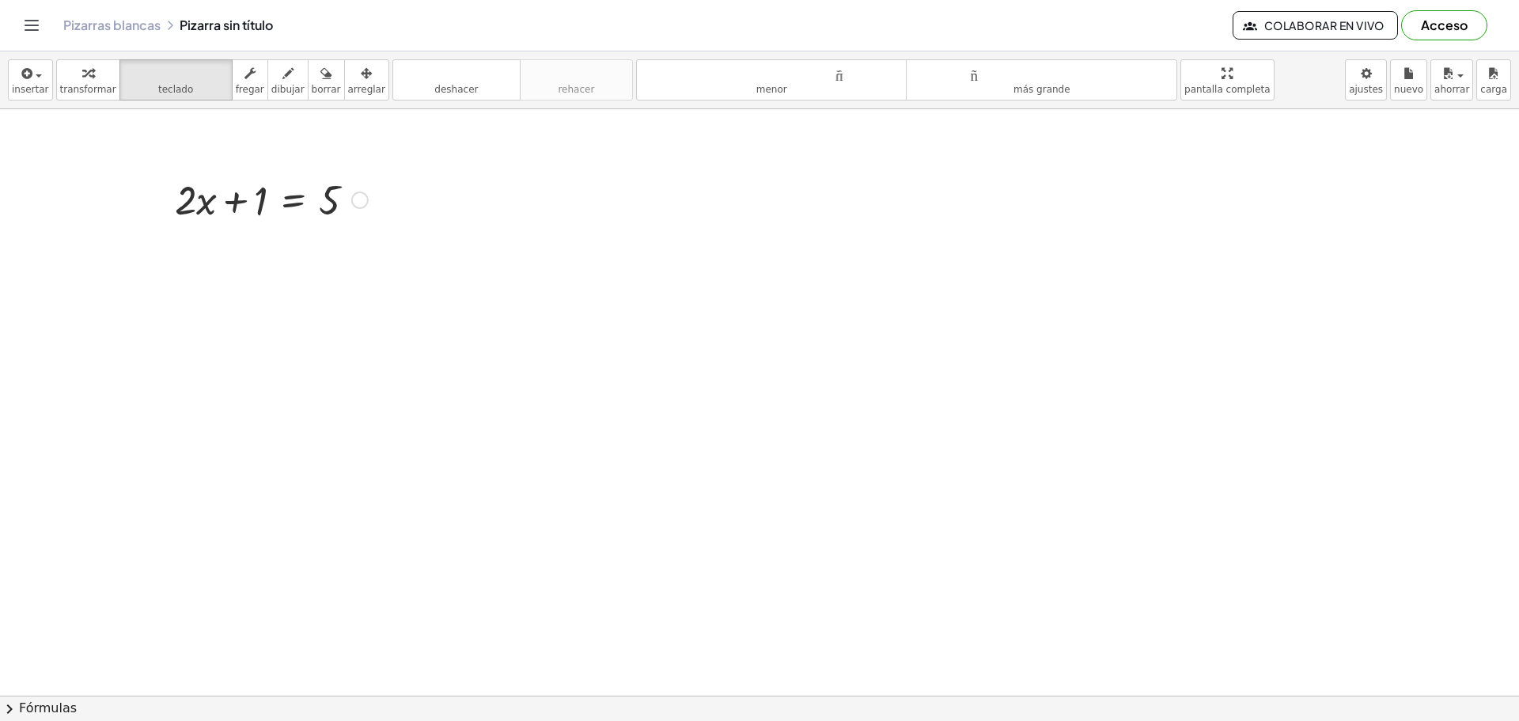
drag, startPoint x: 250, startPoint y: 197, endPoint x: 369, endPoint y: 192, distance: 118.8
click at [360, 202] on div at bounding box center [359, 199] width 17 height 17
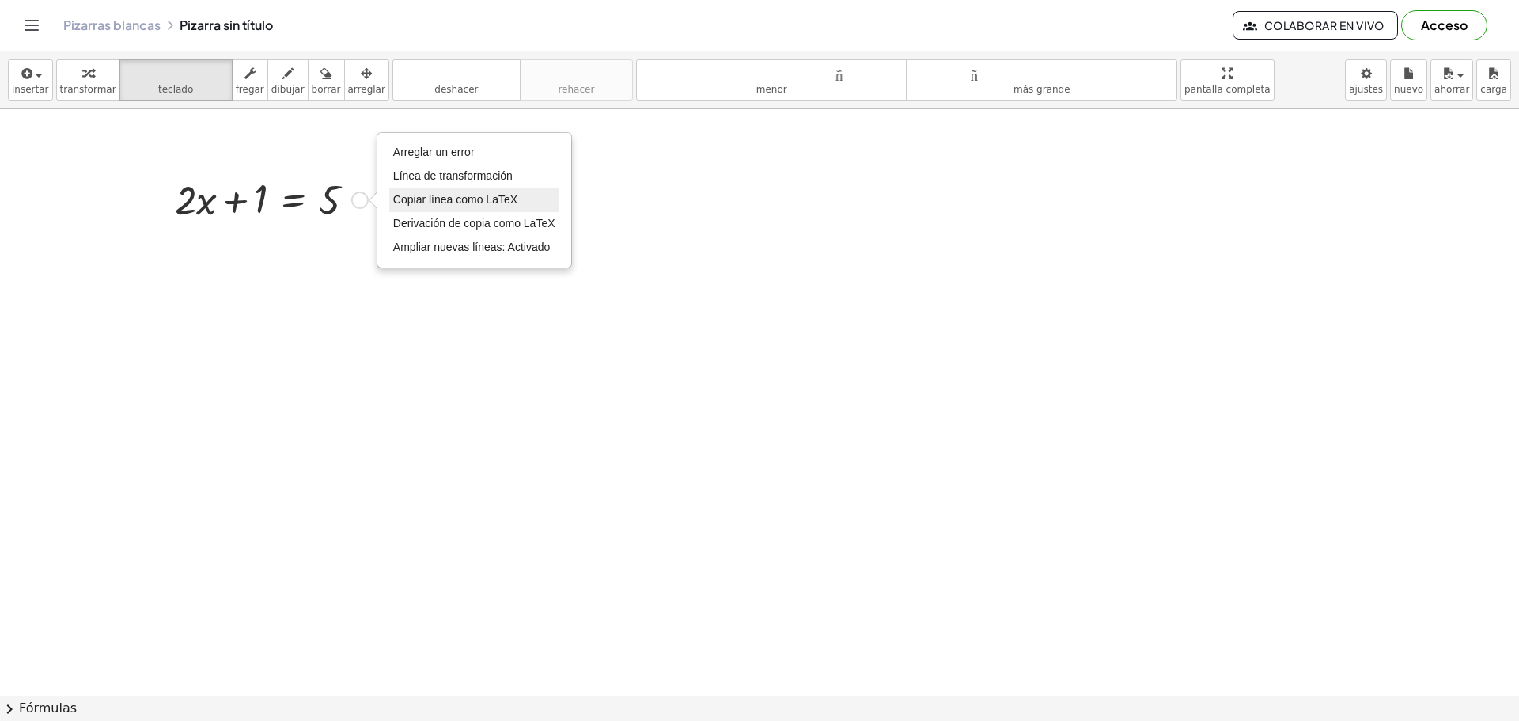
click at [441, 197] on font "Copiar línea como LaTeX" at bounding box center [455, 199] width 124 height 13
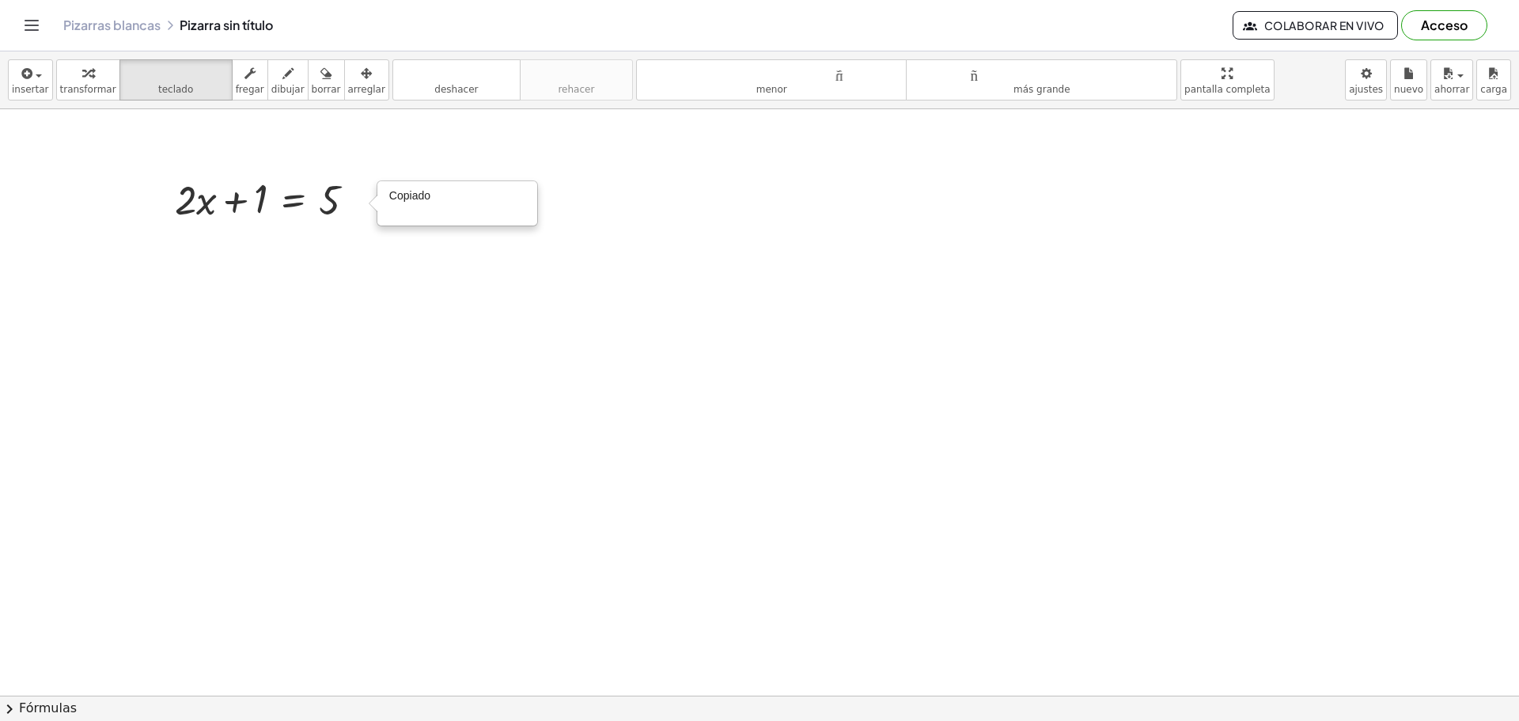
click at [377, 247] on div at bounding box center [759, 666] width 1519 height 1272
drag, startPoint x: 1192, startPoint y: 69, endPoint x: 1193, endPoint y: 165, distance: 95.7
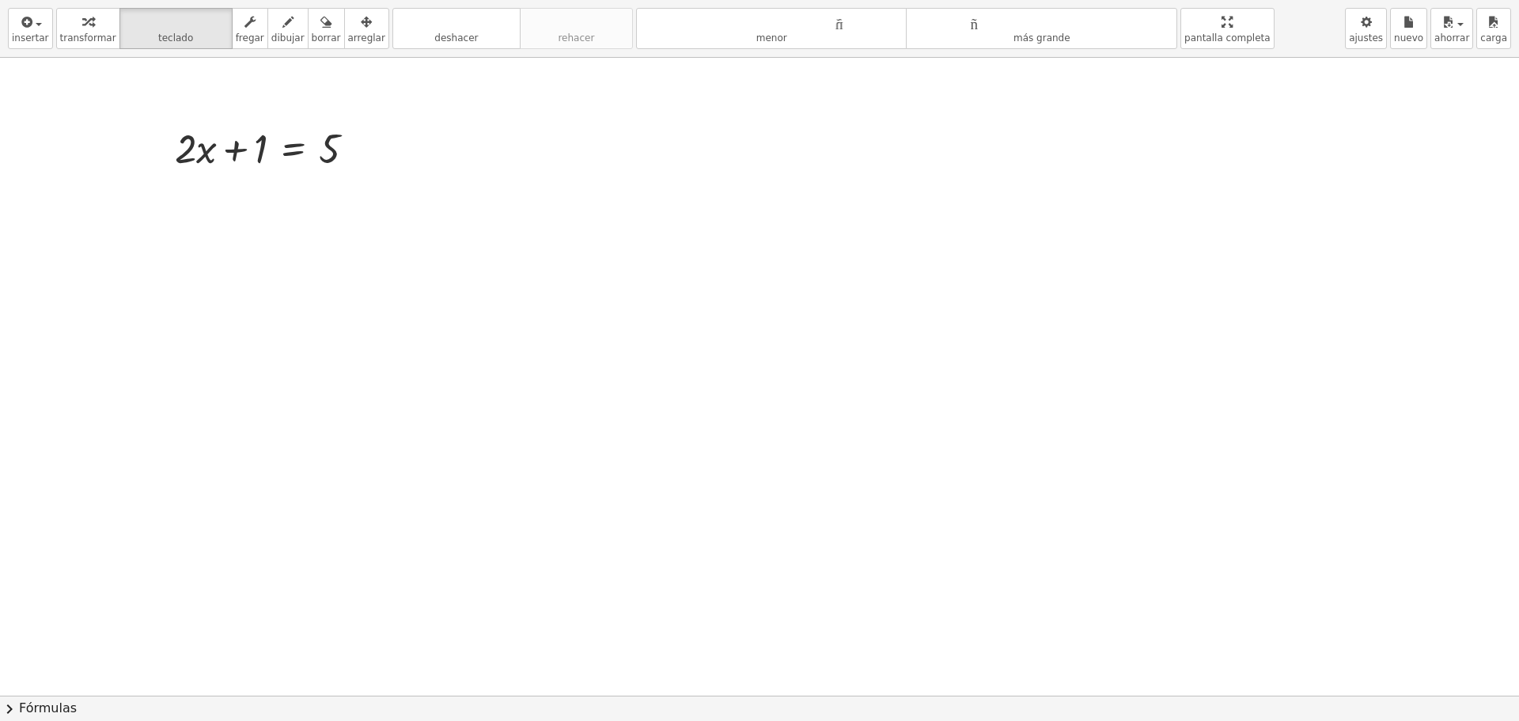
click at [1192, 165] on div "insertar Seleccione uno: Expresión matemática Función Texto Vídeo de YouTube Gr…" at bounding box center [759, 360] width 1519 height 721
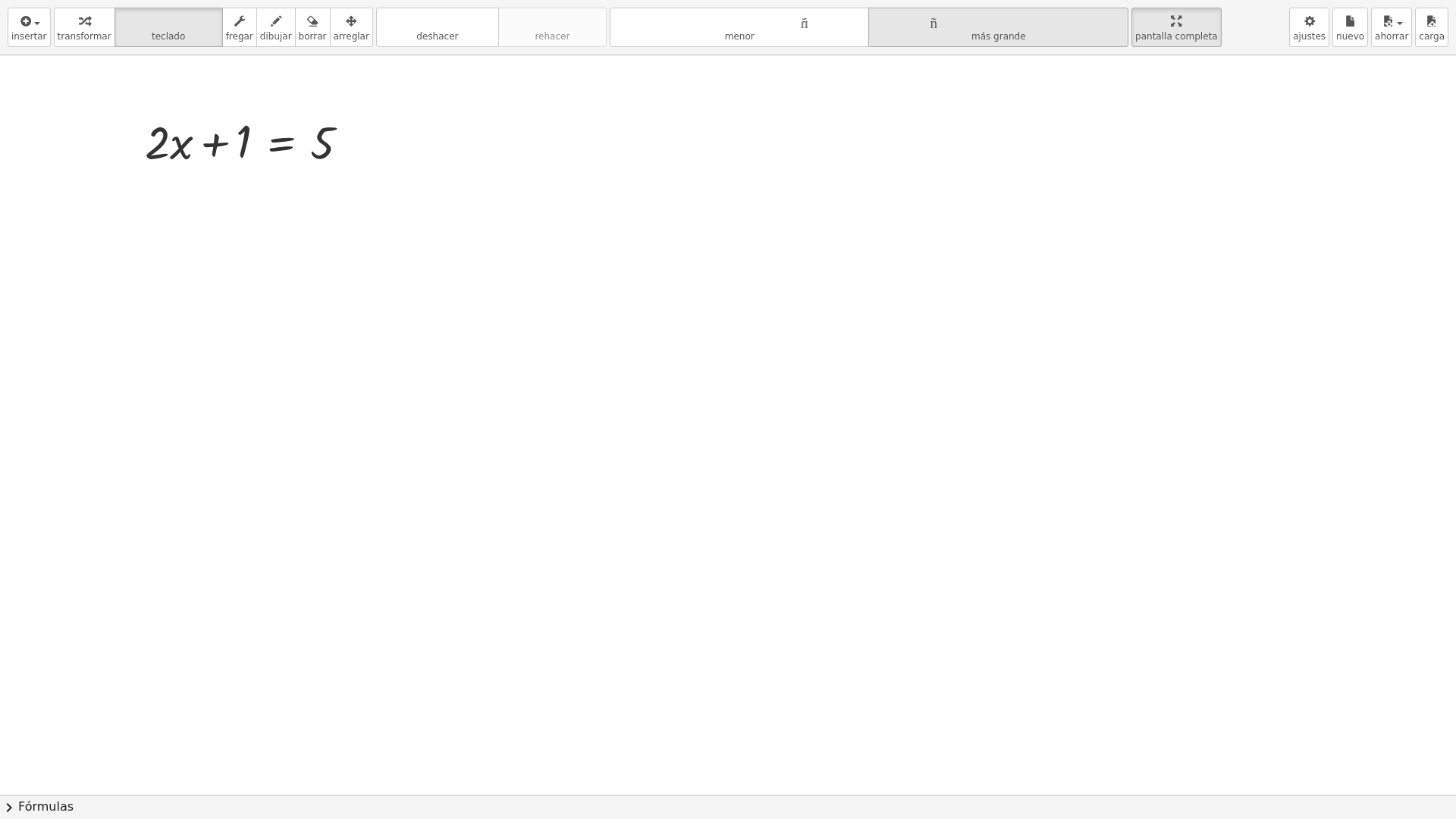
click at [1010, 27] on font "tamaño_del_formato" at bounding box center [998, 20] width 252 height 14
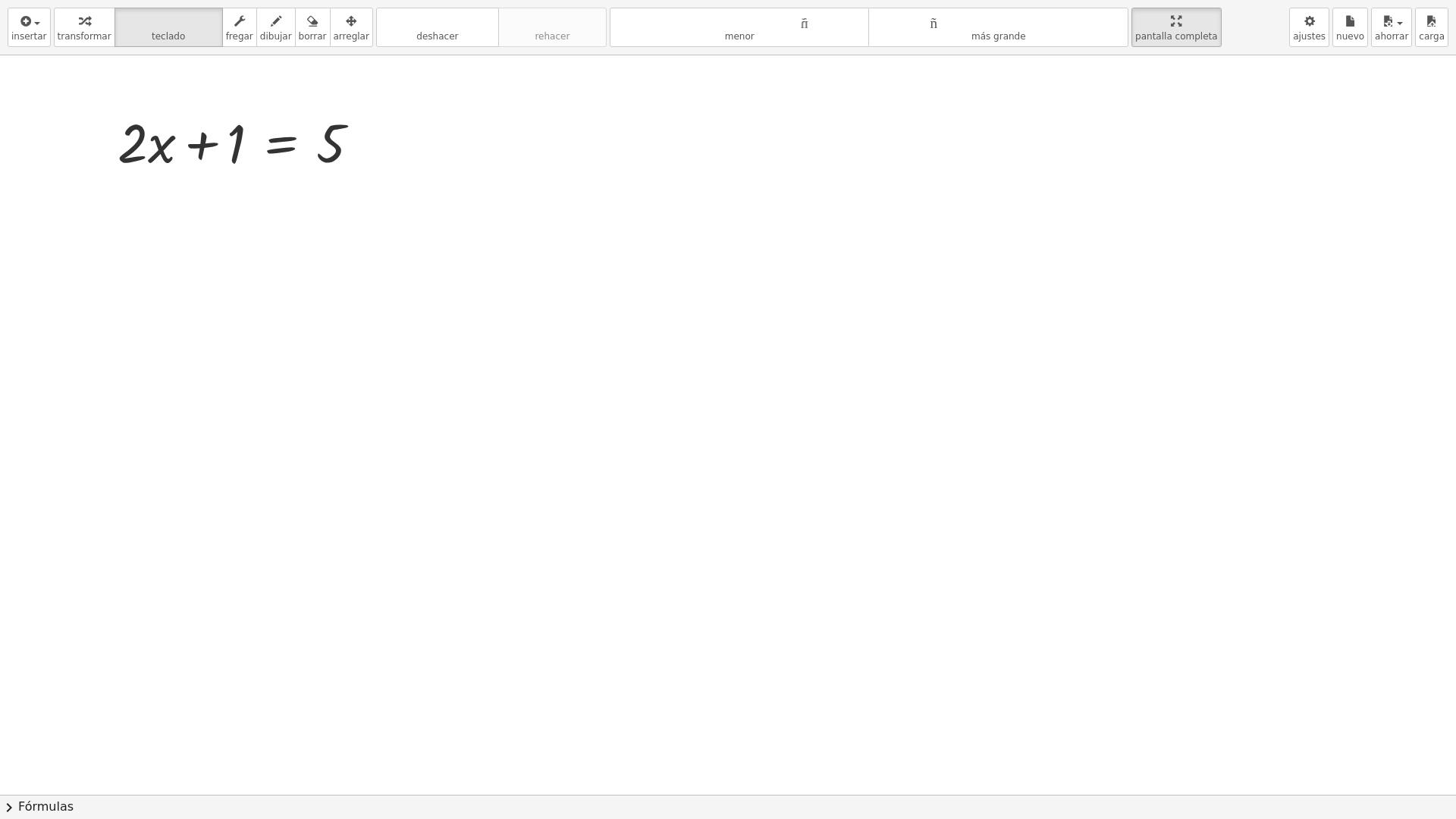
drag, startPoint x: 353, startPoint y: 343, endPoint x: 284, endPoint y: 321, distance: 72.4
click at [352, 343] on div at bounding box center [728, 719] width 1456 height 1480
drag, startPoint x: 227, startPoint y: 146, endPoint x: 309, endPoint y: 181, distance: 89.2
click at [256, 30] on button "dibujar" at bounding box center [275, 27] width 39 height 39
click at [259, 205] on div at bounding box center [728, 719] width 1456 height 1480
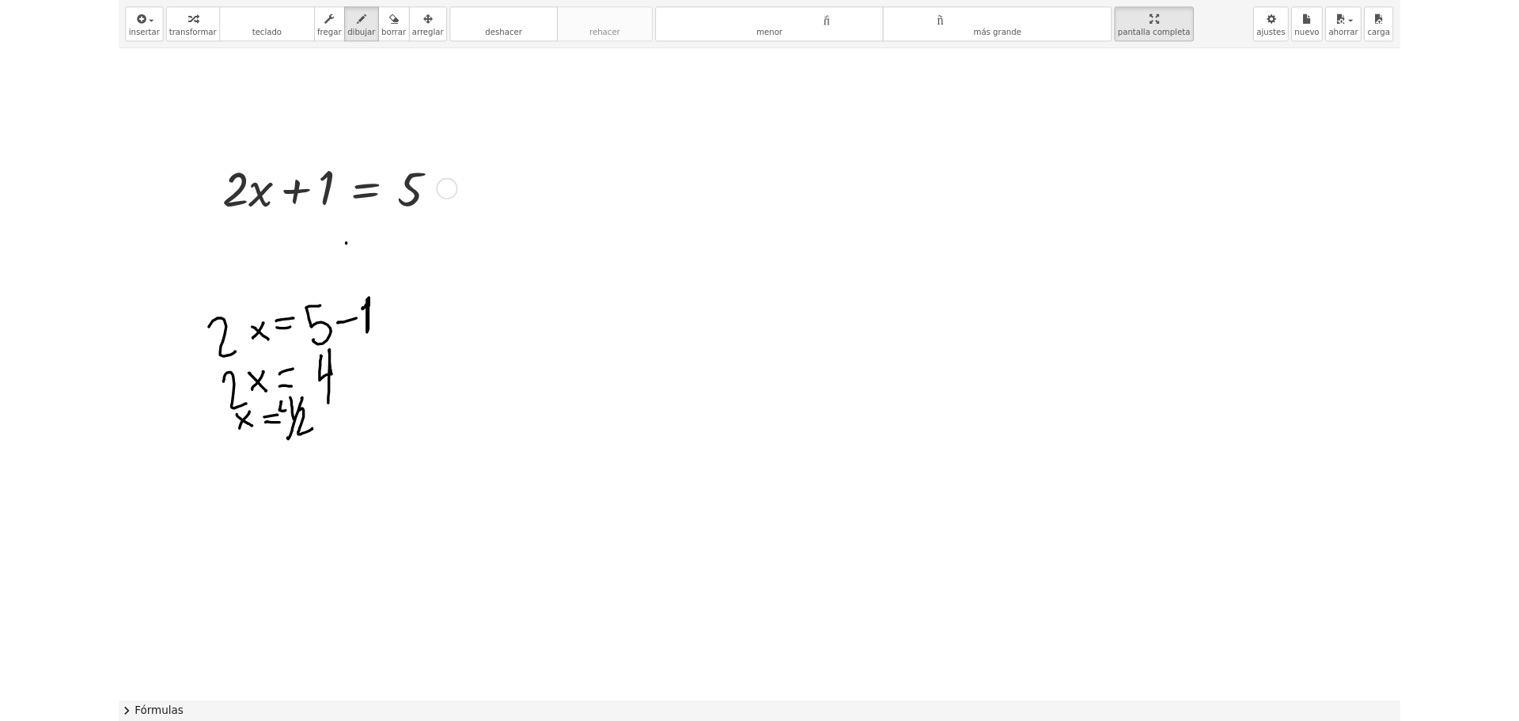
scroll to position [0, 0]
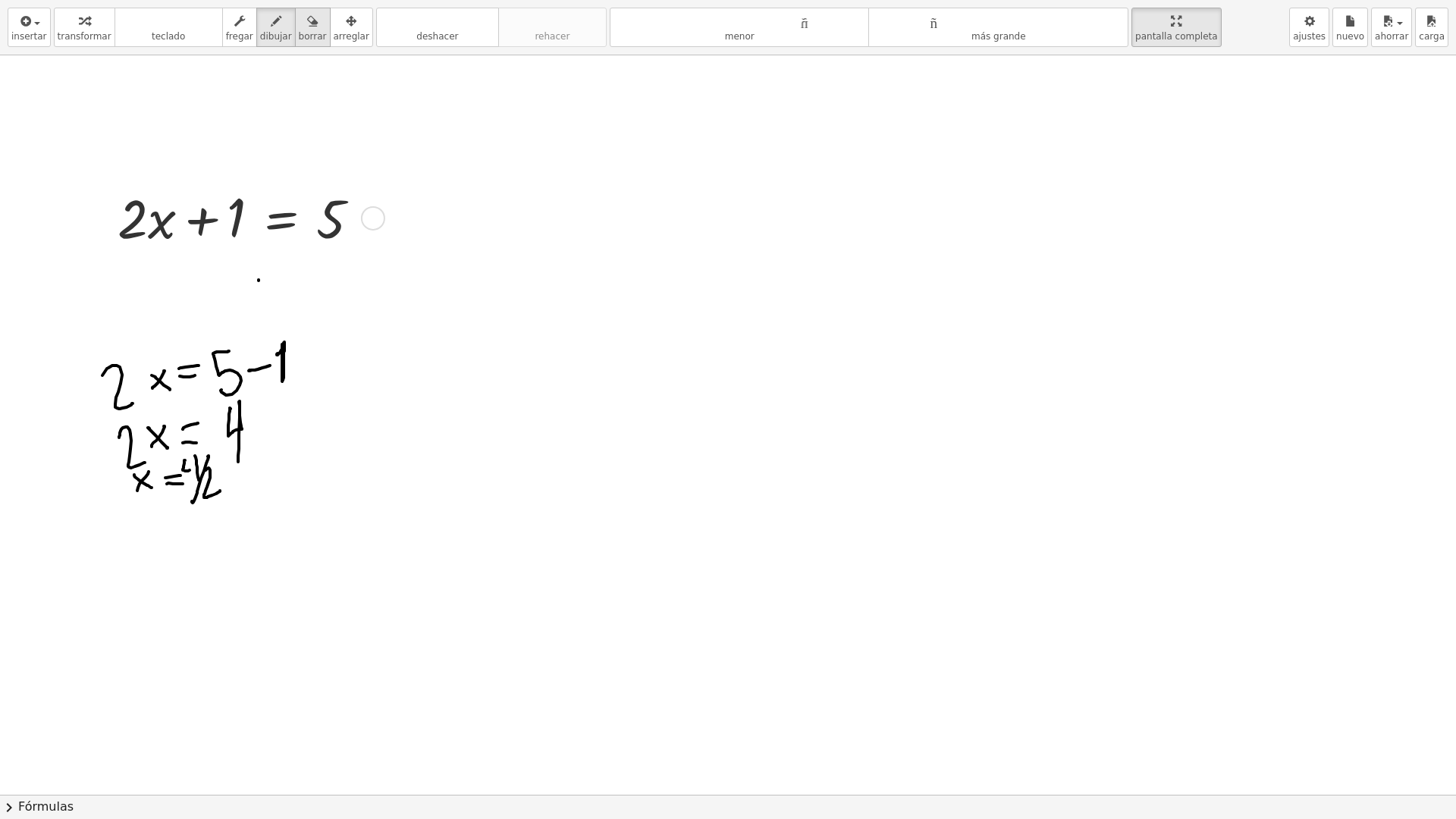
click at [295, 21] on button "borrar" at bounding box center [312, 27] width 35 height 39
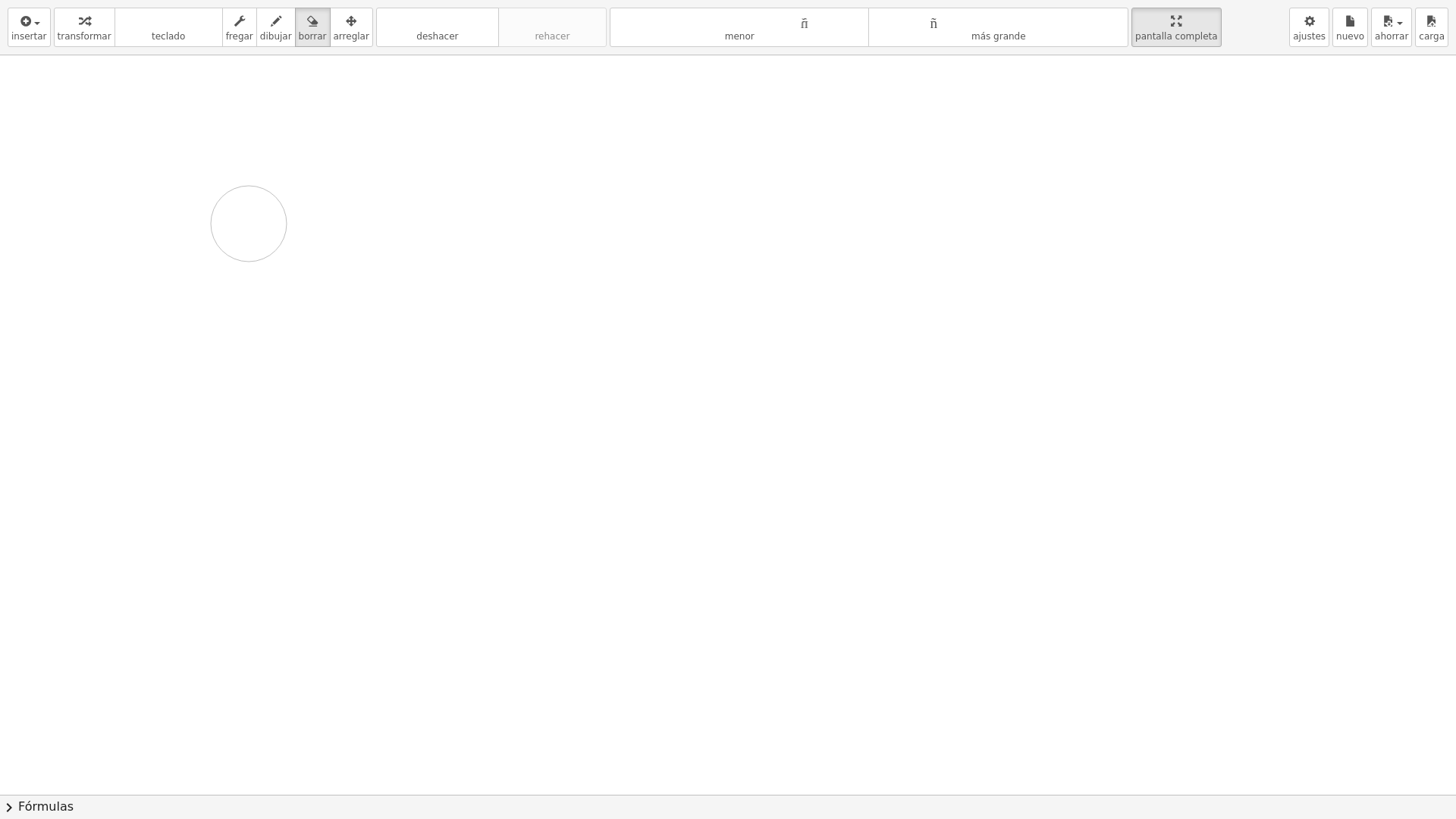
drag, startPoint x: 58, startPoint y: 149, endPoint x: 248, endPoint y: 223, distance: 203.9
click at [248, 223] on div at bounding box center [728, 795] width 1456 height 1480
drag, startPoint x: 289, startPoint y: 244, endPoint x: 252, endPoint y: 15, distance: 232.0
click at [260, 15] on div "button" at bounding box center [275, 20] width 32 height 18
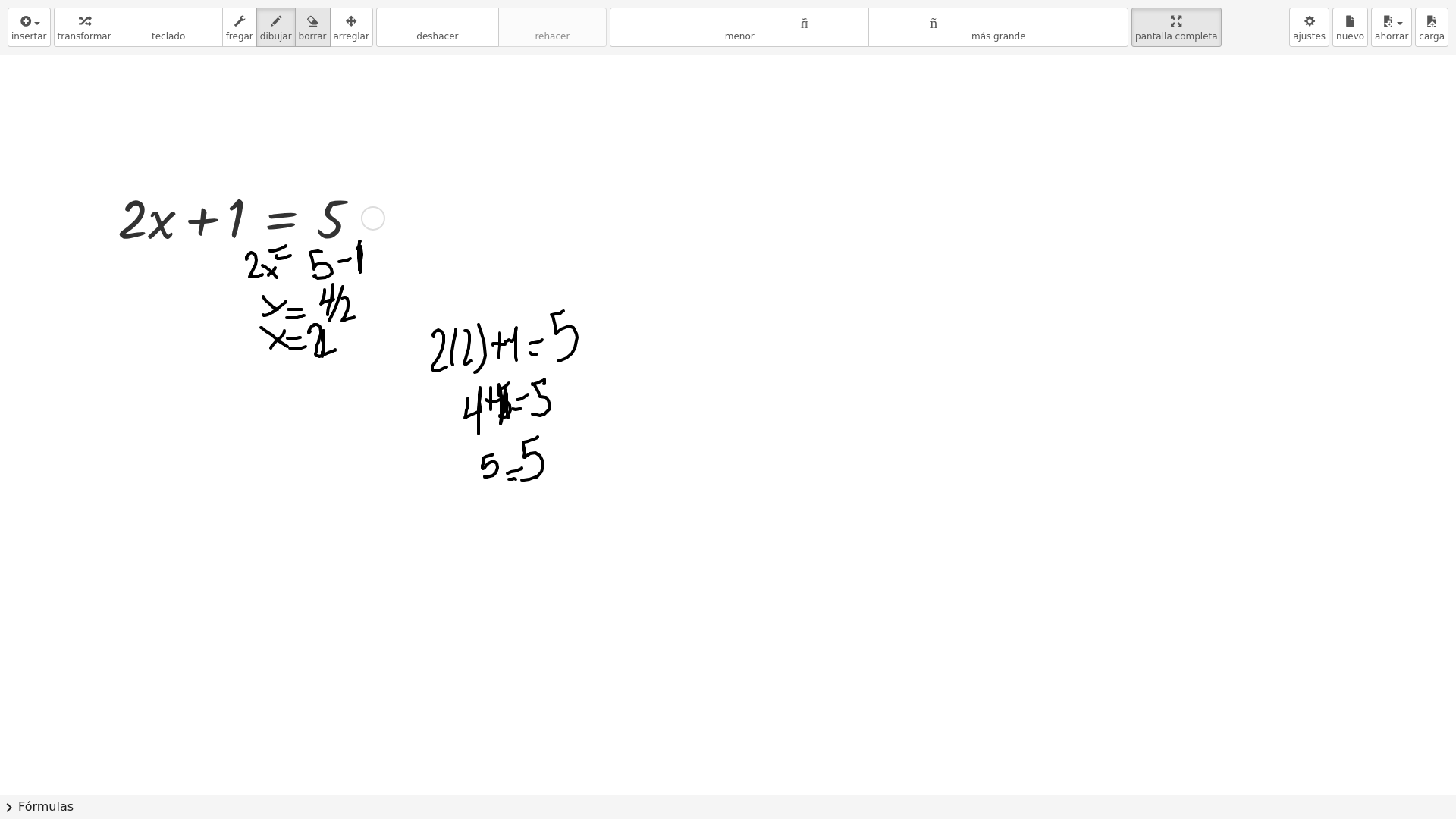
click at [307, 29] on icon "button" at bounding box center [312, 21] width 11 height 18
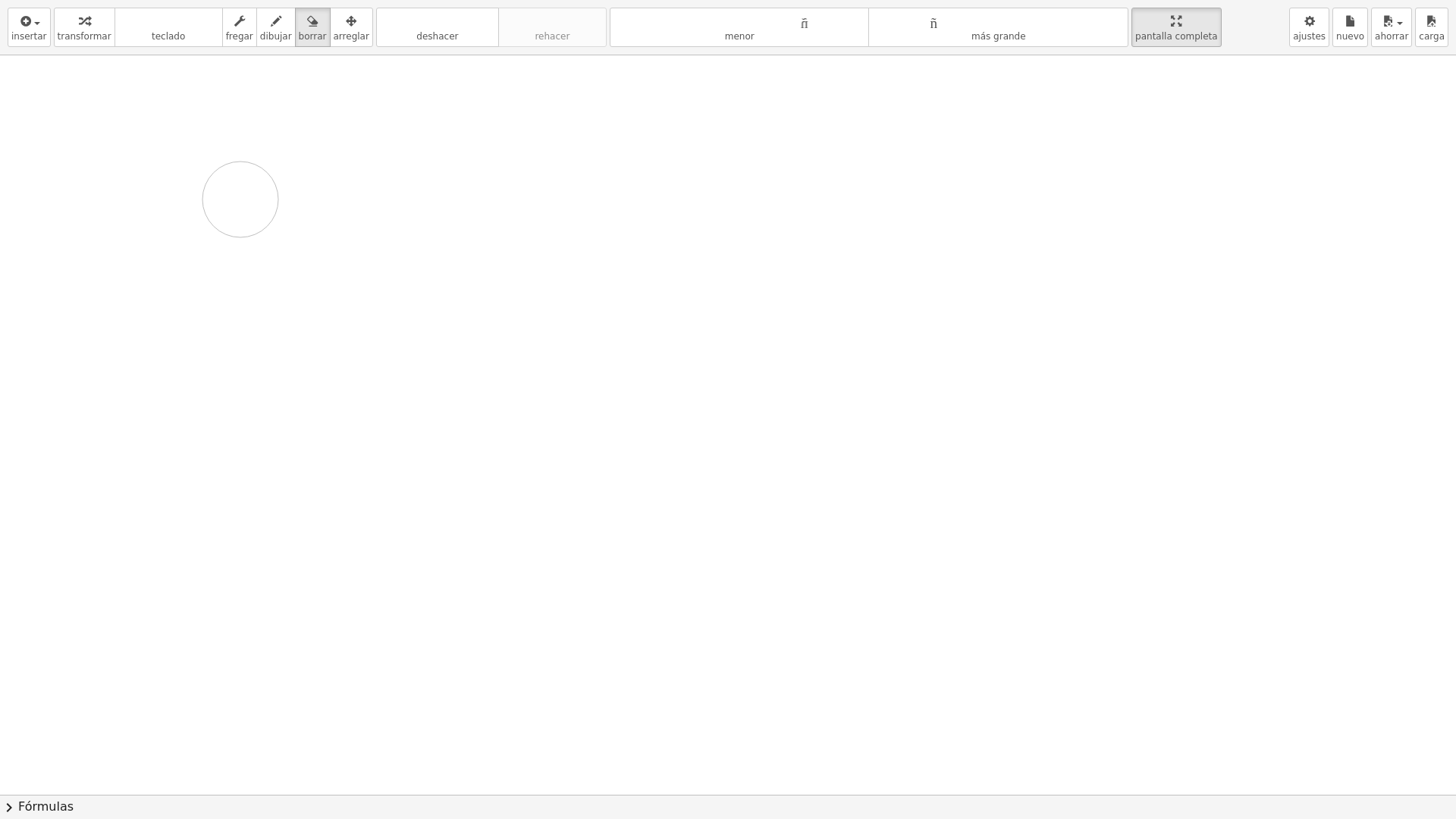
drag, startPoint x: 154, startPoint y: 220, endPoint x: 317, endPoint y: 198, distance: 164.5
click at [221, 214] on div at bounding box center [728, 795] width 1456 height 1480
drag, startPoint x: 1145, startPoint y: 22, endPoint x: 1145, endPoint y: -70, distance: 92.0
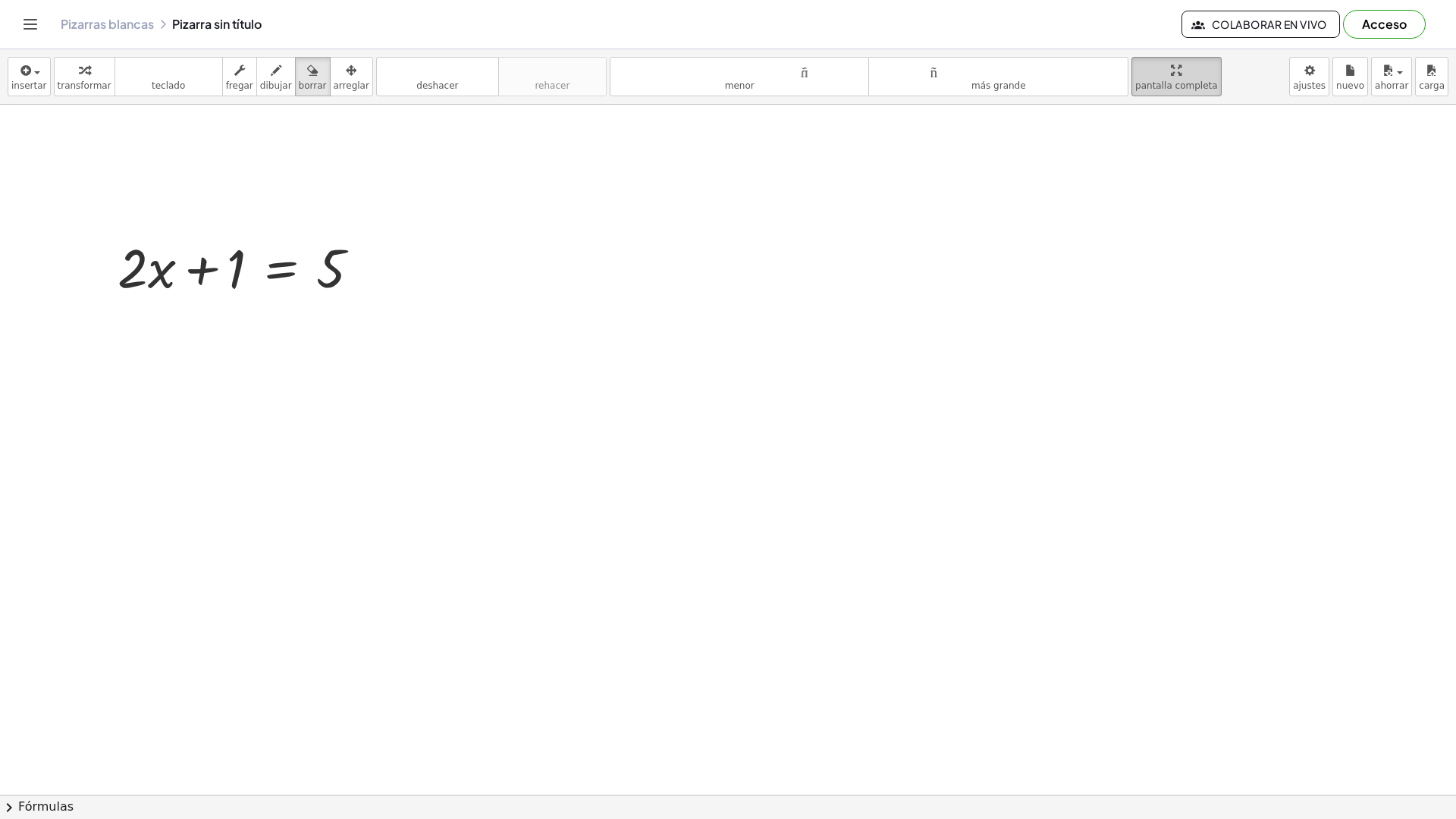
click at [1145, 0] on html "Actividades matemáticas fáciles de comprender Empezar Banco de actividades Trab…" at bounding box center [728, 410] width 1456 height 819
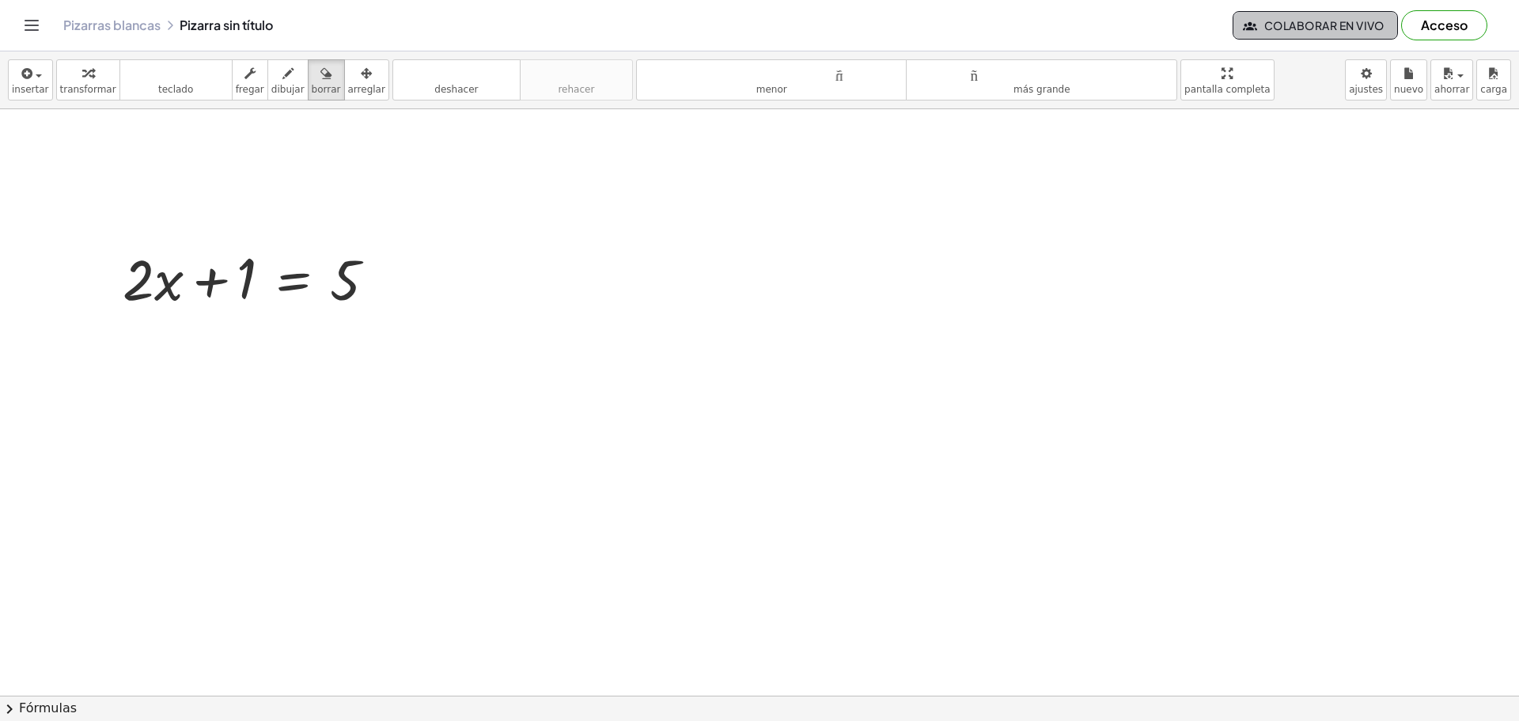
click at [1297, 36] on button "Colaborar en vivo" at bounding box center [1315, 25] width 165 height 28
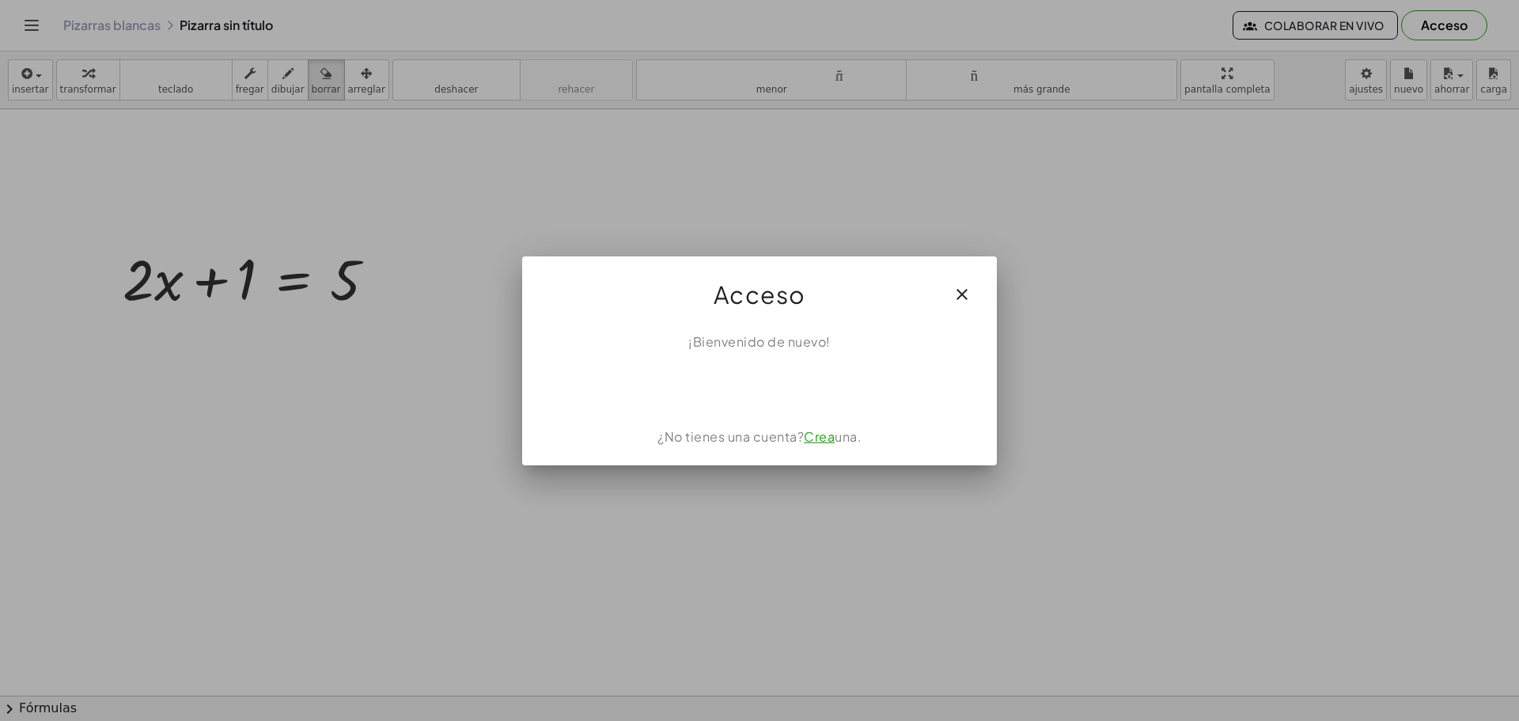
click at [941, 299] on div "Acceso" at bounding box center [759, 287] width 475 height 63
click at [969, 293] on icon "button" at bounding box center [961, 294] width 19 height 19
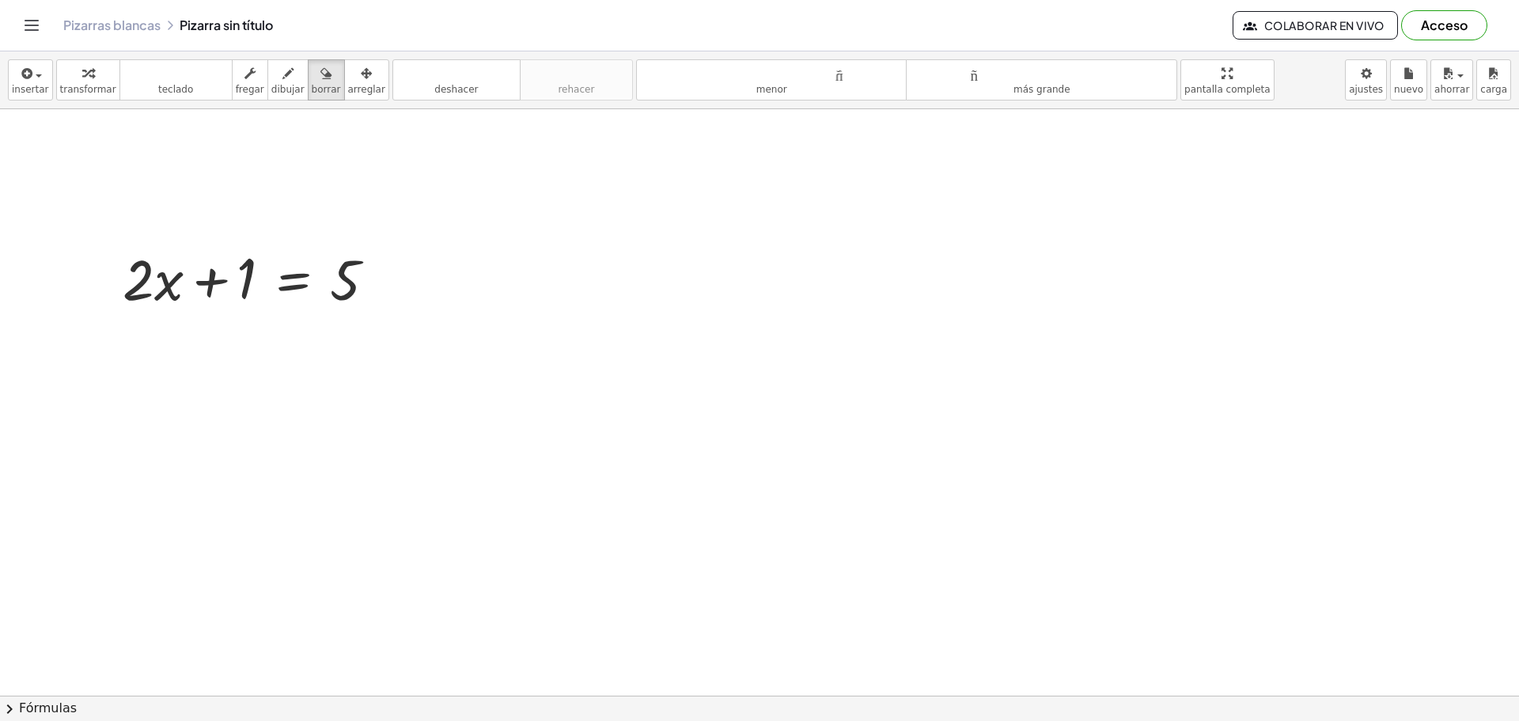
click at [109, 23] on font "Pizarras blancas" at bounding box center [111, 25] width 97 height 17
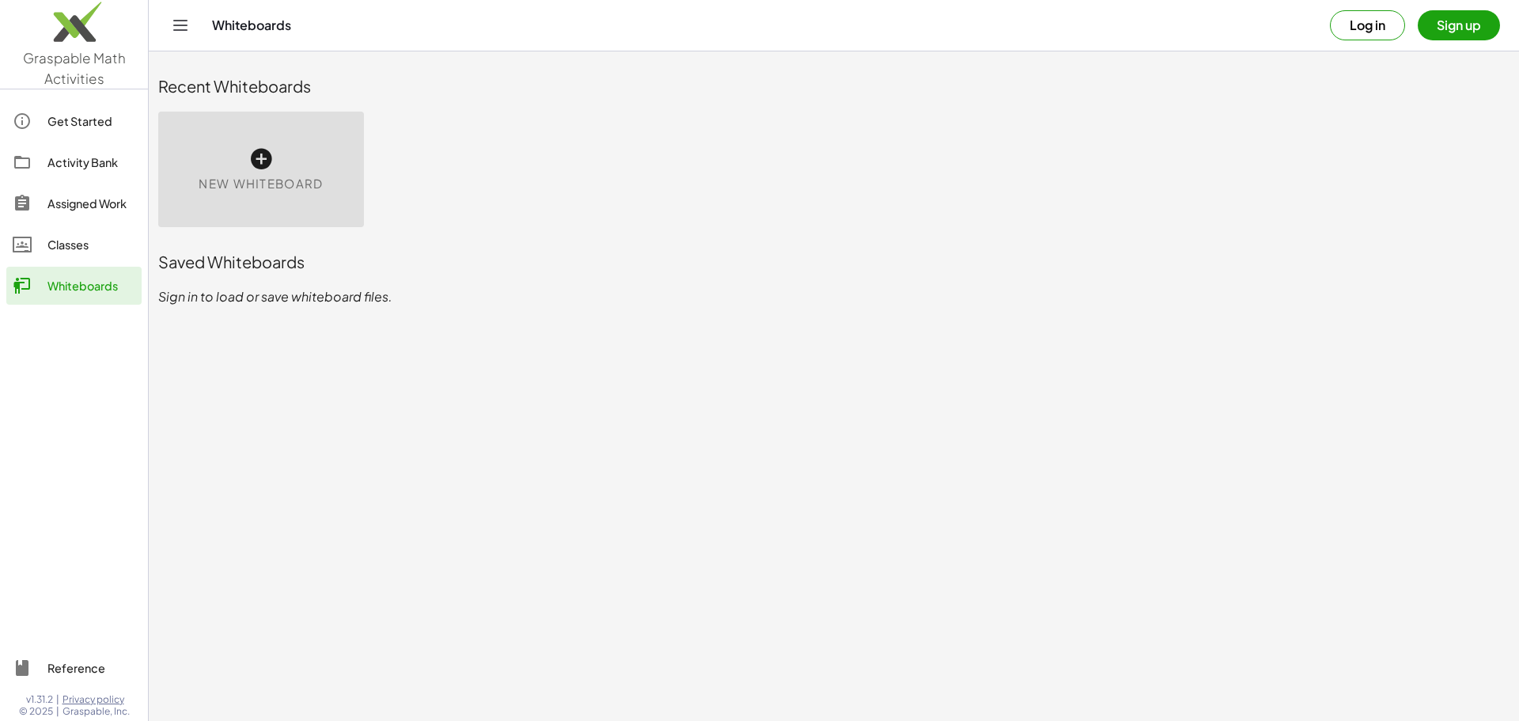
click at [699, 363] on main "Recent Whiteboards New Whiteboard Saved Whiteboards Sign in to load or save whi…" at bounding box center [834, 360] width 1370 height 721
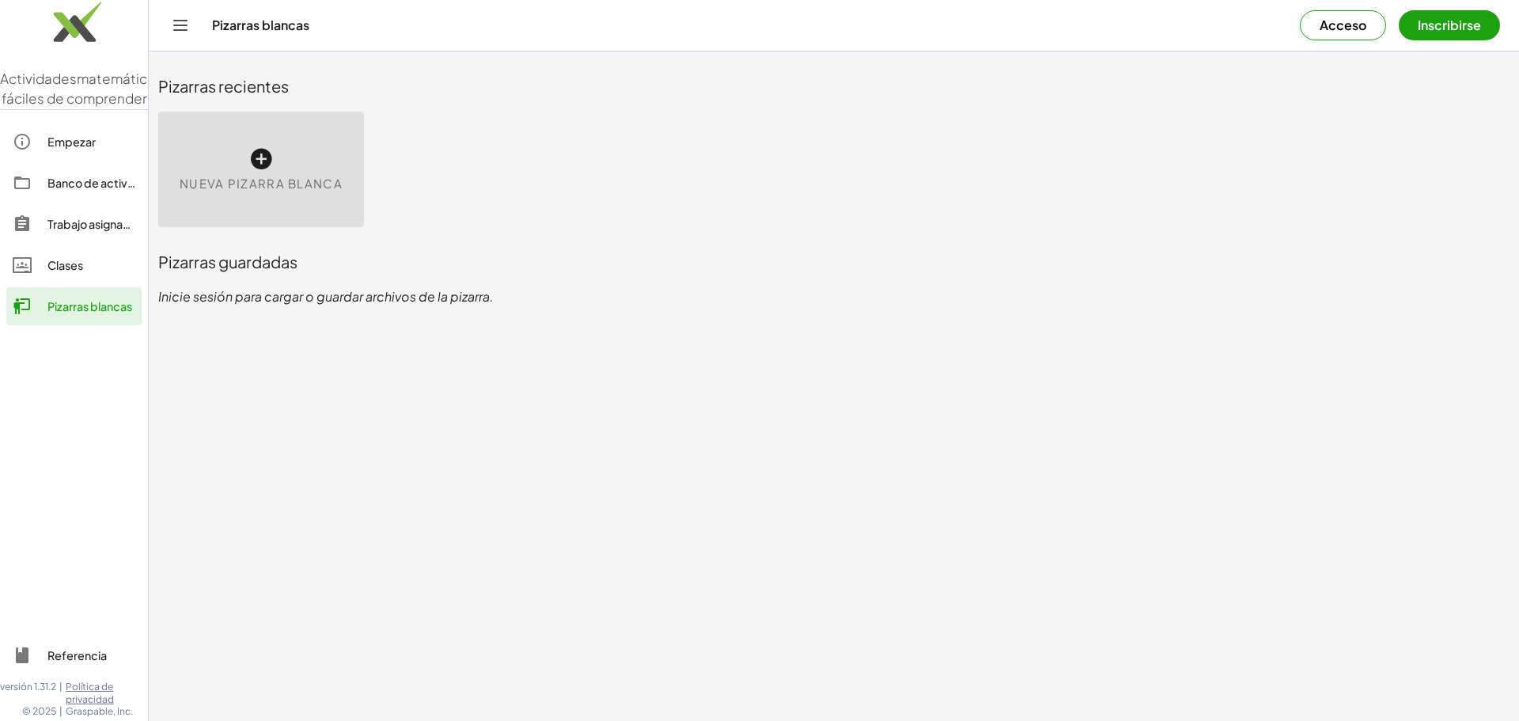
click at [305, 183] on font "Nueva pizarra blanca" at bounding box center [261, 183] width 163 height 15
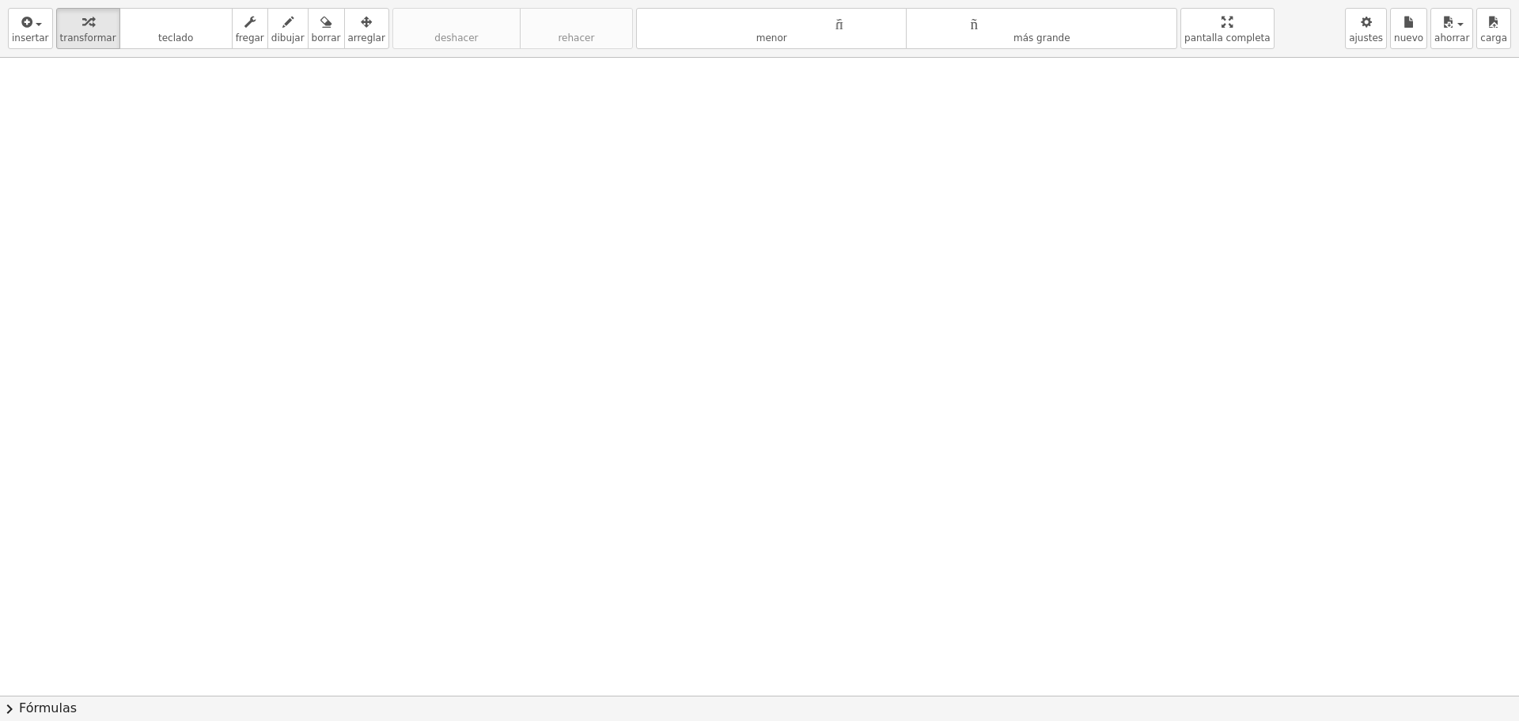
click at [1188, 186] on div "insertar Seleccione uno: Expresión matemática Función Texto Vídeo de YouTube Gr…" at bounding box center [759, 360] width 1519 height 721
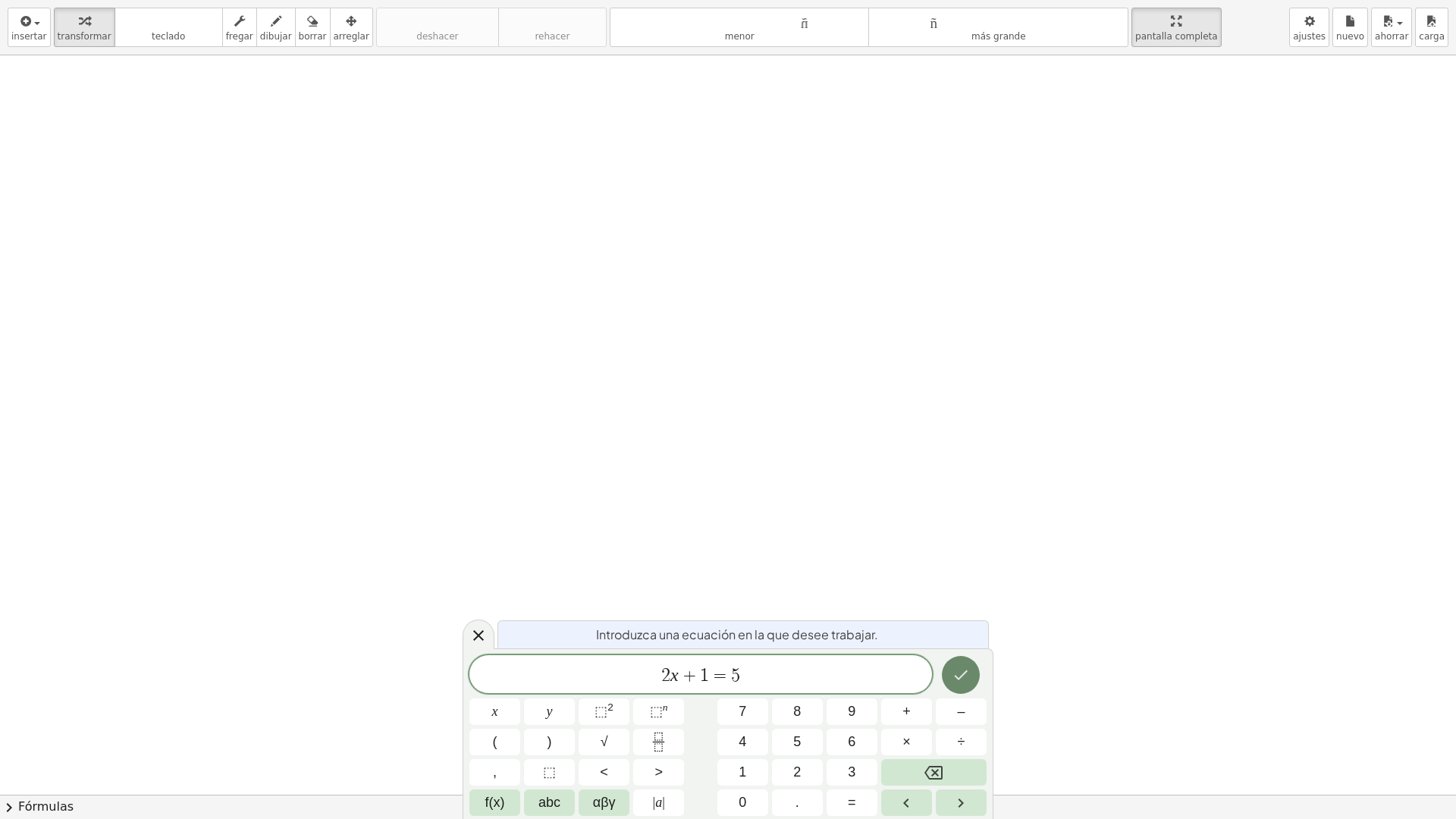
click at [957, 673] on icon "Hecho" at bounding box center [960, 675] width 18 height 18
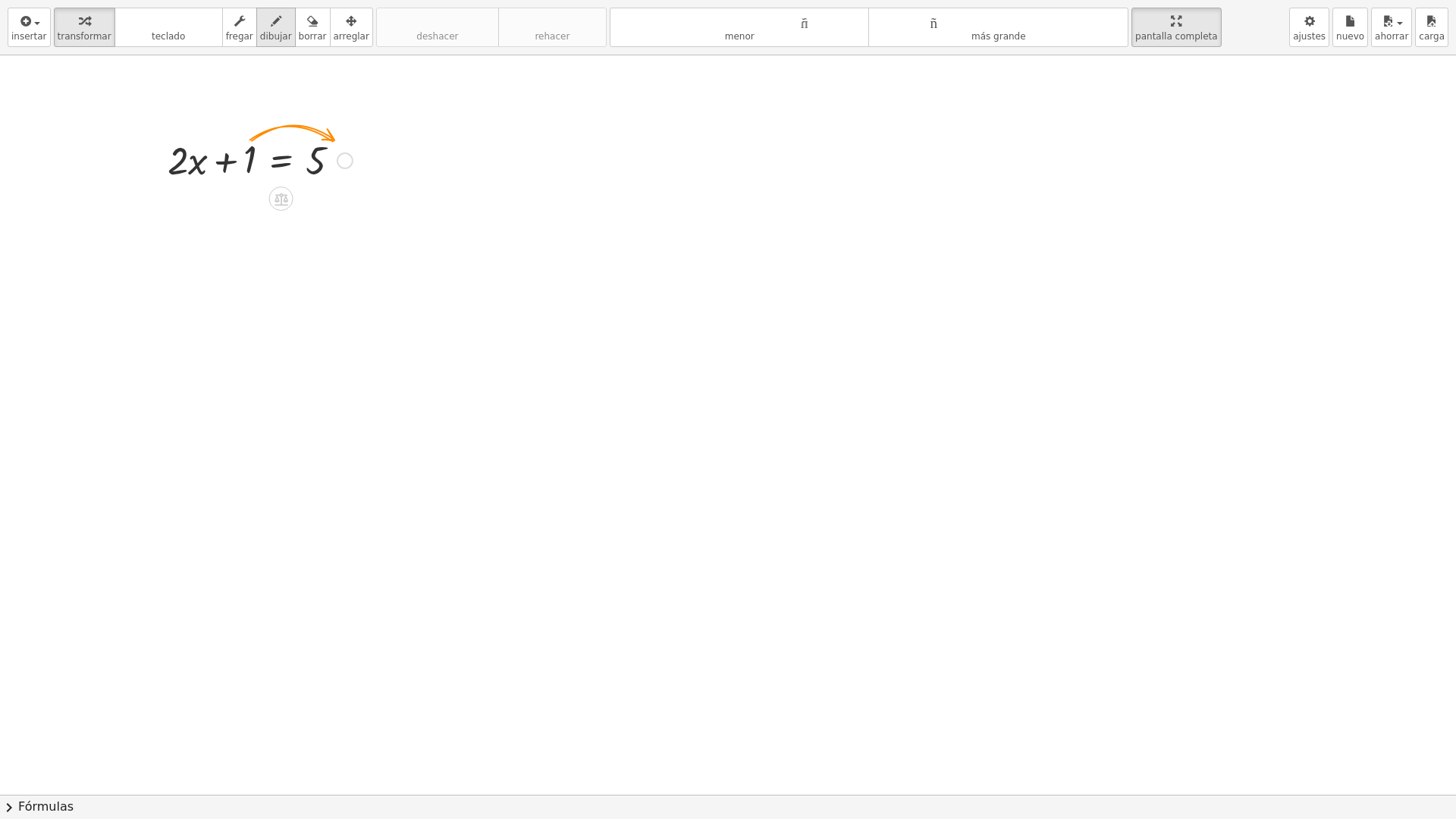
drag, startPoint x: 248, startPoint y: 12, endPoint x: 250, endPoint y: 27, distance: 15.1
click at [260, 27] on div "button" at bounding box center [275, 20] width 32 height 18
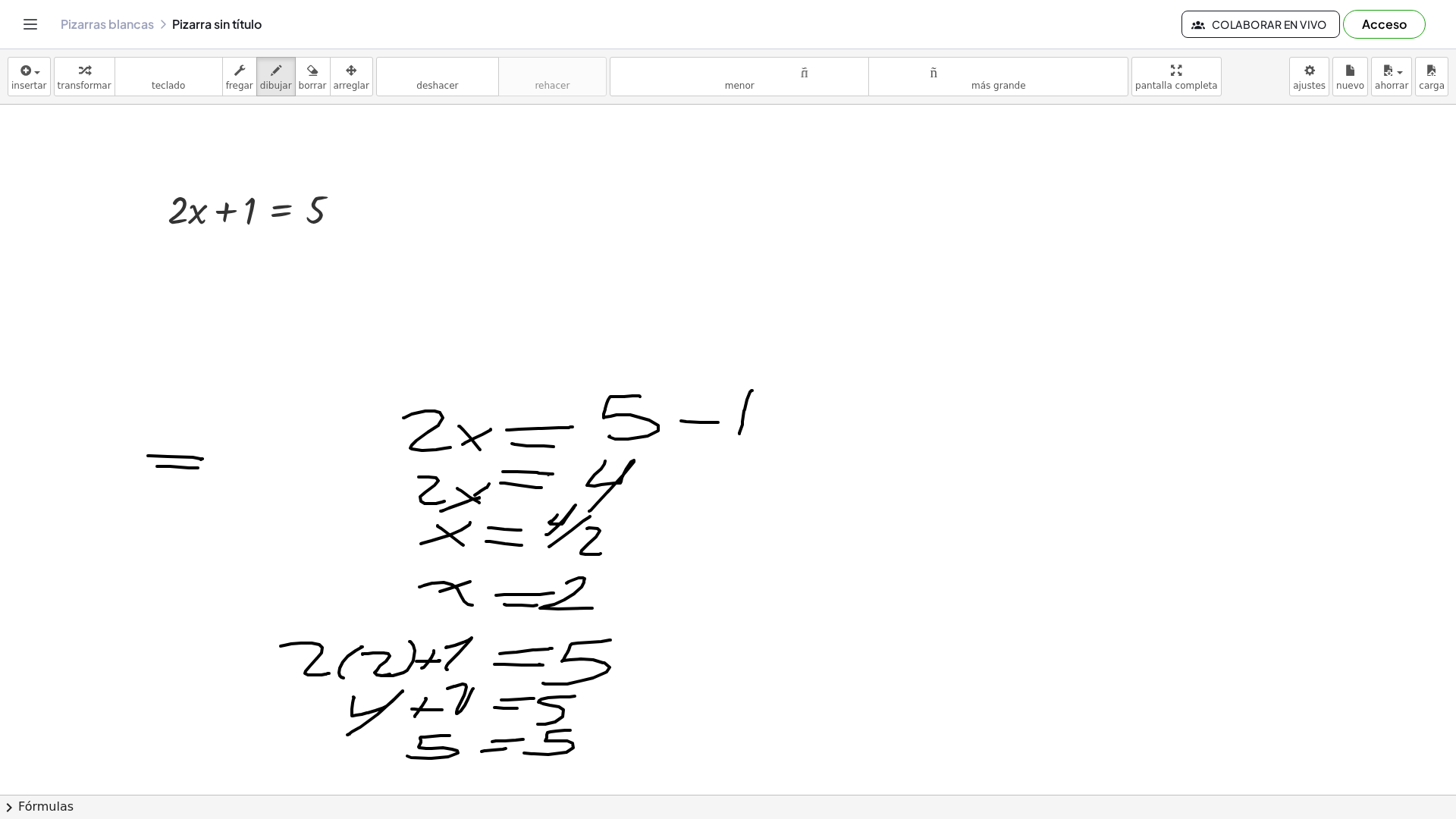
click at [1167, 0] on html "Actividades matemáticas fáciles de comprender Empezar Banco de actividades Trab…" at bounding box center [728, 410] width 1456 height 819
